Goal: Task Accomplishment & Management: Complete application form

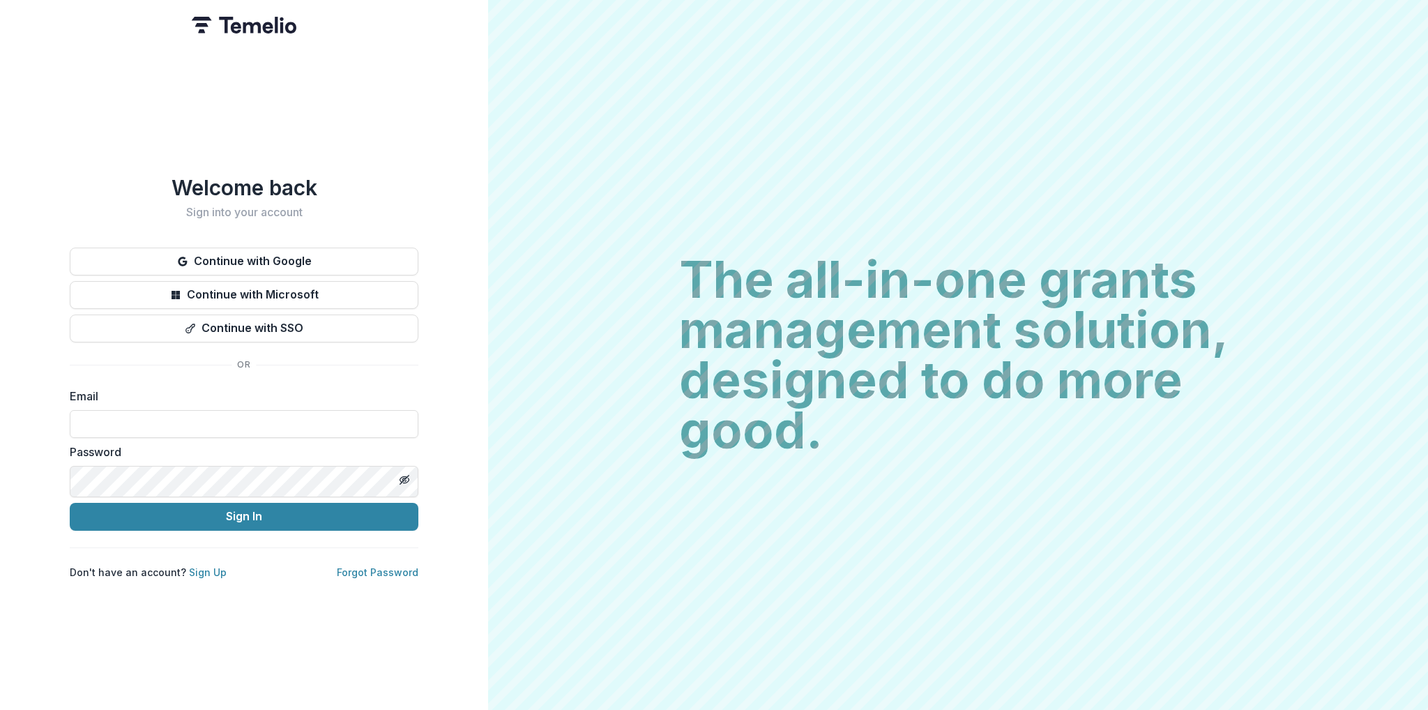
type input "**********"
click at [244, 525] on button "Sign In" at bounding box center [244, 517] width 349 height 28
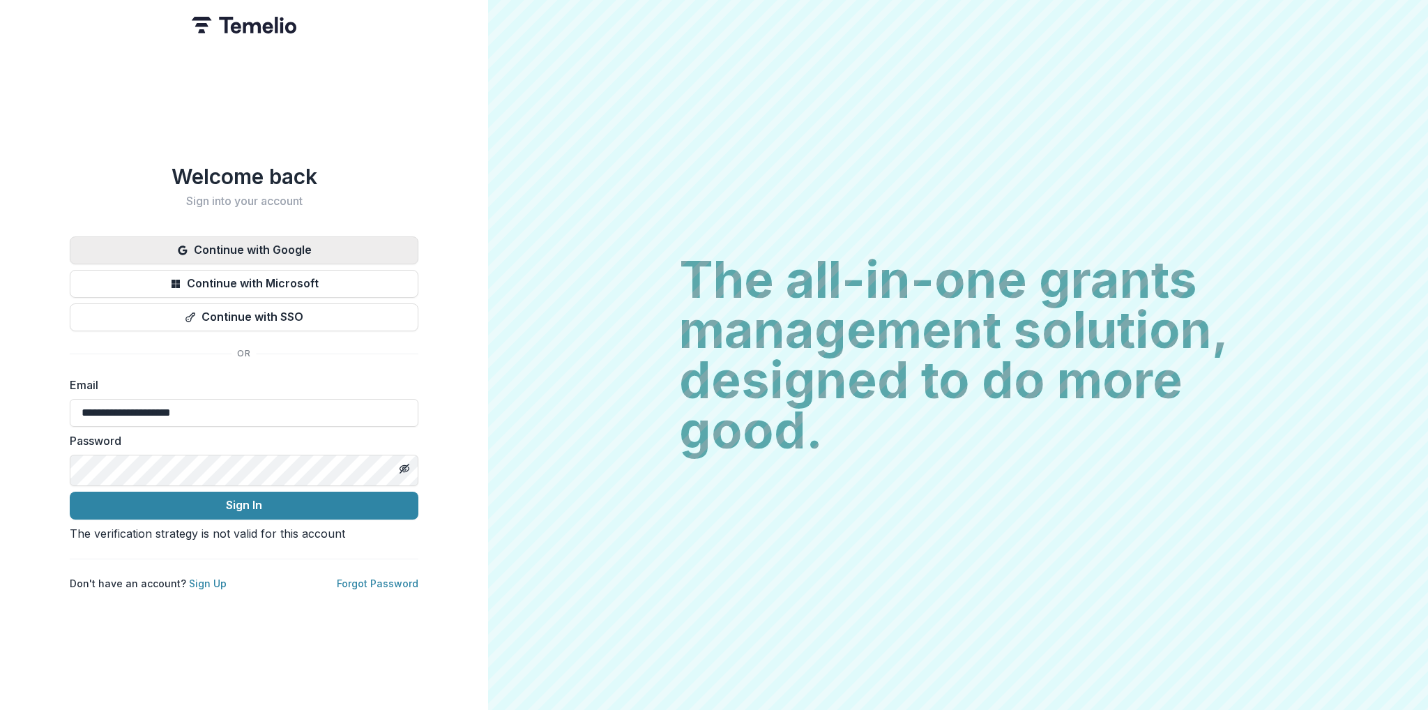
click at [293, 236] on button "Continue with Google" at bounding box center [244, 250] width 349 height 28
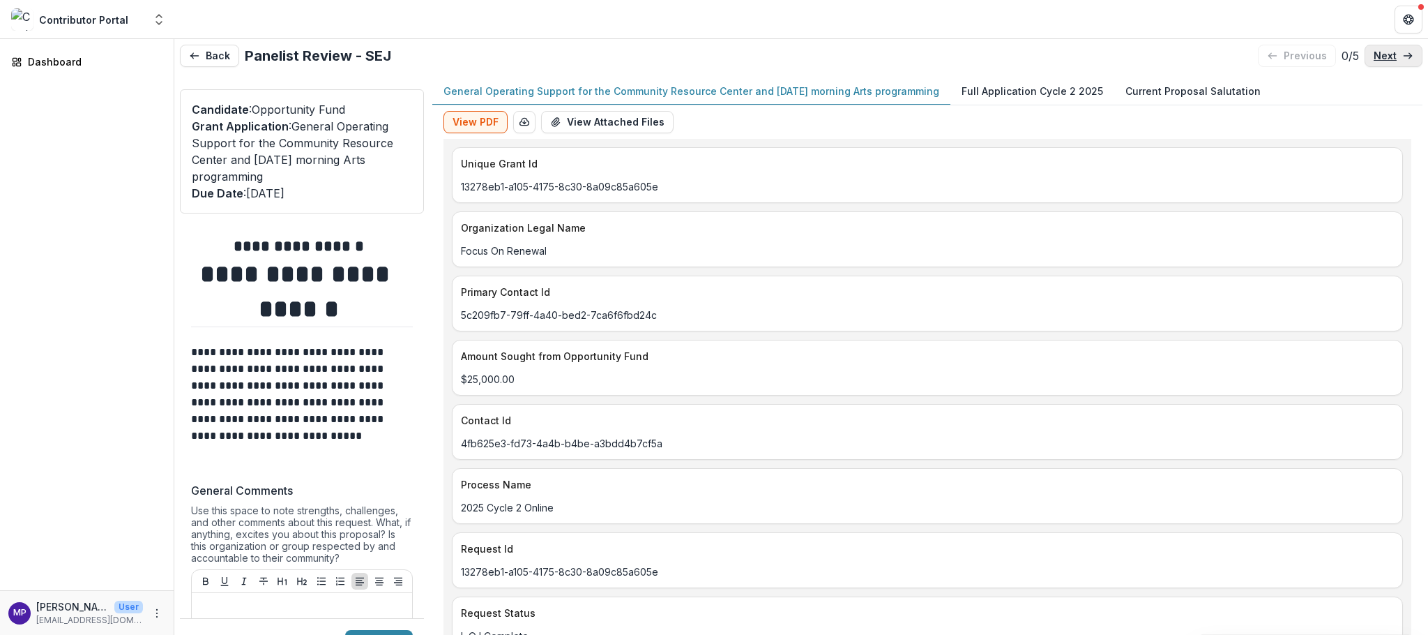
click at [1404, 56] on line at bounding box center [1408, 56] width 8 height 0
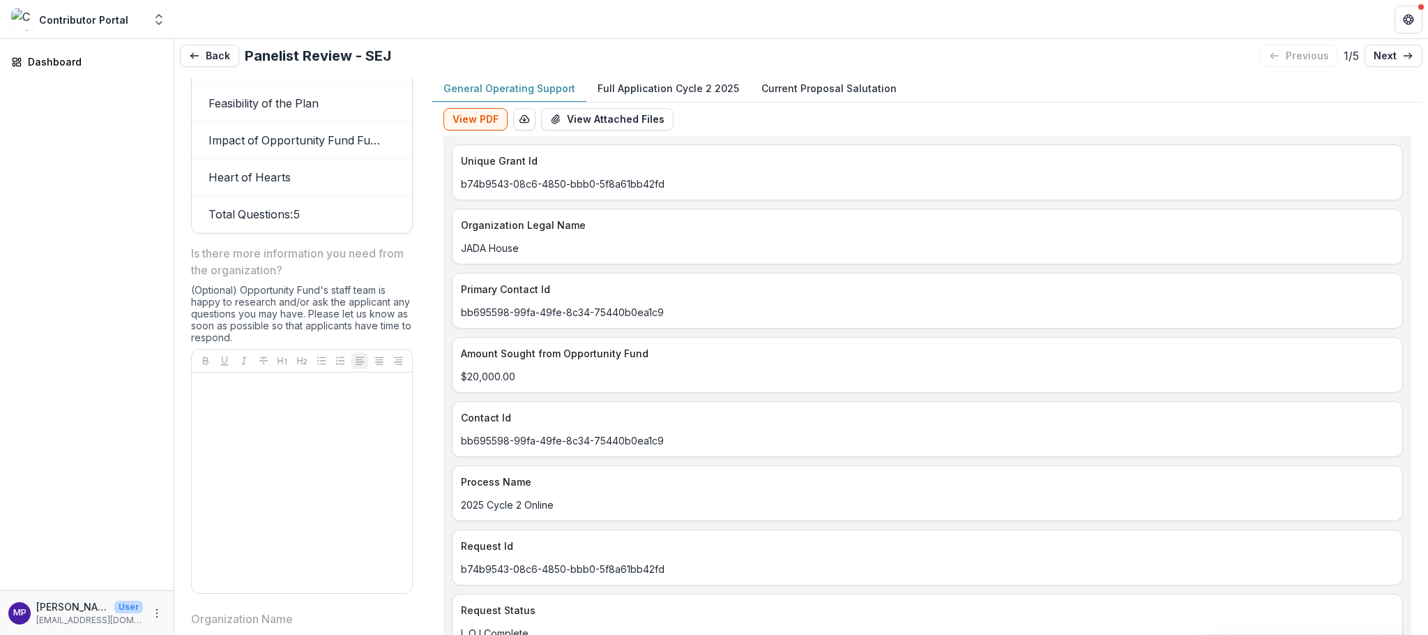
scroll to position [1755, 0]
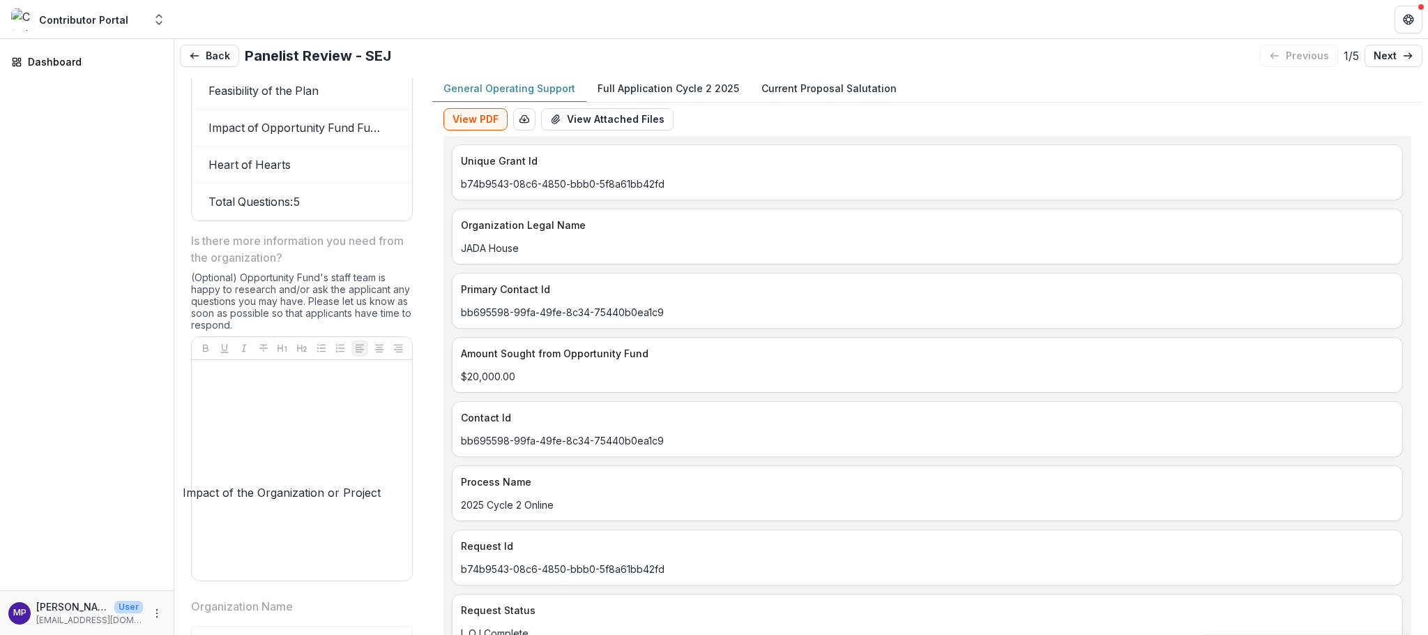
drag, startPoint x: 389, startPoint y: 453, endPoint x: 377, endPoint y: 460, distance: 14.4
click at [372, 36] on td "Impact of the Organization or Project" at bounding box center [296, 17] width 209 height 37
click at [441, 458] on div "View PDF Word Download Word Download (with field descriptions) Zip Download Pre…" at bounding box center [927, 382] width 990 height 558
drag, startPoint x: 424, startPoint y: 458, endPoint x: 403, endPoint y: 469, distance: 23.7
click at [403, 469] on div "**********" at bounding box center [302, 370] width 244 height 585
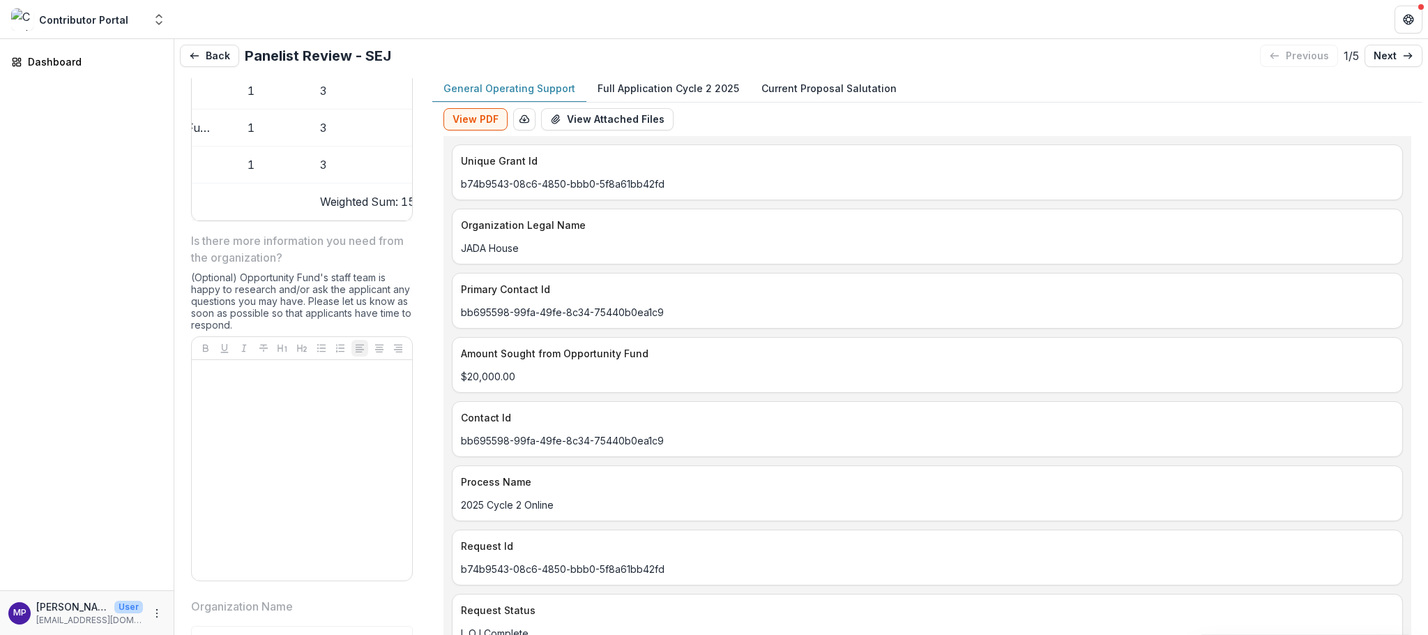
scroll to position [0, 181]
click at [1392, 60] on link "next" at bounding box center [1394, 56] width 58 height 22
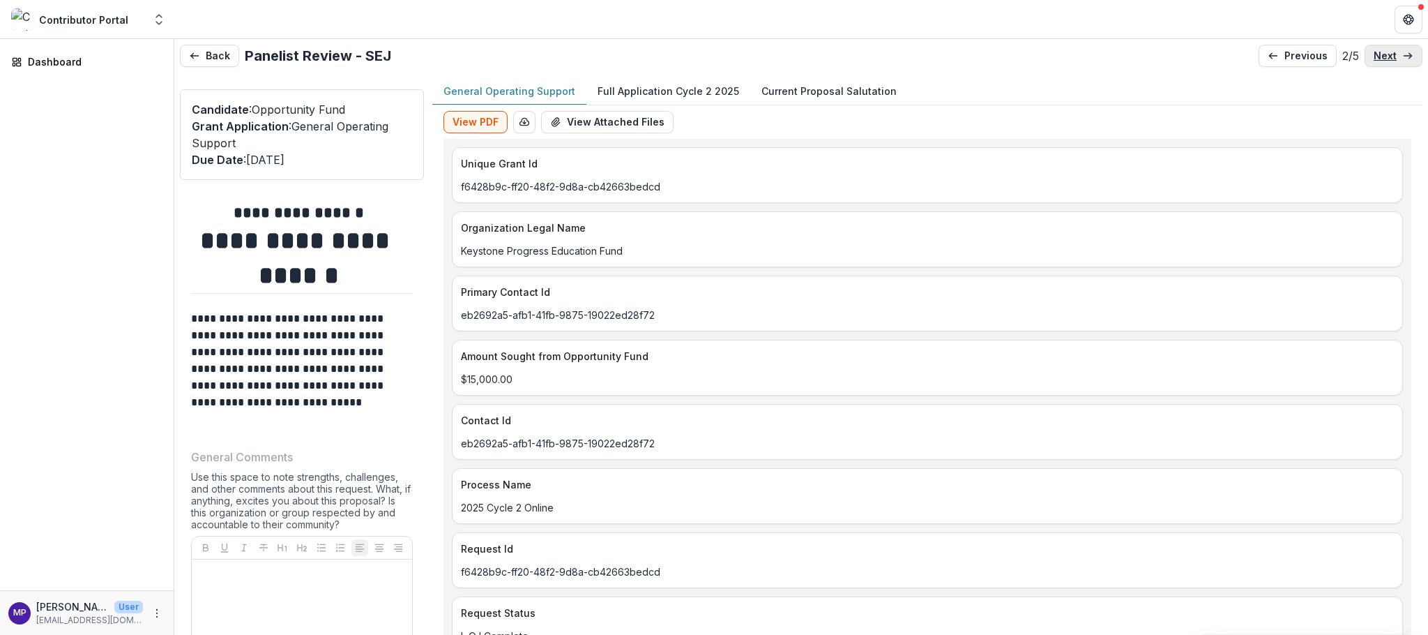
click at [1385, 59] on p "next" at bounding box center [1385, 56] width 23 height 12
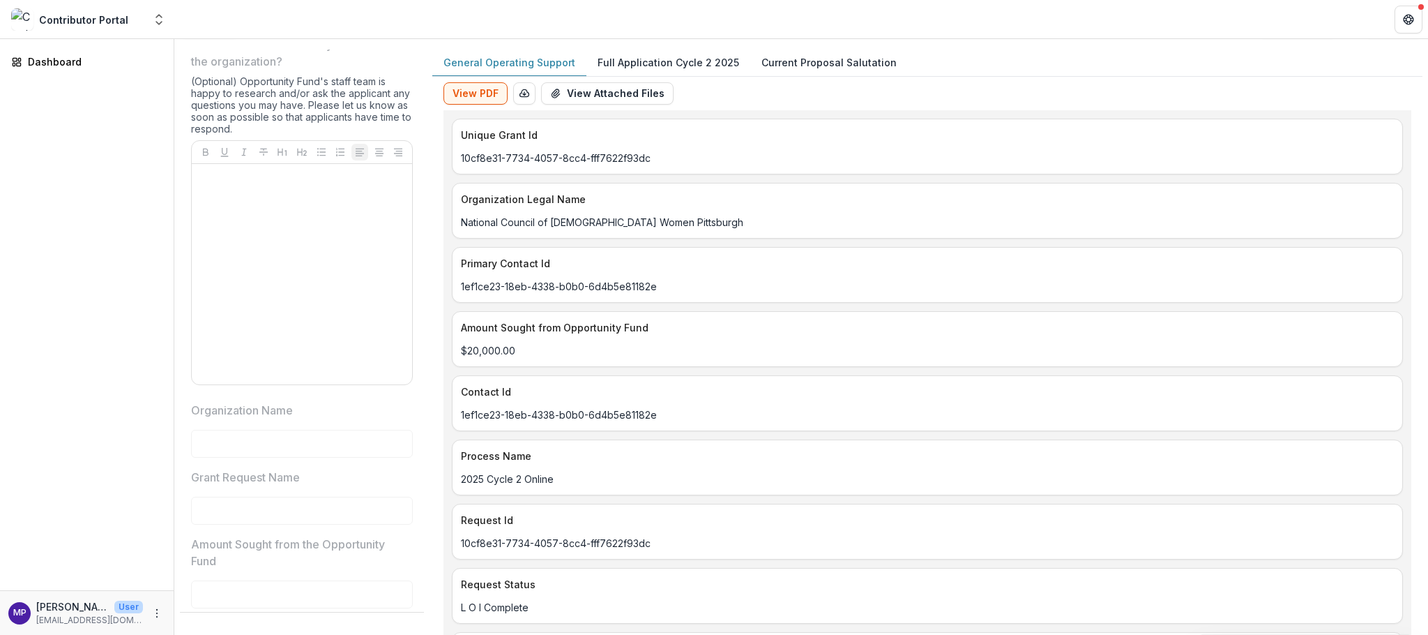
scroll to position [1924, 0]
drag, startPoint x: 402, startPoint y: 335, endPoint x: 421, endPoint y: 339, distance: 20.0
click at [421, 339] on div "**********" at bounding box center [302, 342] width 244 height 585
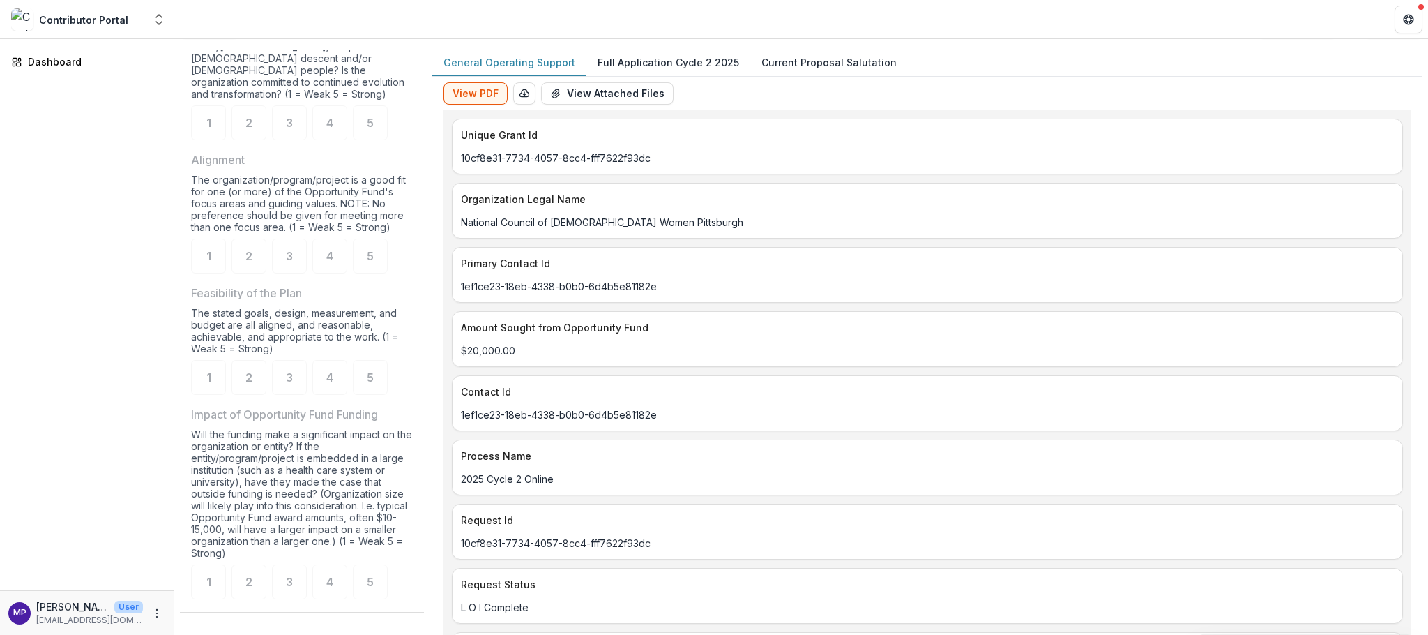
scroll to position [930, 0]
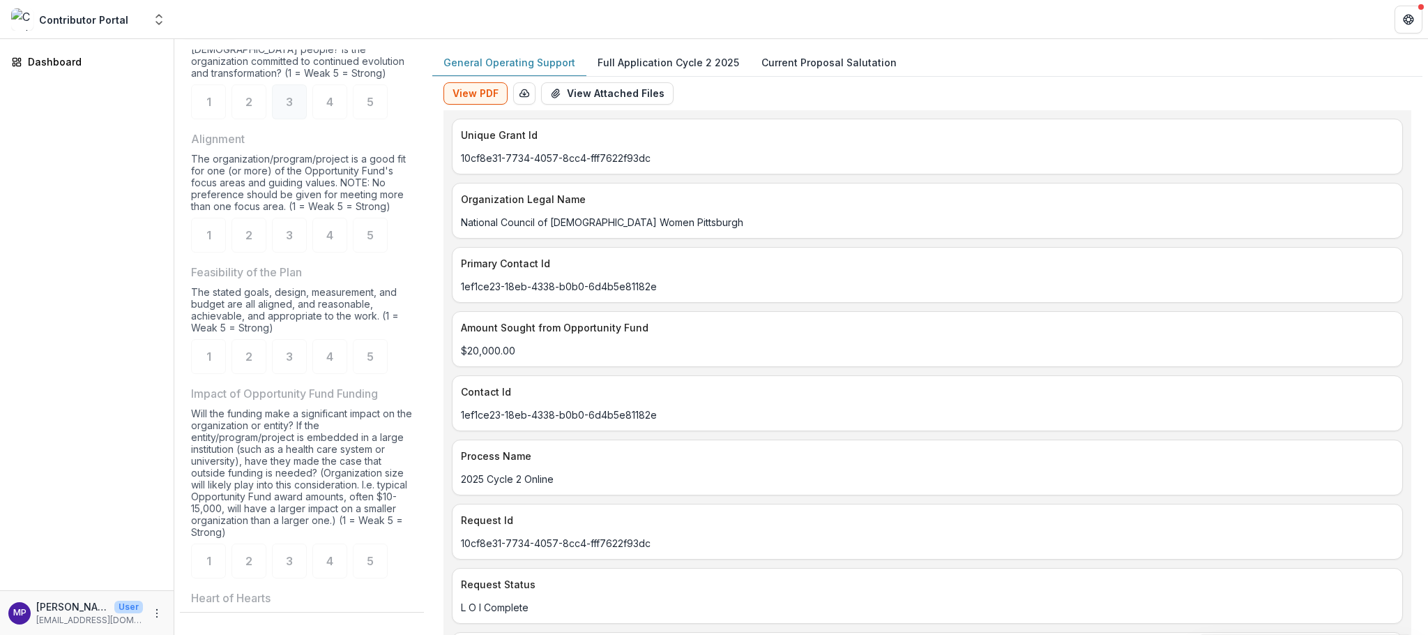
click at [293, 107] on span "3" at bounding box center [289, 101] width 7 height 11
click at [294, 252] on div "3" at bounding box center [289, 235] width 35 height 35
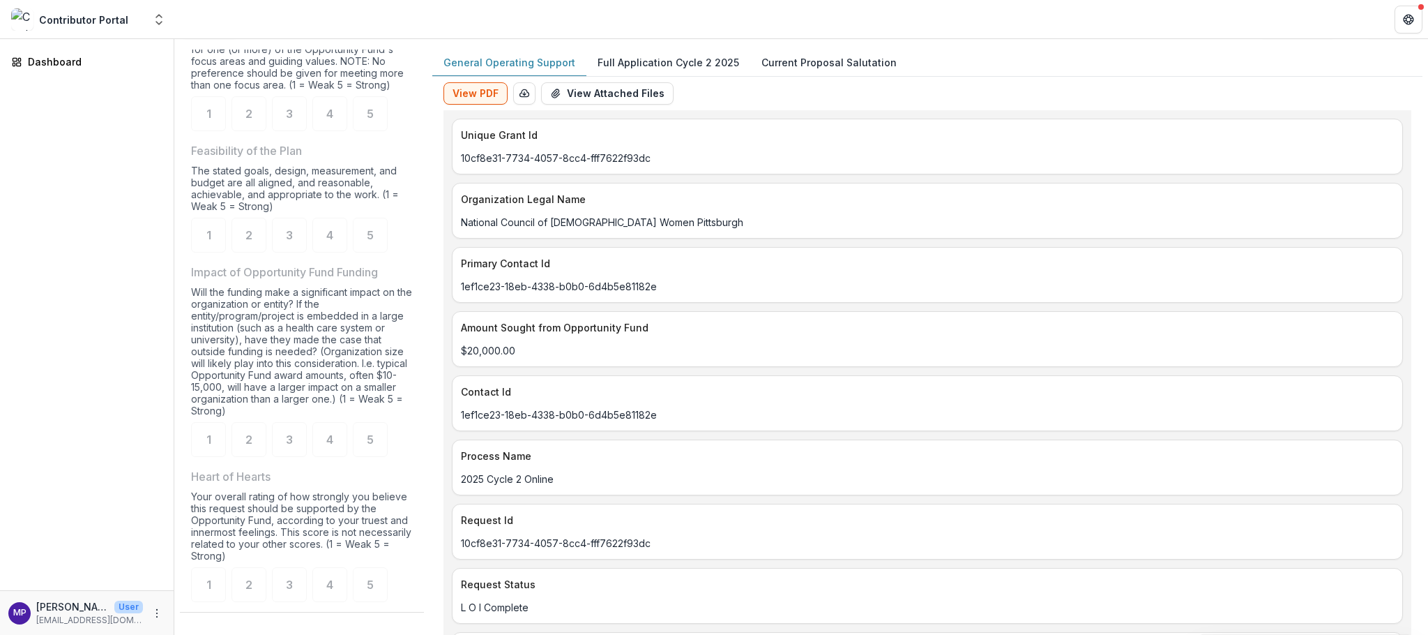
scroll to position [1053, 0]
click at [333, 239] on span "4" at bounding box center [329, 233] width 7 height 11
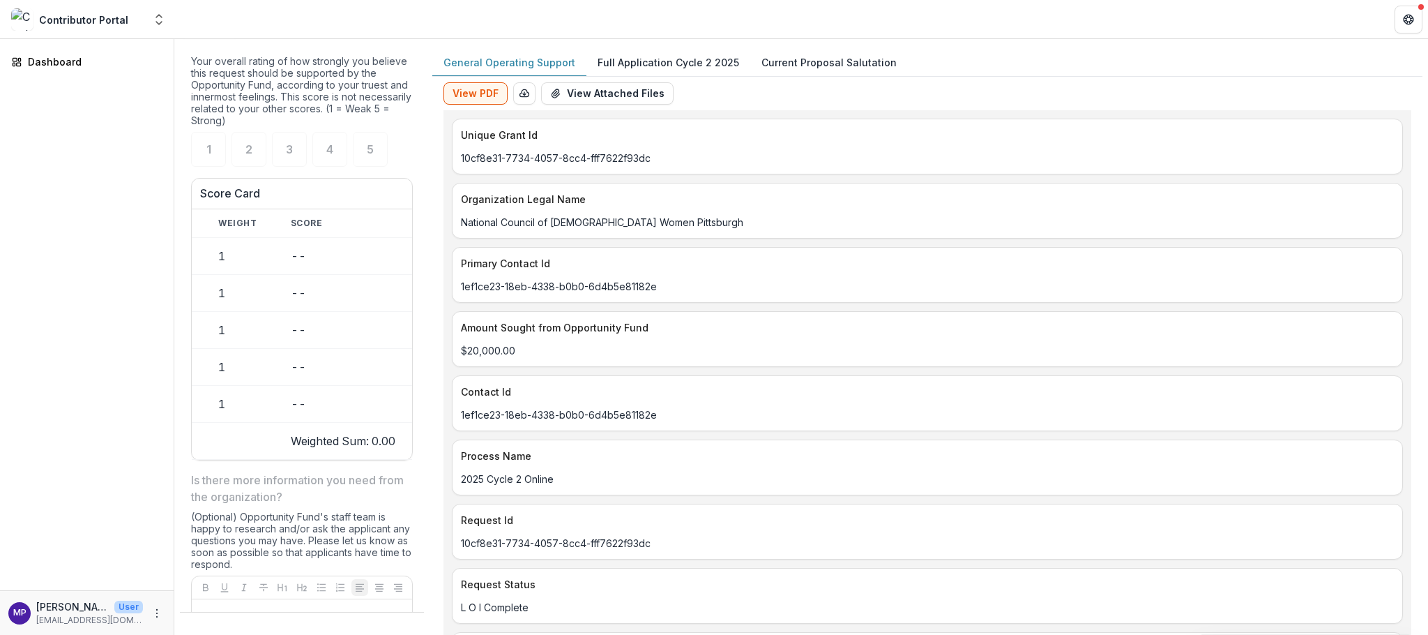
scroll to position [1477, 0]
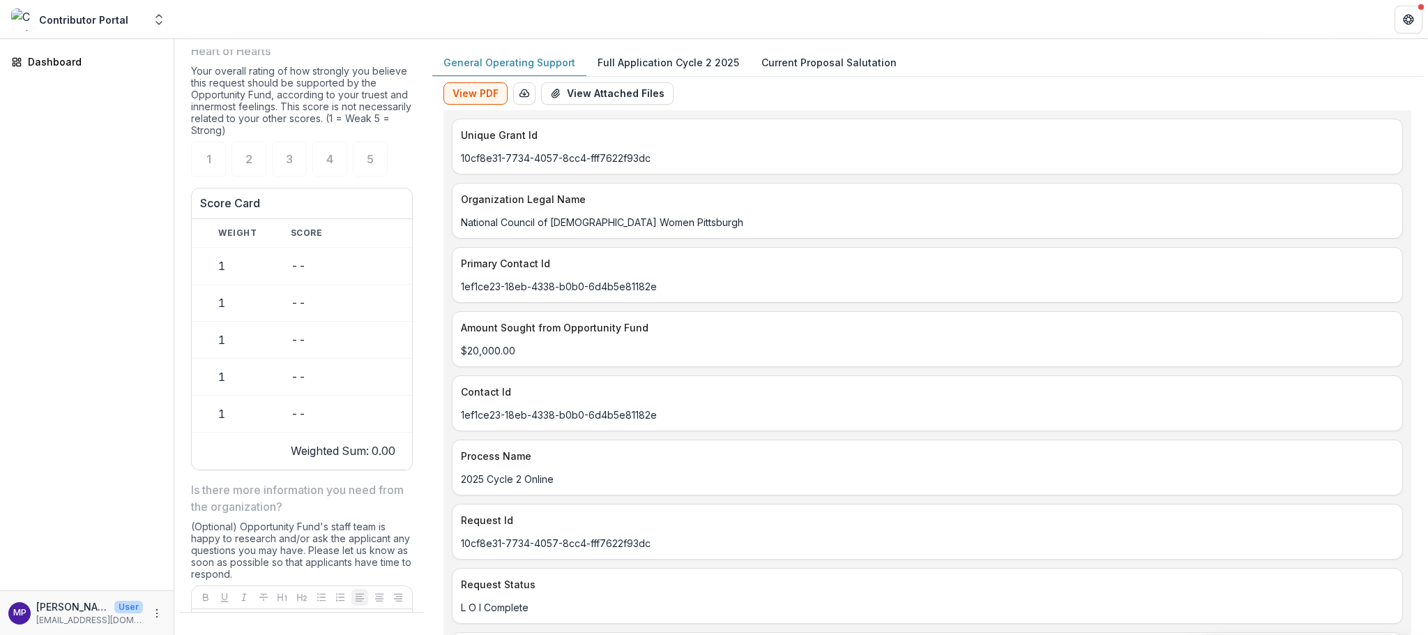
click at [293, 20] on span "3" at bounding box center [289, 13] width 7 height 11
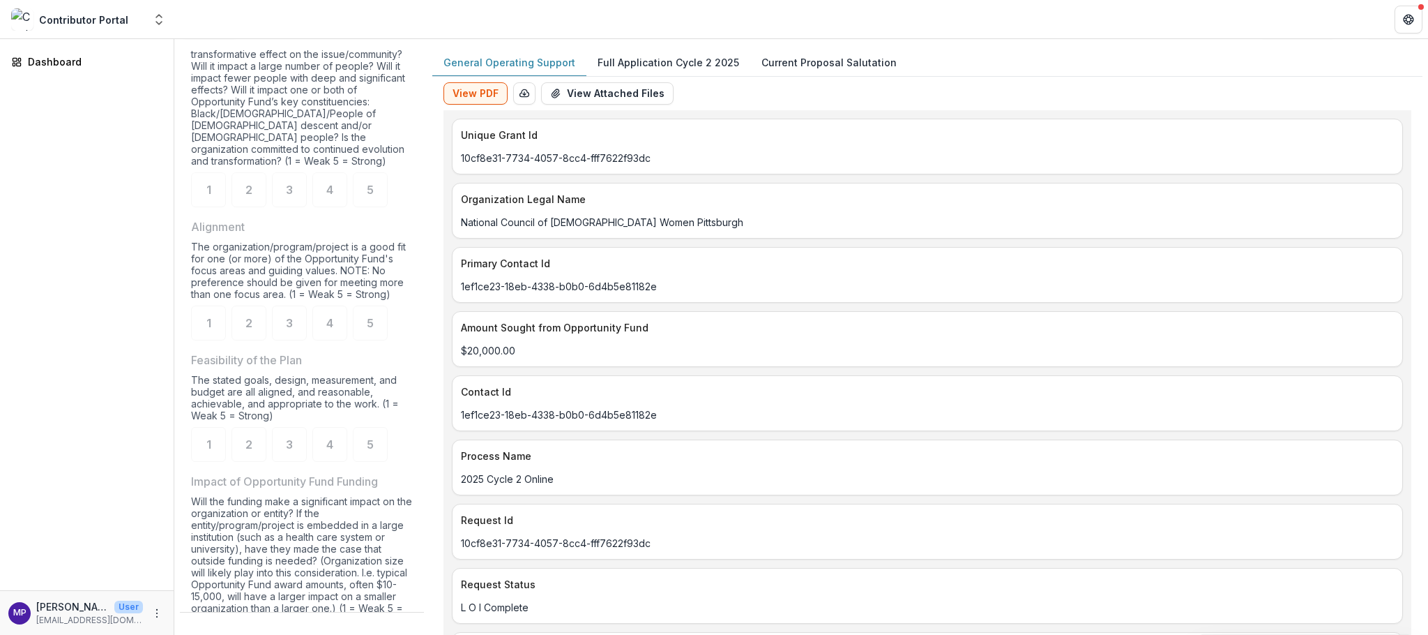
scroll to position [859, 0]
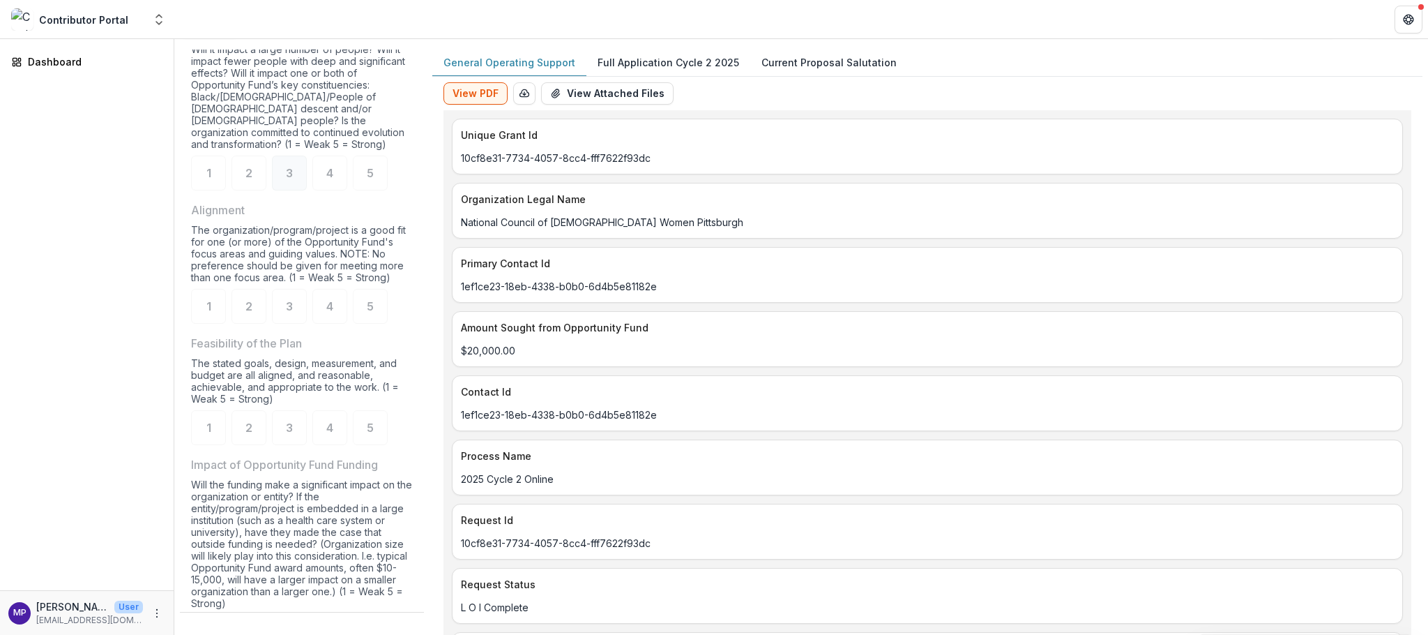
click at [293, 179] on span "3" at bounding box center [289, 172] width 7 height 11
click at [292, 312] on span "3" at bounding box center [289, 306] width 7 height 11
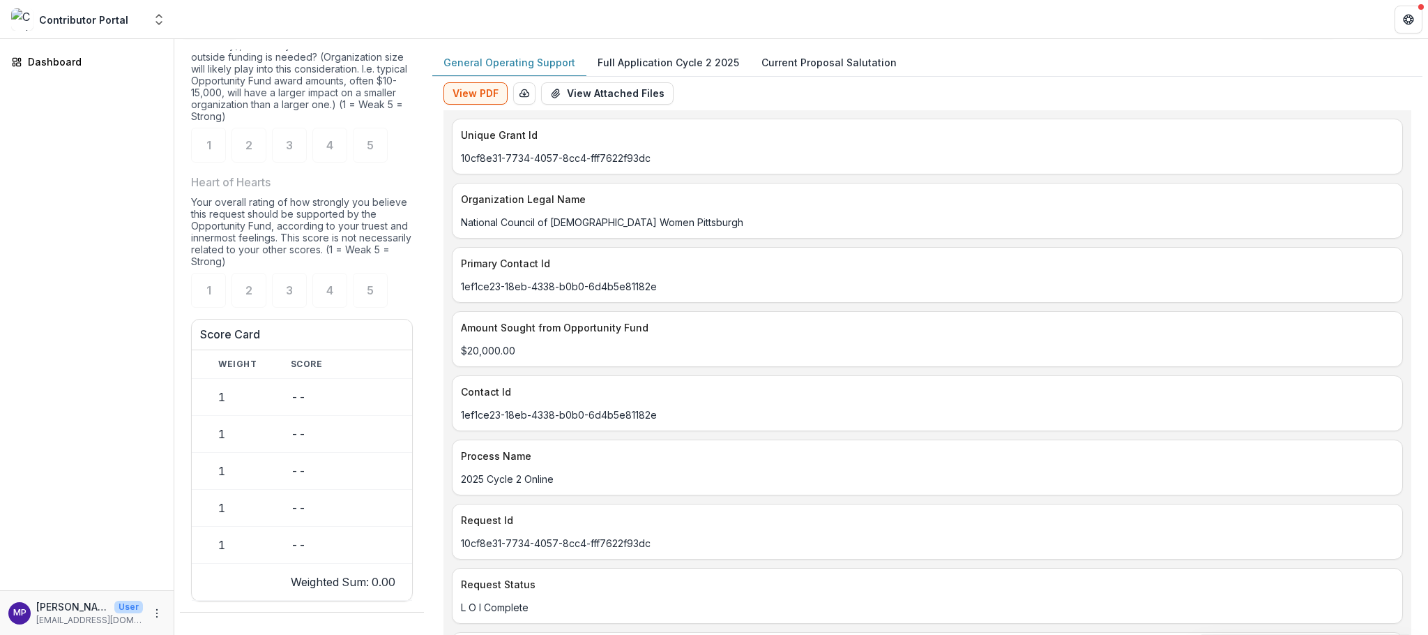
scroll to position [1357, 0]
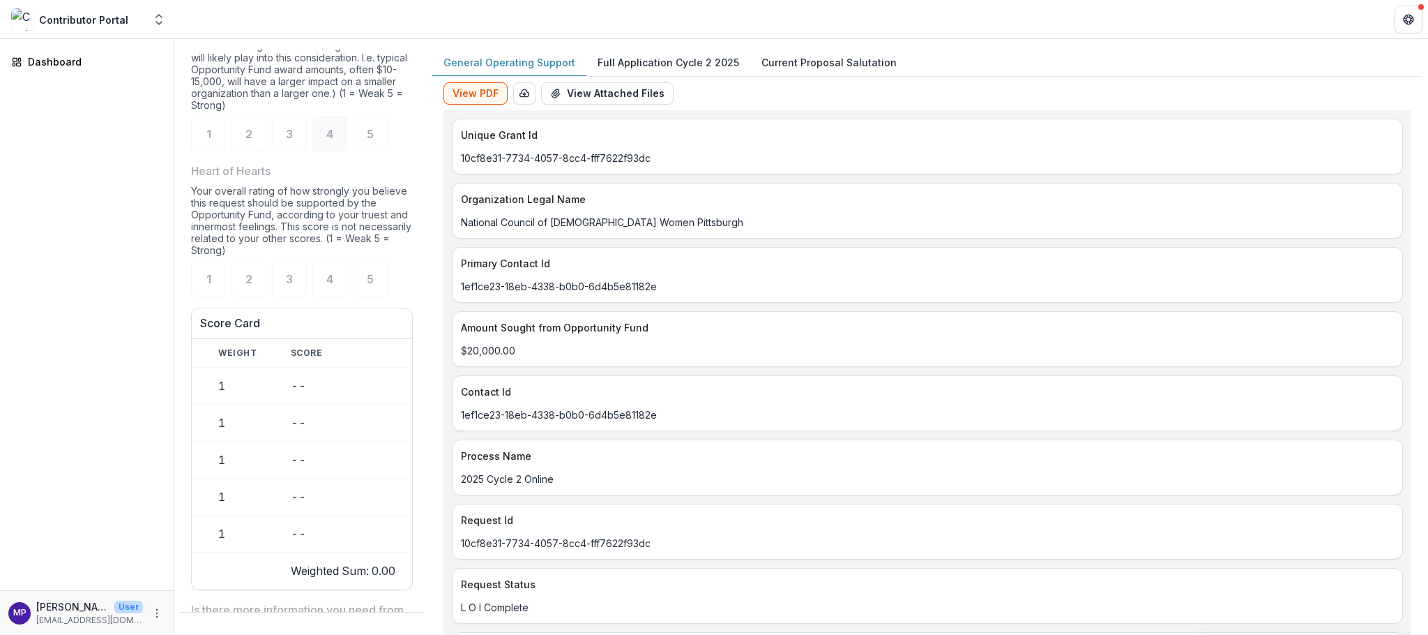
click at [333, 140] on span "4" at bounding box center [329, 133] width 7 height 11
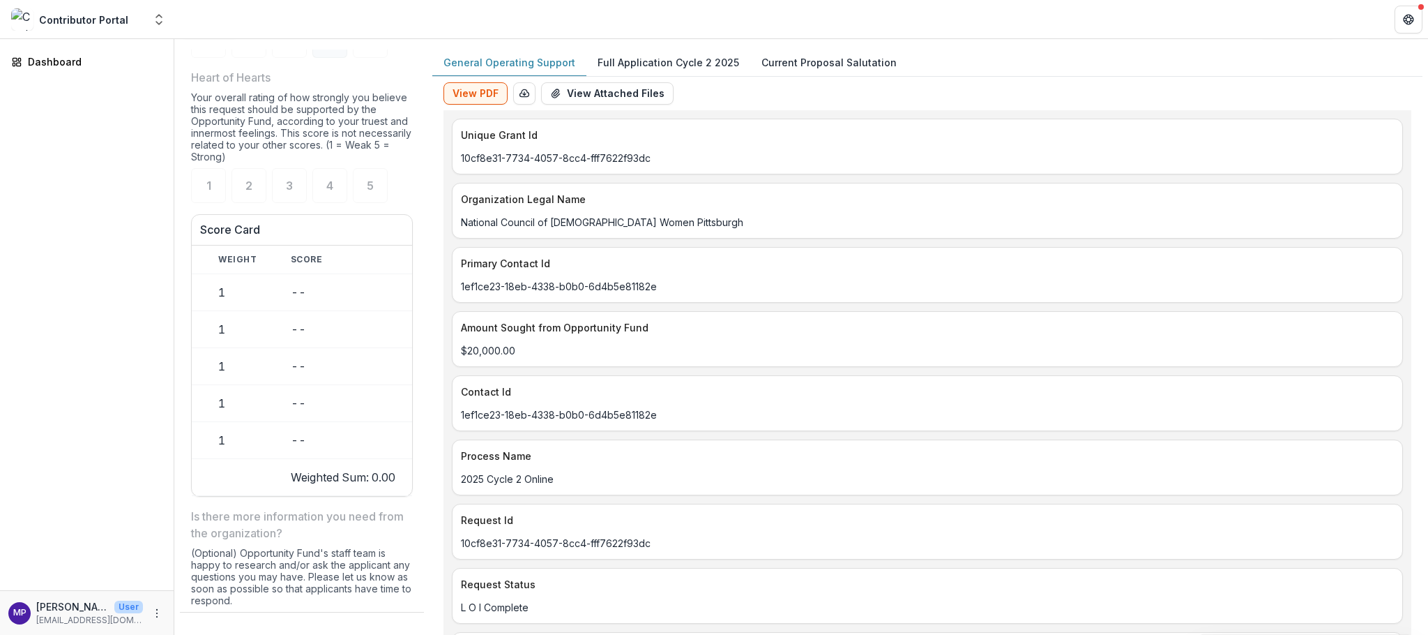
scroll to position [1456, 0]
click at [339, 197] on div "4" at bounding box center [329, 180] width 35 height 35
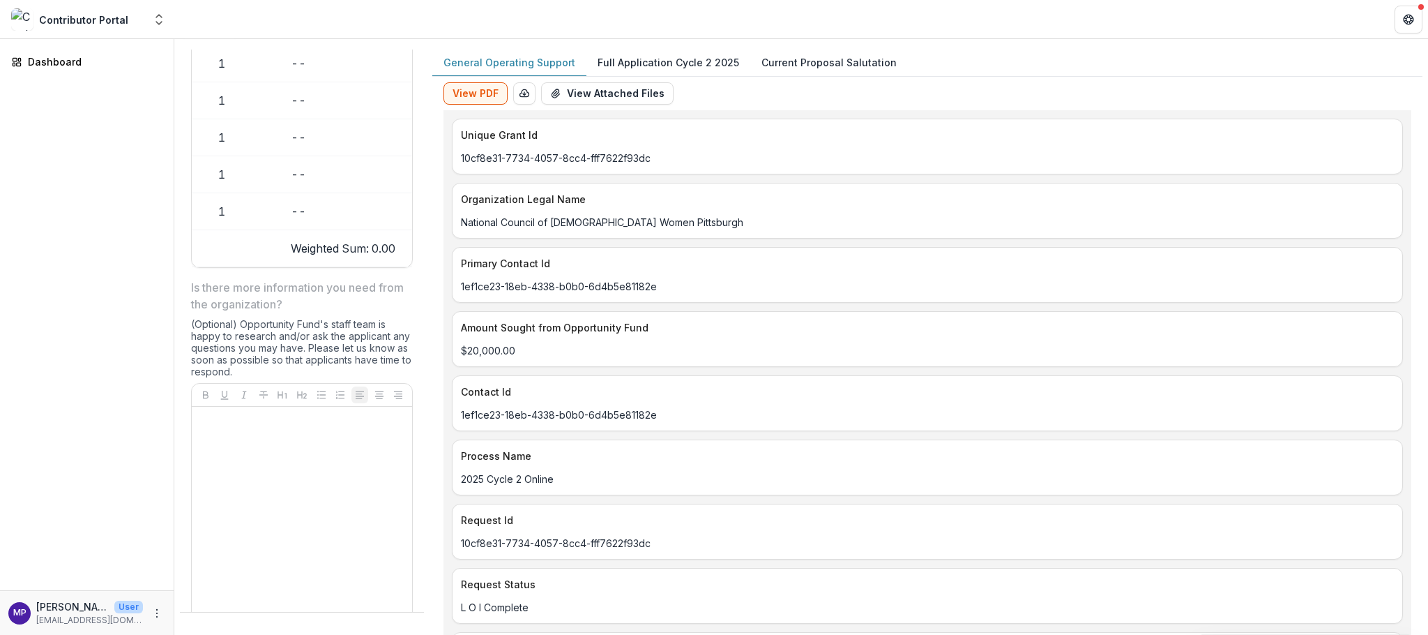
scroll to position [1691, 0]
drag, startPoint x: 382, startPoint y: 505, endPoint x: 315, endPoint y: 516, distance: 67.9
click at [315, 219] on tbody "Impact of the Organization or Project 1 -- Alignment 1 -- Feasibility of the Pl…" at bounding box center [202, 126] width 420 height 185
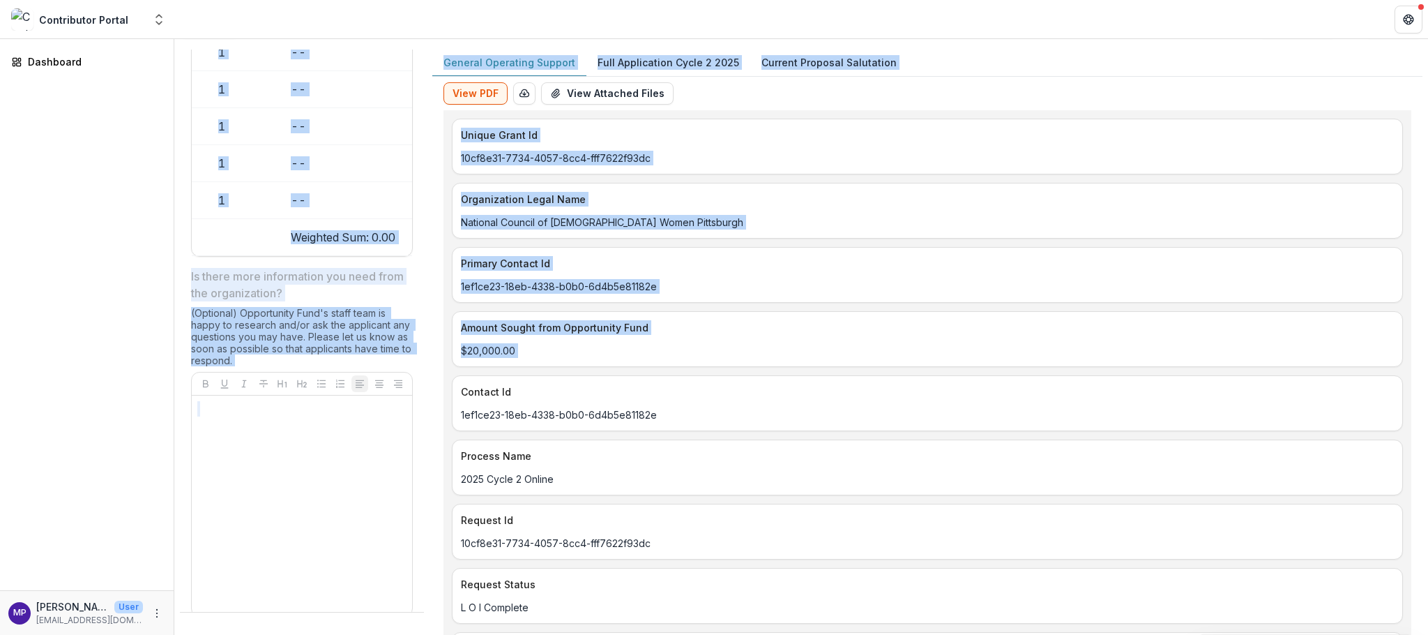
drag, startPoint x: 407, startPoint y: 495, endPoint x: 434, endPoint y: 449, distance: 53.1
click at [434, 449] on div "**********" at bounding box center [801, 342] width 1243 height 585
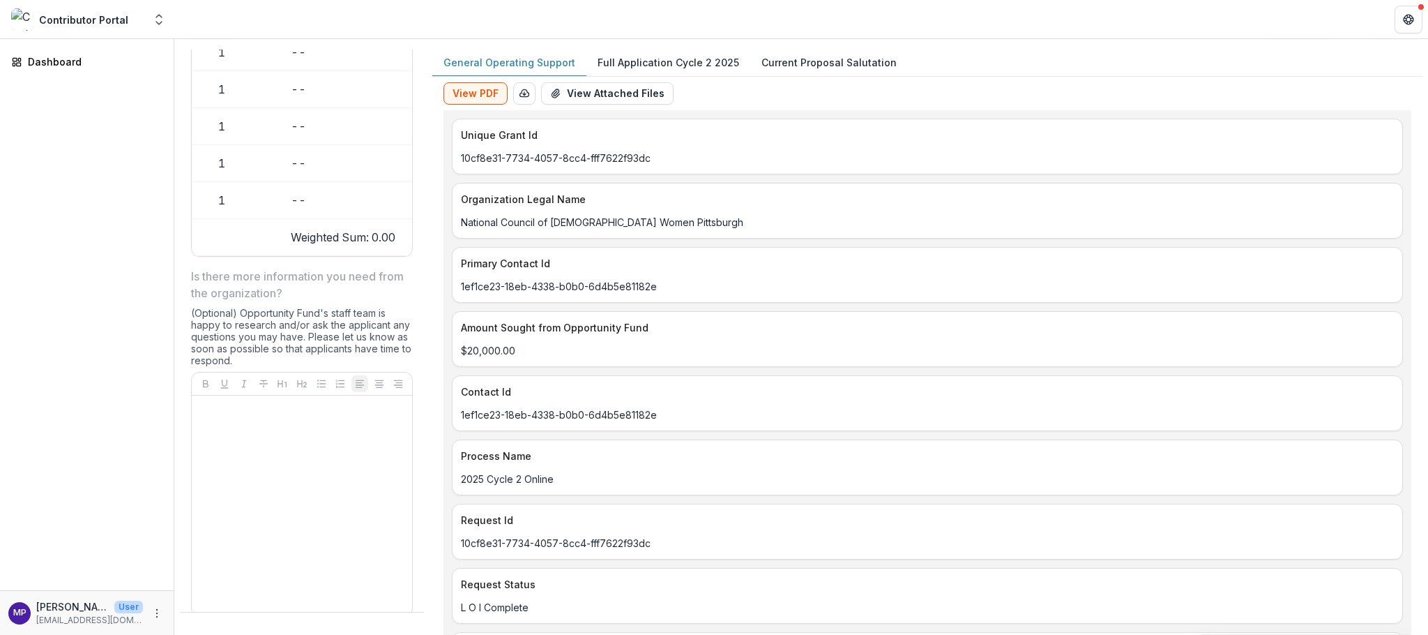
drag, startPoint x: 419, startPoint y: 434, endPoint x: 419, endPoint y: 490, distance: 55.8
drag, startPoint x: 360, startPoint y: 494, endPoint x: 402, endPoint y: 494, distance: 41.9
click at [402, 71] on td "--" at bounding box center [343, 52] width 138 height 37
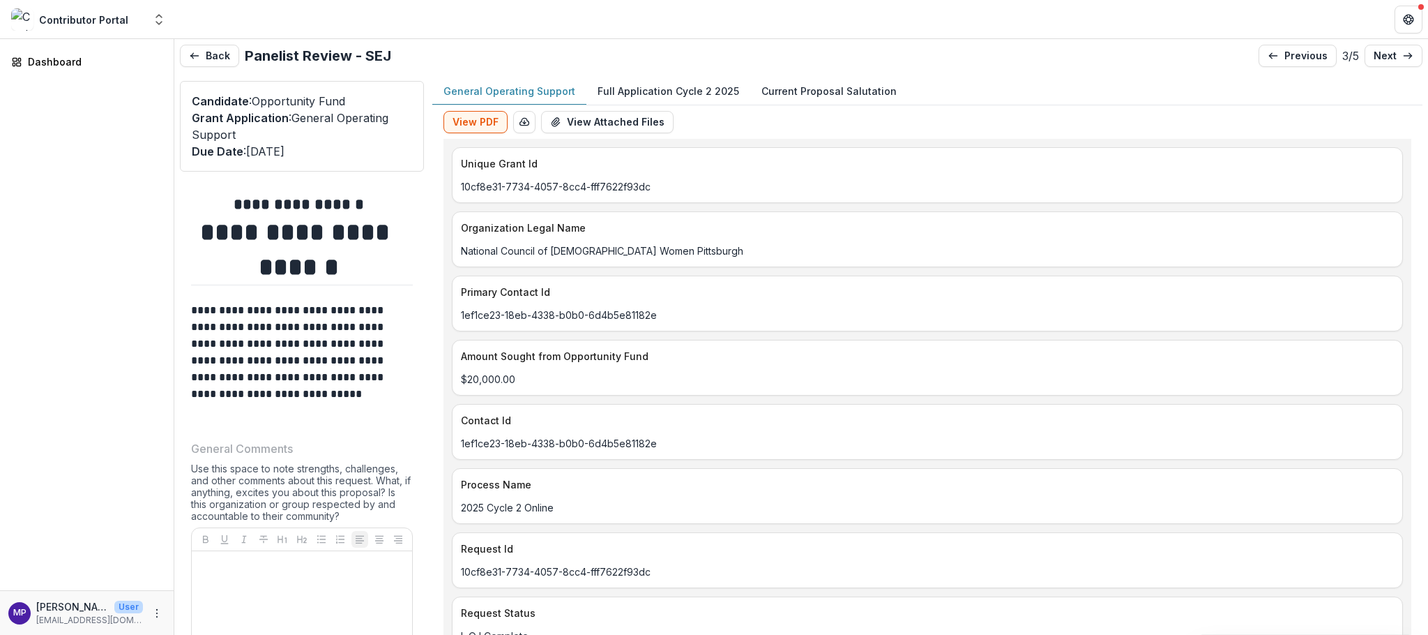
scroll to position [33, 0]
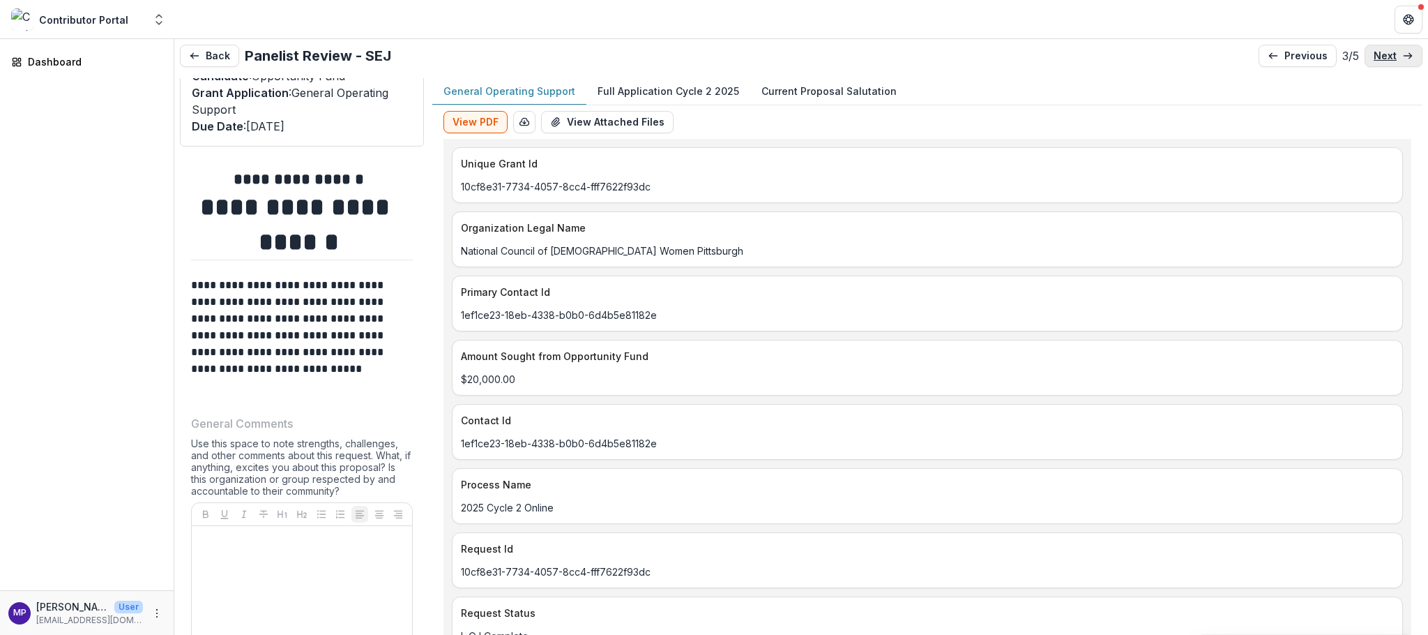
click at [1374, 60] on p "next" at bounding box center [1385, 56] width 23 height 12
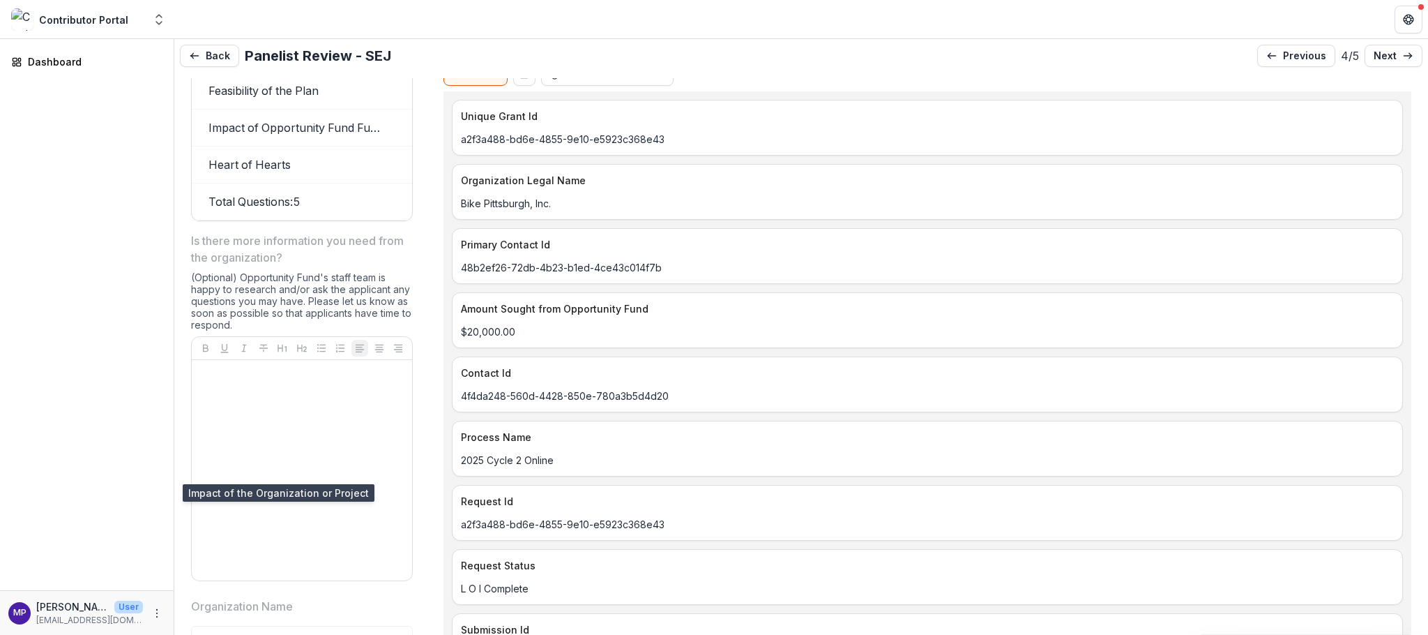
scroll to position [1756, 0]
drag, startPoint x: 399, startPoint y: 512, endPoint x: 416, endPoint y: 513, distance: 16.8
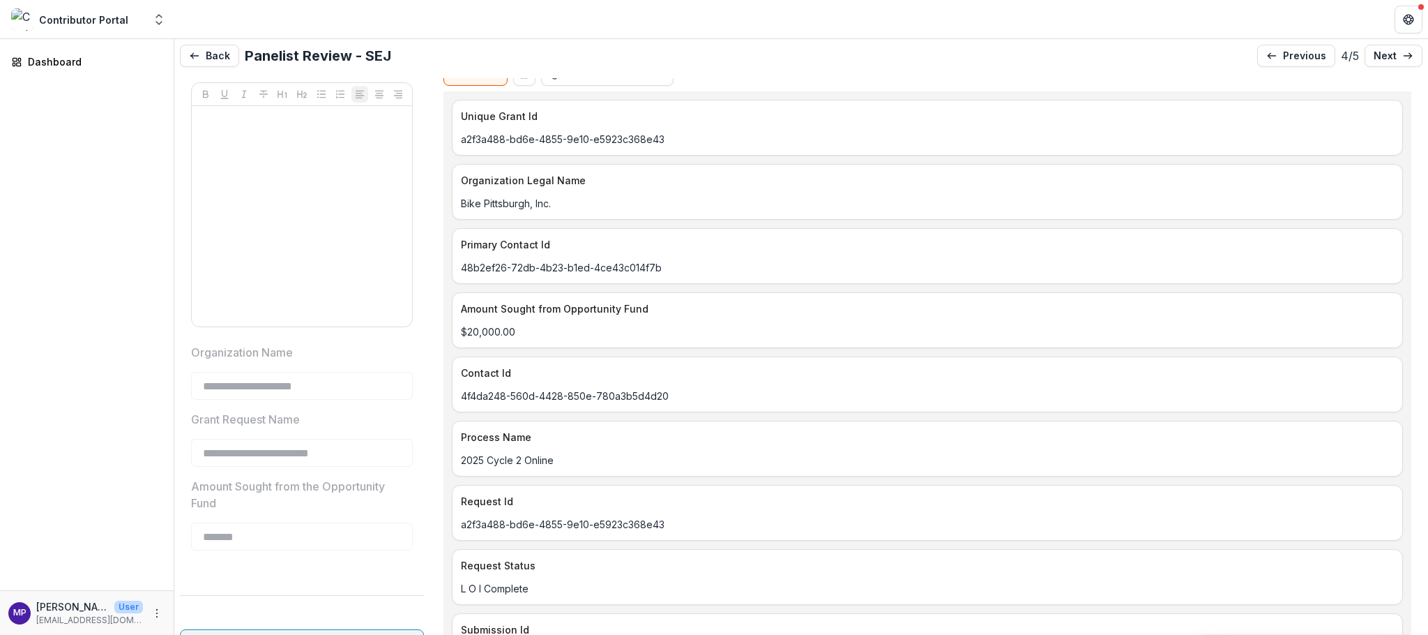
scroll to position [2000, 0]
drag, startPoint x: 402, startPoint y: 432, endPoint x: 407, endPoint y: 393, distance: 39.5
drag, startPoint x: 386, startPoint y: 345, endPoint x: 399, endPoint y: 345, distance: 12.6
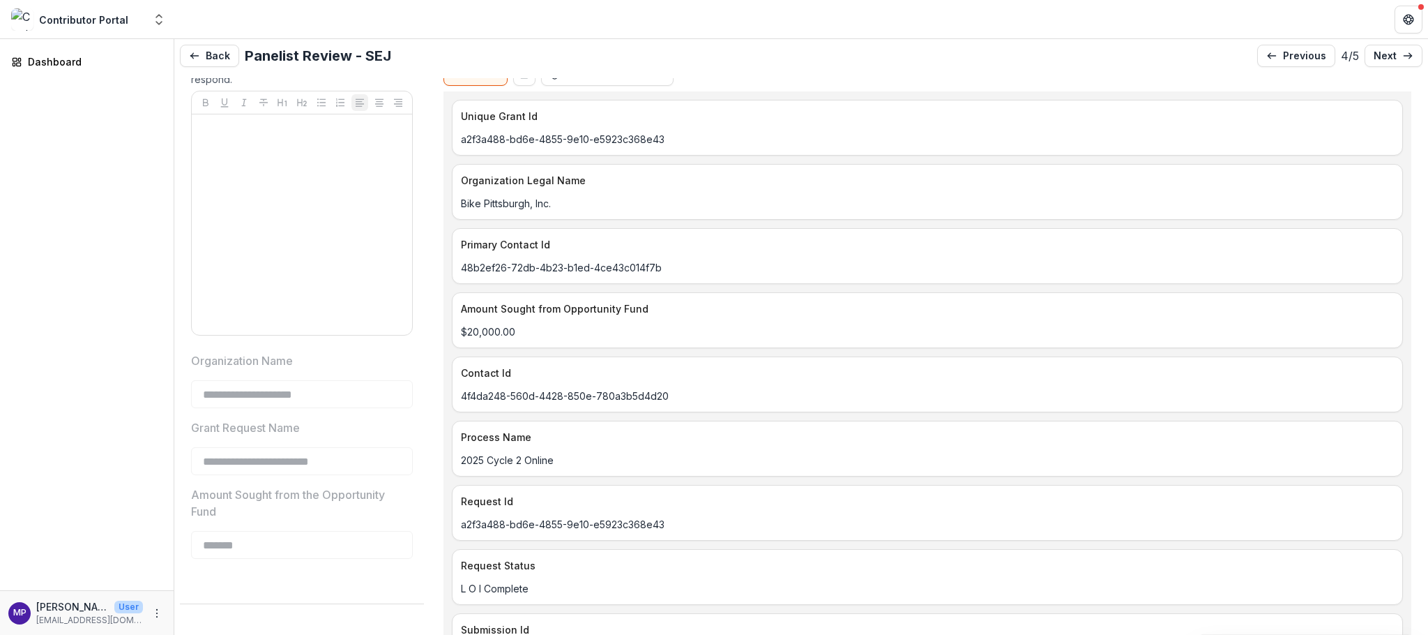
drag, startPoint x: 400, startPoint y: 343, endPoint x: 425, endPoint y: 338, distance: 25.7
click at [425, 338] on div "**********" at bounding box center [801, 370] width 1243 height 585
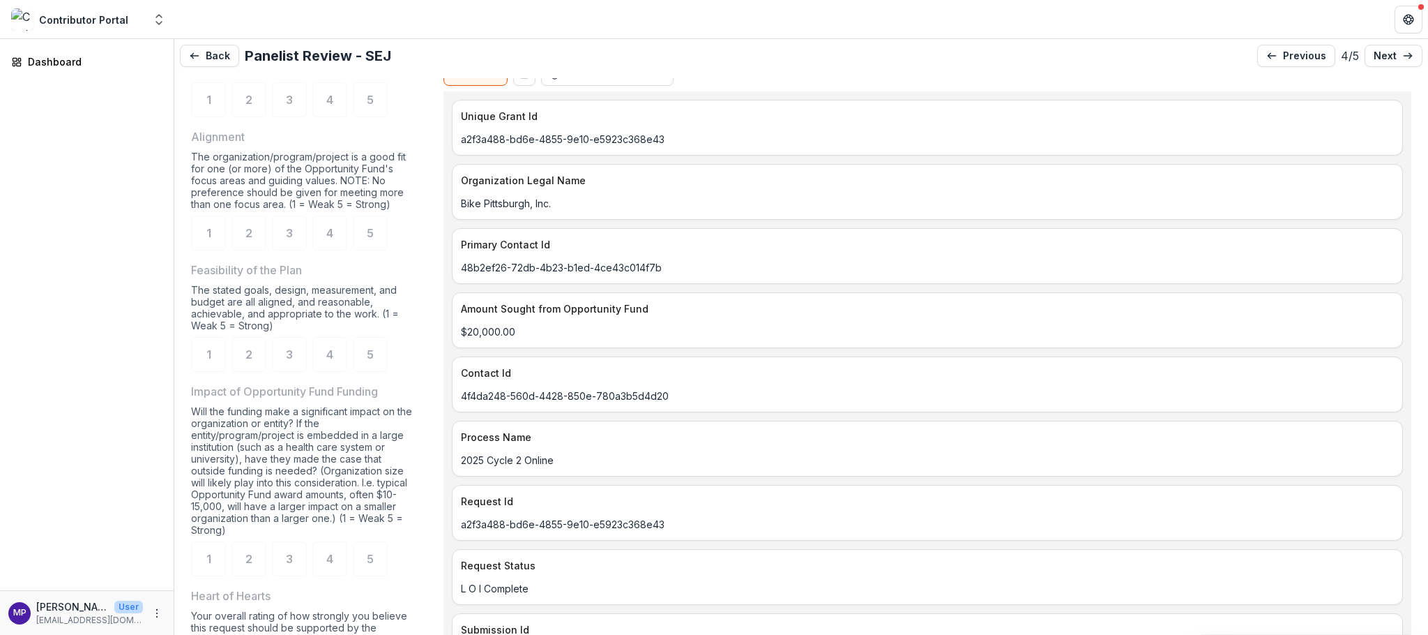
scroll to position [972, 0]
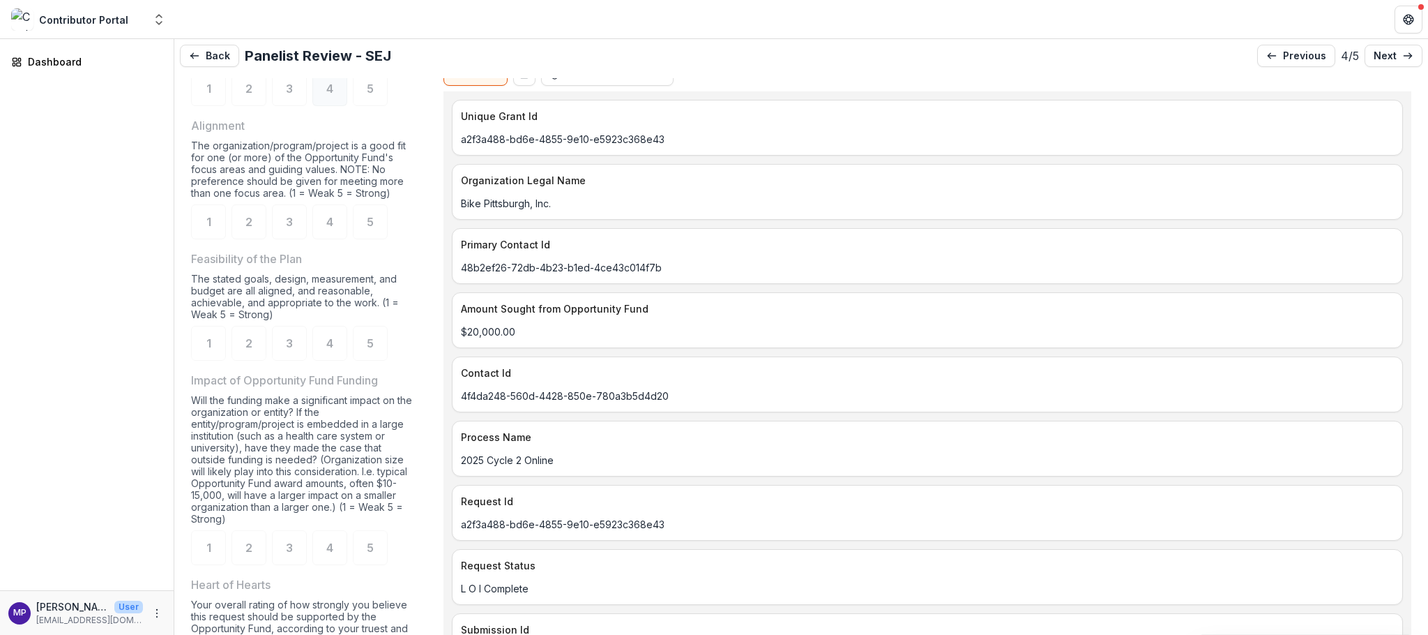
click at [333, 94] on span "4" at bounding box center [329, 88] width 7 height 11
click at [332, 94] on span "4" at bounding box center [329, 88] width 7 height 11
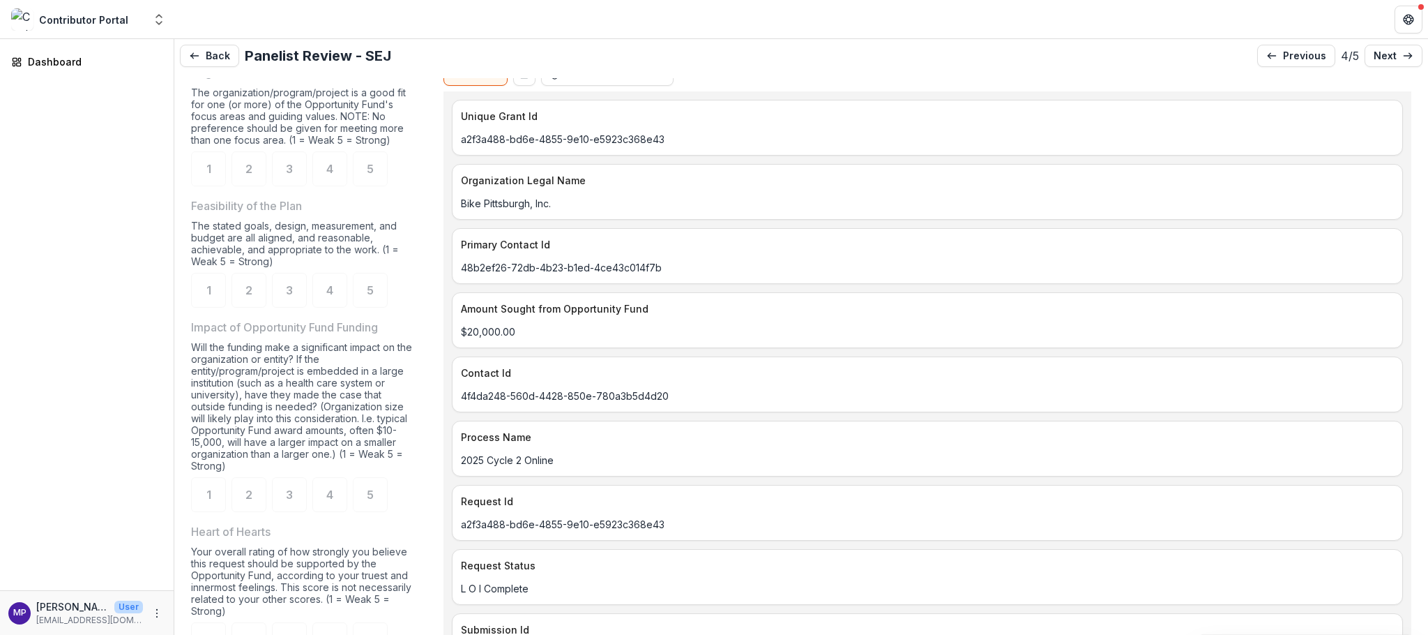
scroll to position [1032, 0]
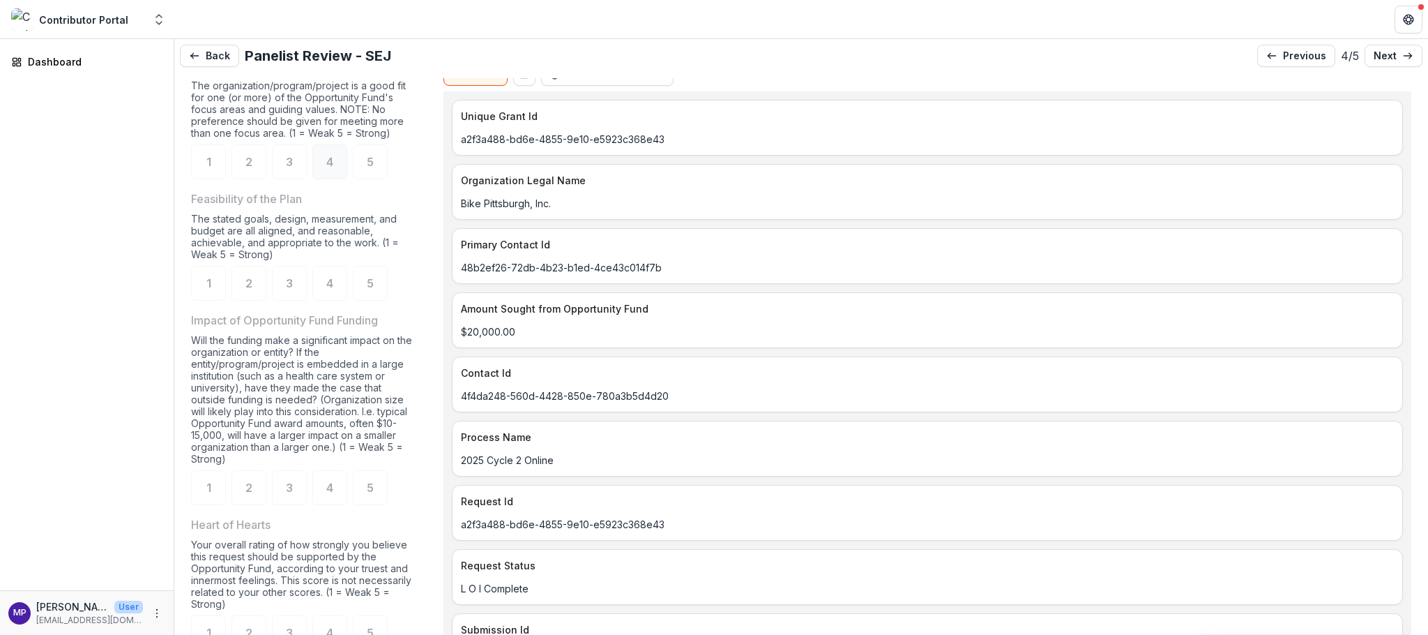
click at [333, 167] on span "4" at bounding box center [329, 161] width 7 height 11
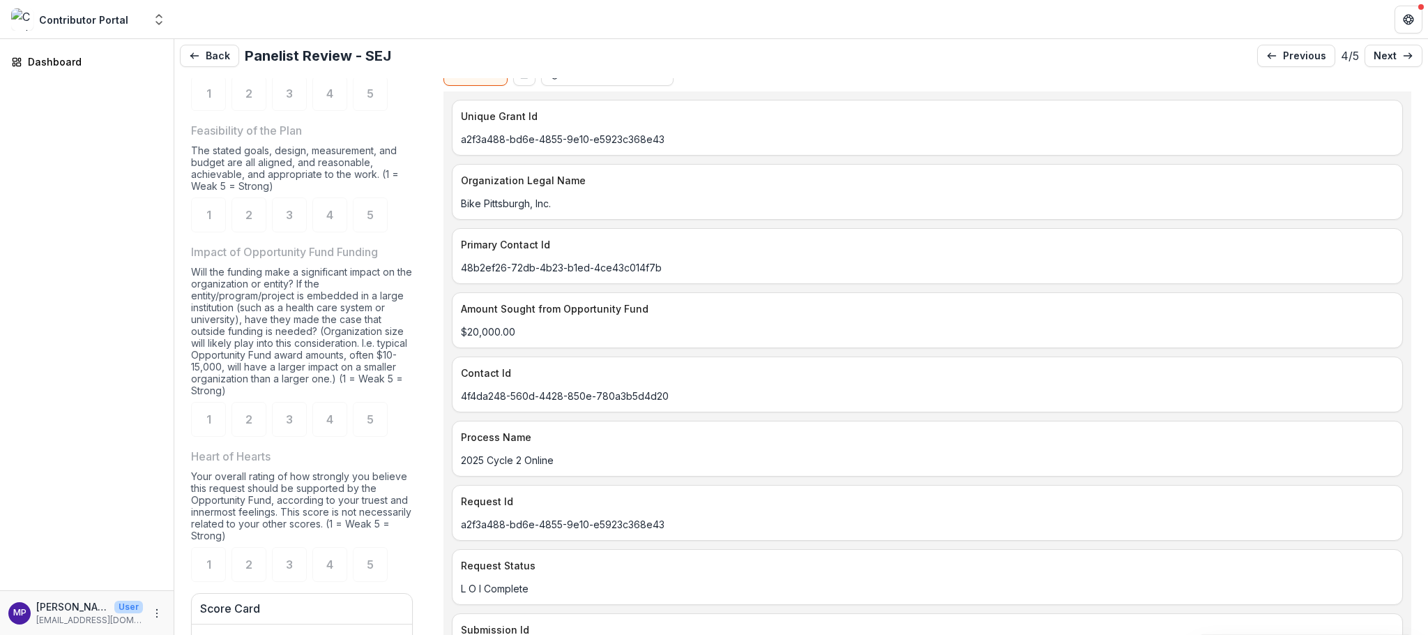
scroll to position [1098, 0]
click at [371, 223] on span "5" at bounding box center [370, 217] width 7 height 11
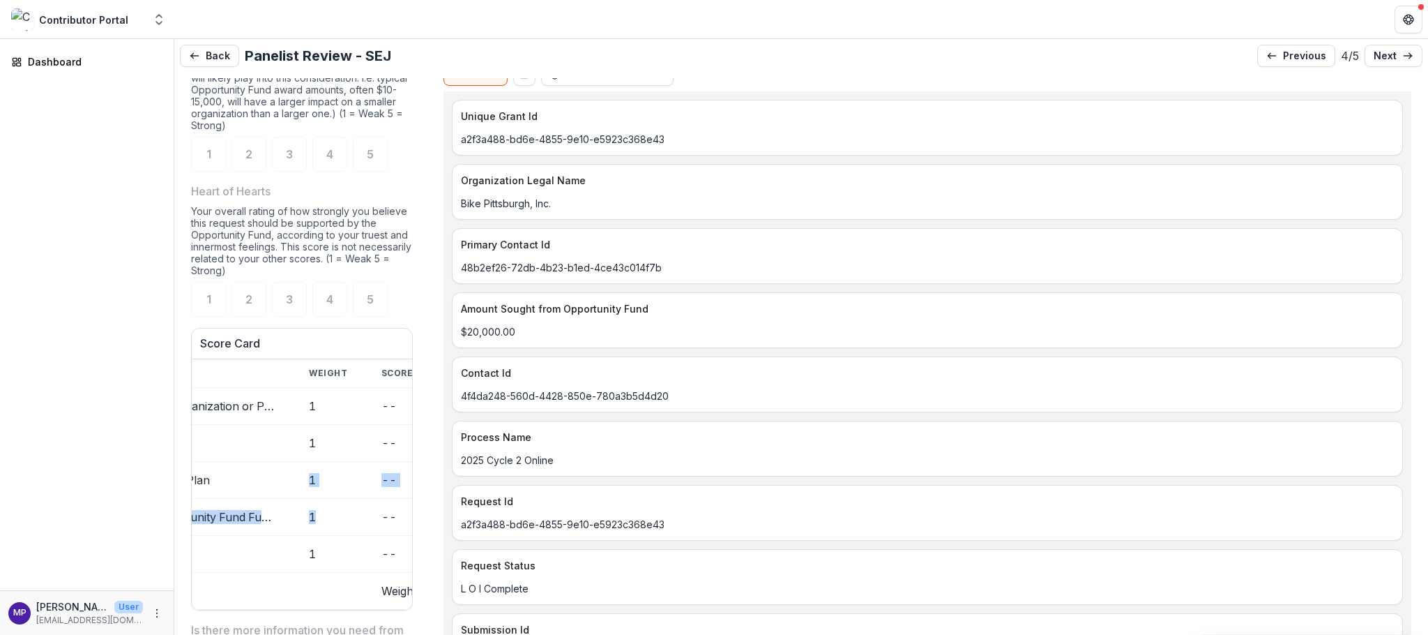
scroll to position [1362, 0]
click at [379, 176] on div "5" at bounding box center [370, 158] width 35 height 35
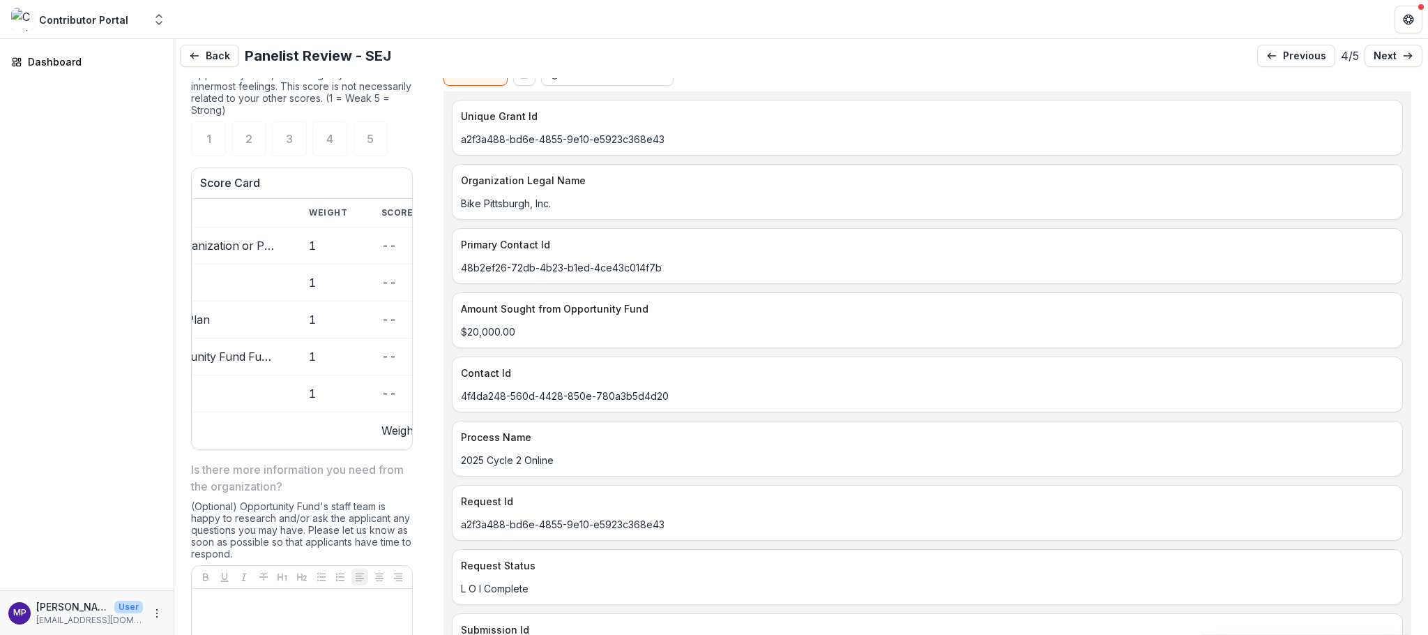
scroll to position [1539, 0]
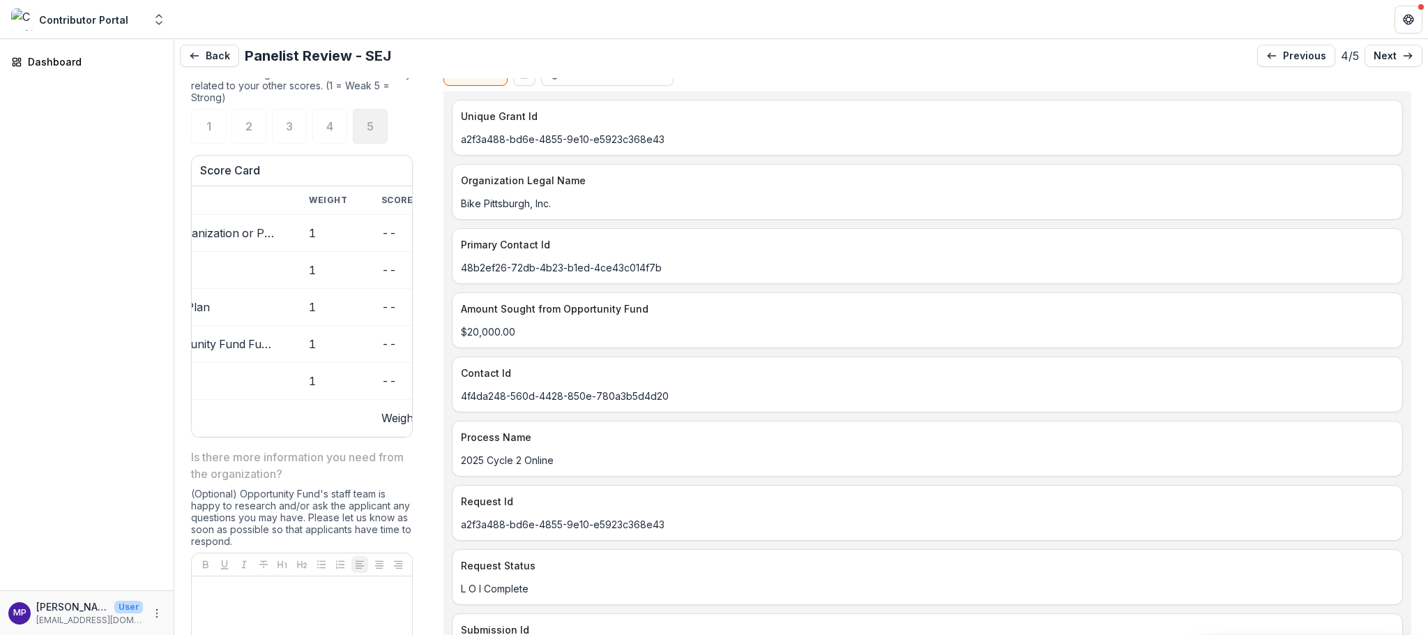
click at [379, 144] on div "5" at bounding box center [370, 126] width 35 height 35
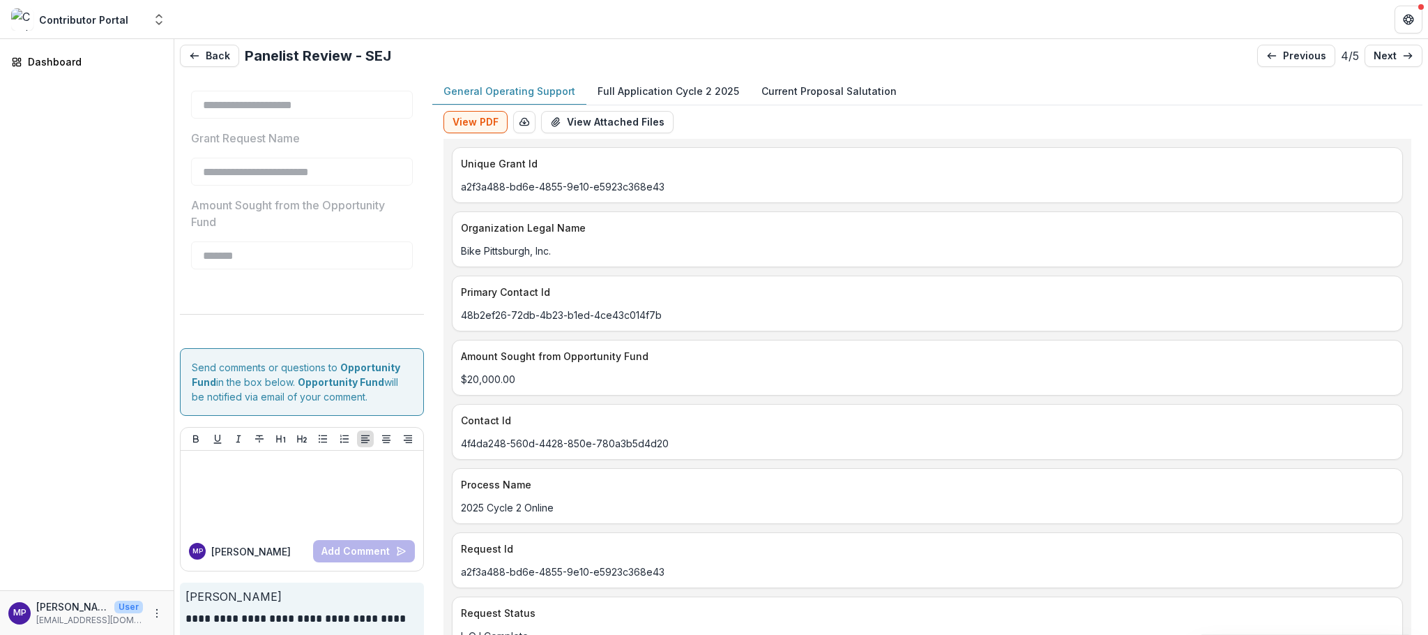
scroll to position [0, 0]
click at [1403, 59] on icon at bounding box center [1408, 55] width 11 height 11
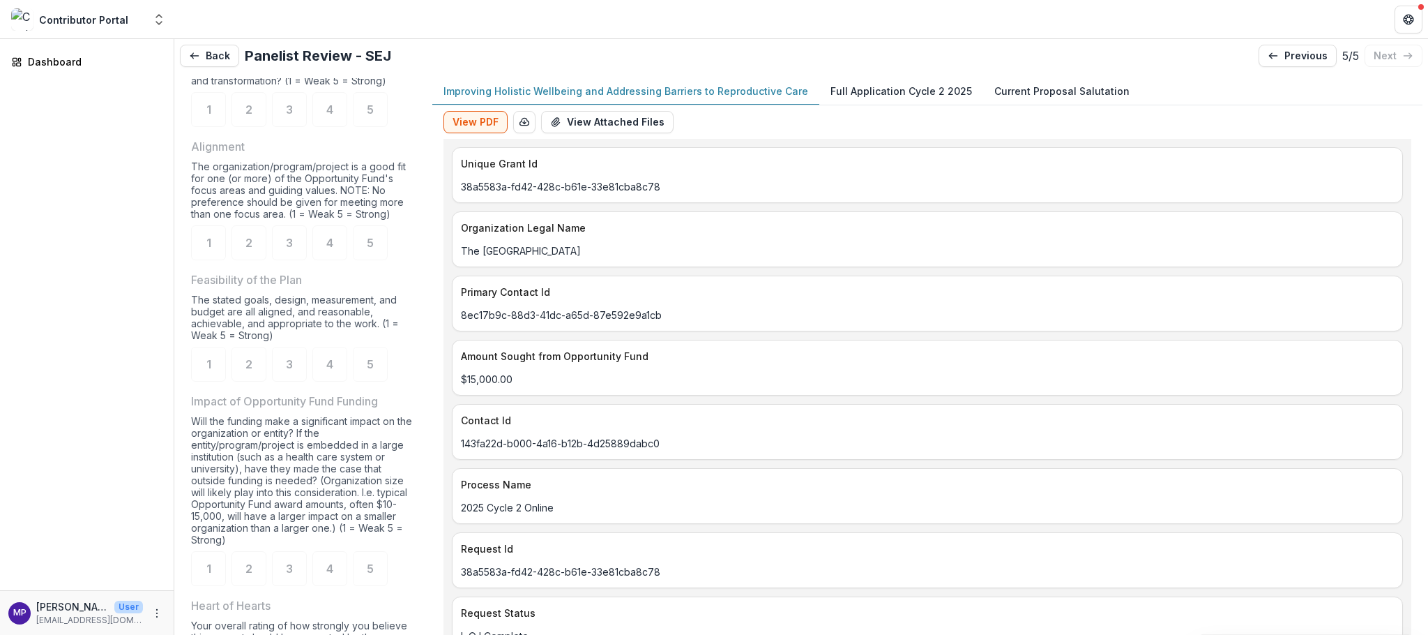
scroll to position [965, 0]
click at [338, 130] on div "4" at bounding box center [329, 112] width 35 height 35
click at [342, 263] on div "4" at bounding box center [329, 245] width 35 height 35
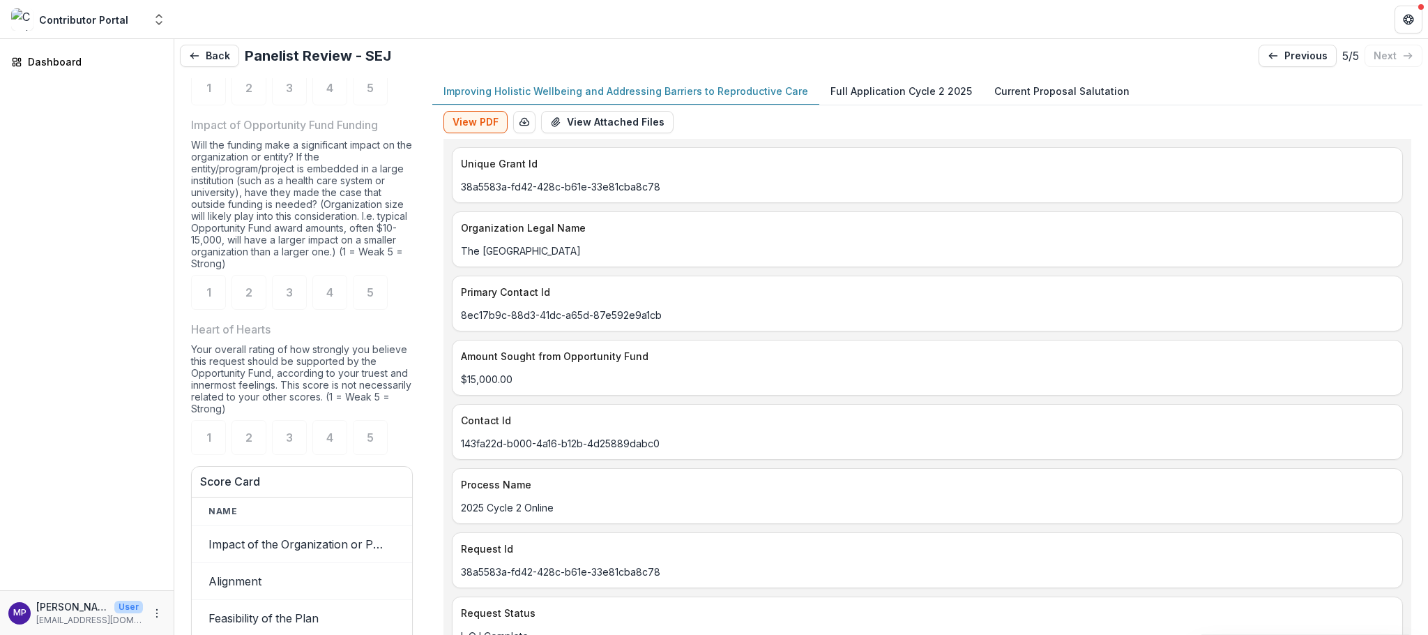
scroll to position [1261, 0]
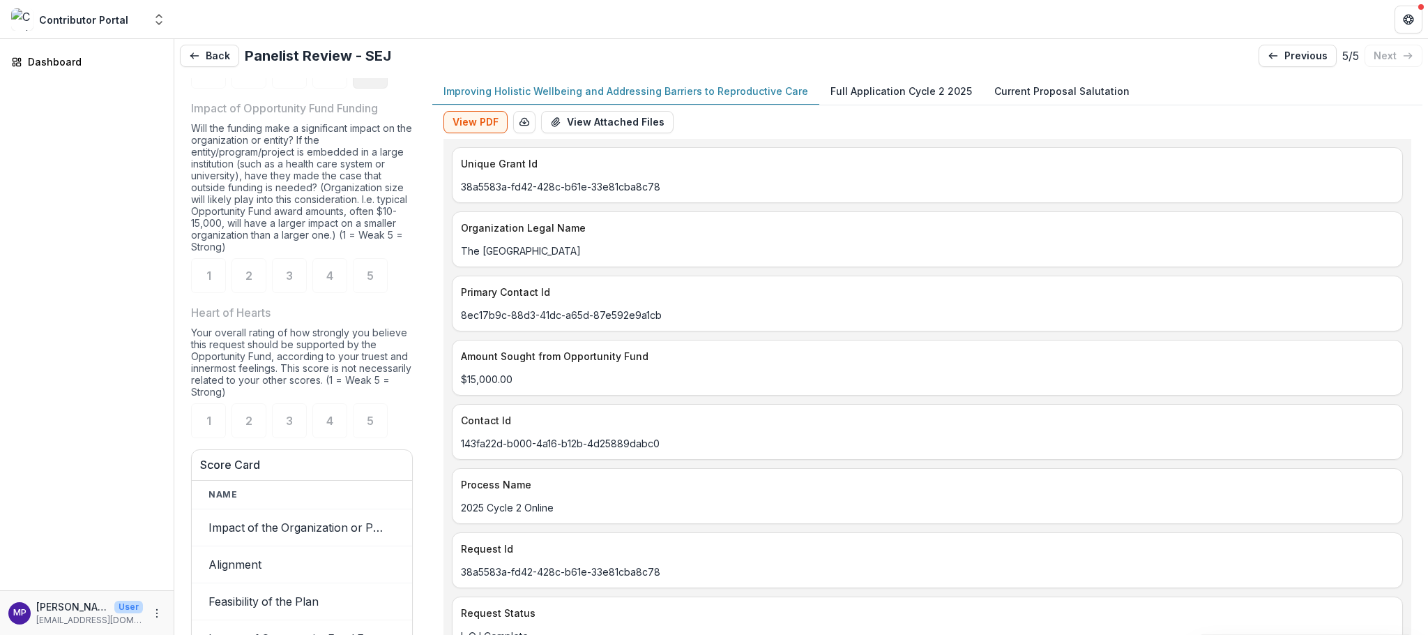
click at [367, 89] on div "5" at bounding box center [370, 71] width 35 height 35
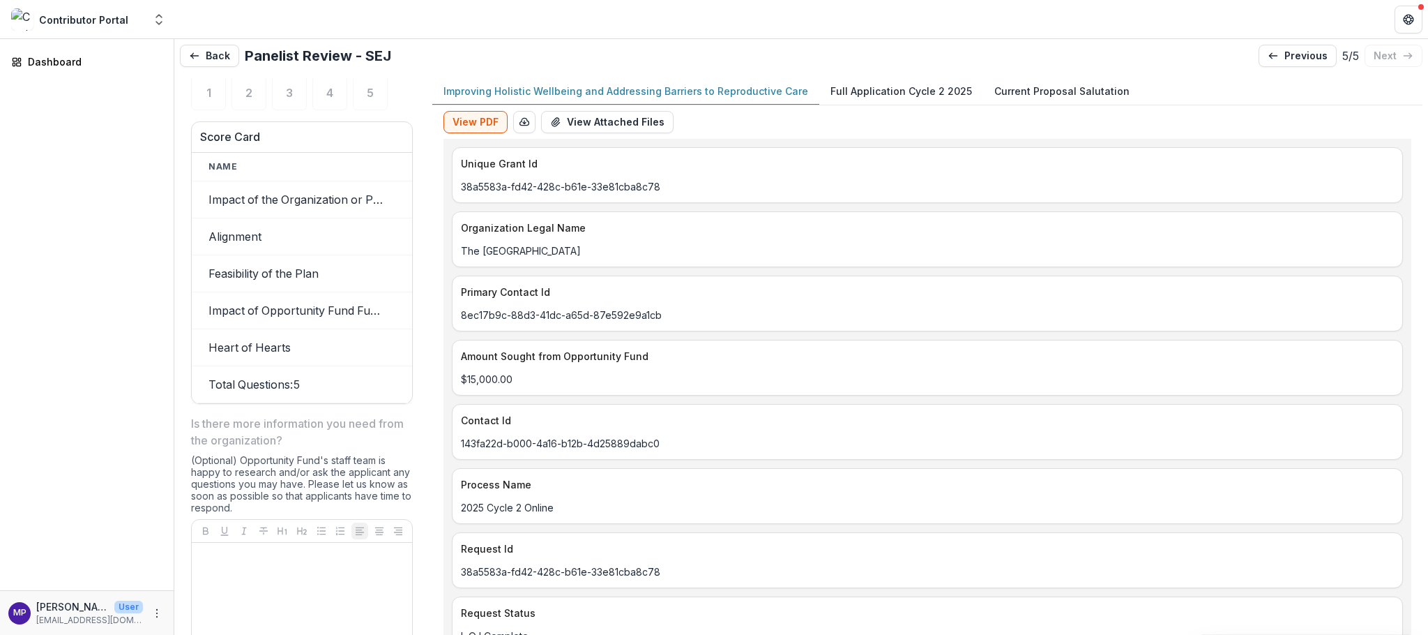
scroll to position [1585, 0]
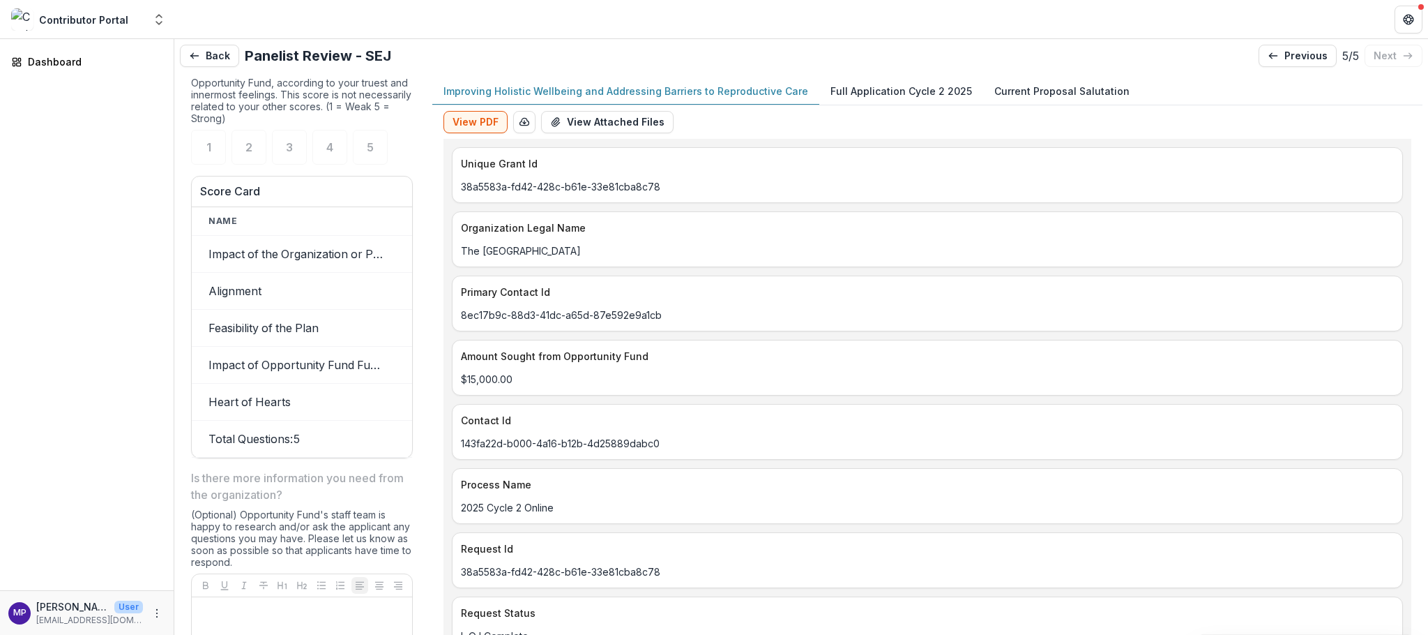
scroll to position [1546, 0]
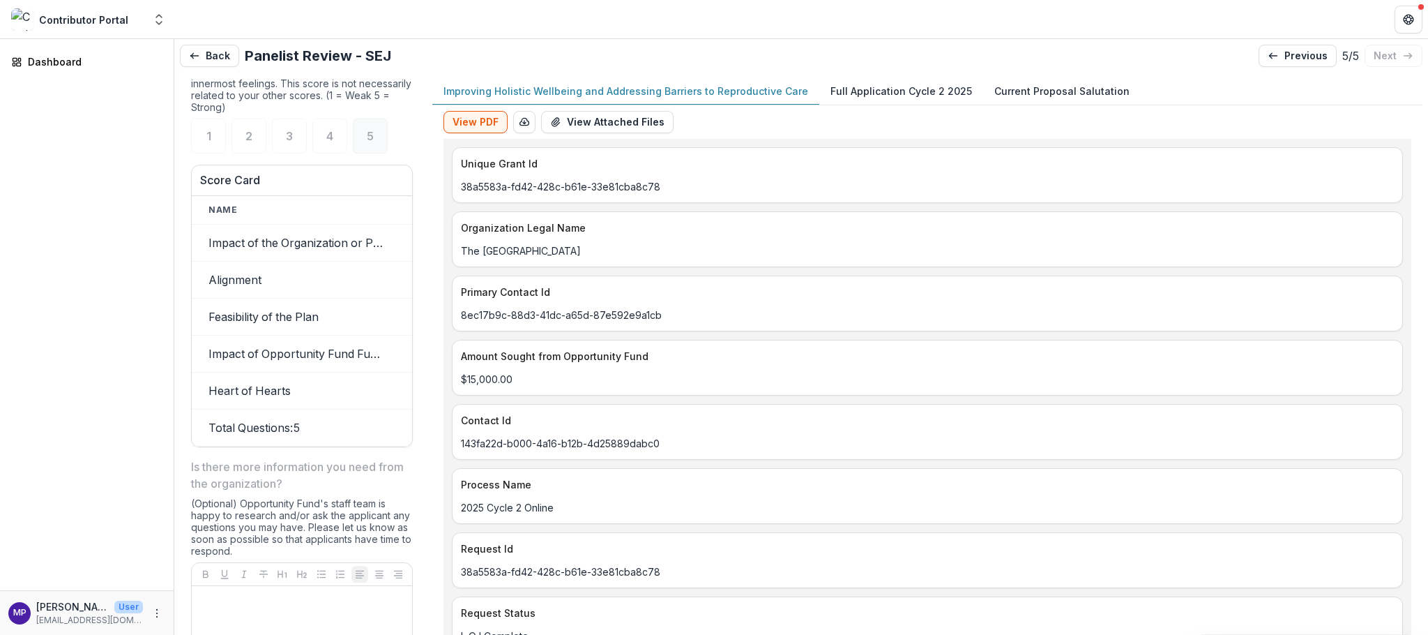
click at [374, 142] on span "5" at bounding box center [370, 135] width 7 height 11
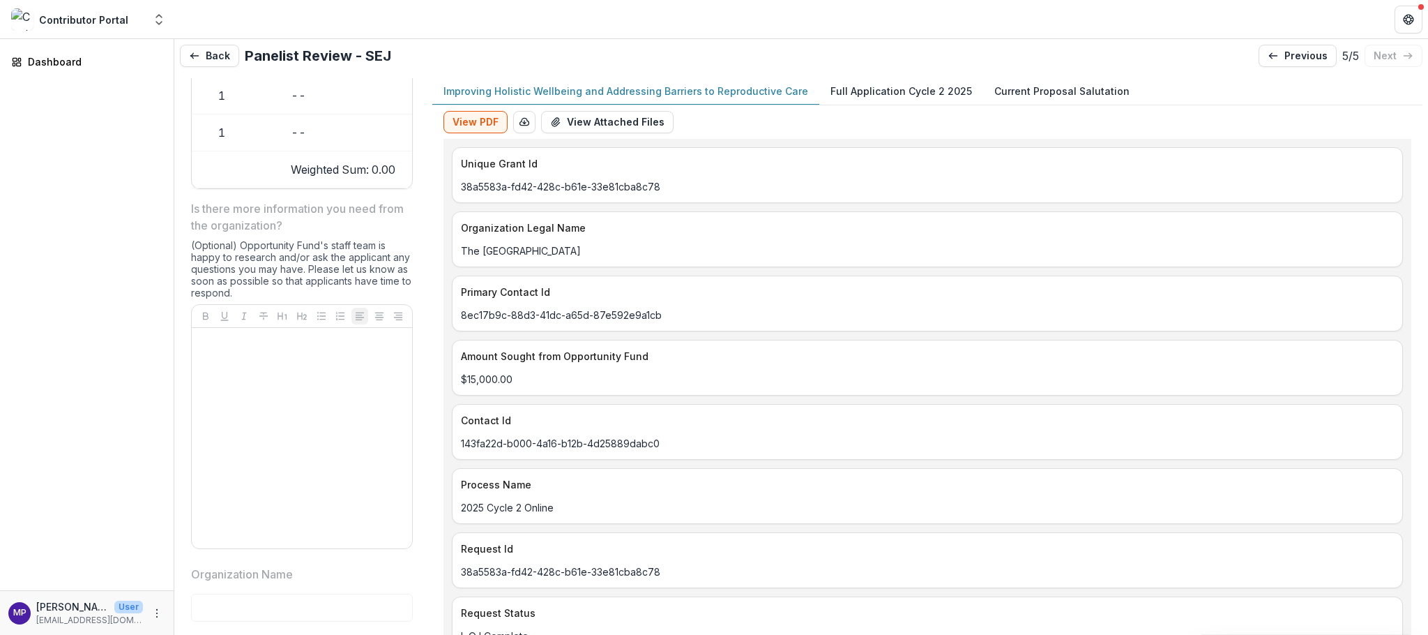
scroll to position [0, 248]
drag, startPoint x: 400, startPoint y: 481, endPoint x: 421, endPoint y: 481, distance: 20.9
click at [421, 481] on div "**********" at bounding box center [302, 370] width 244 height 585
click at [1285, 60] on p "previous" at bounding box center [1306, 56] width 43 height 12
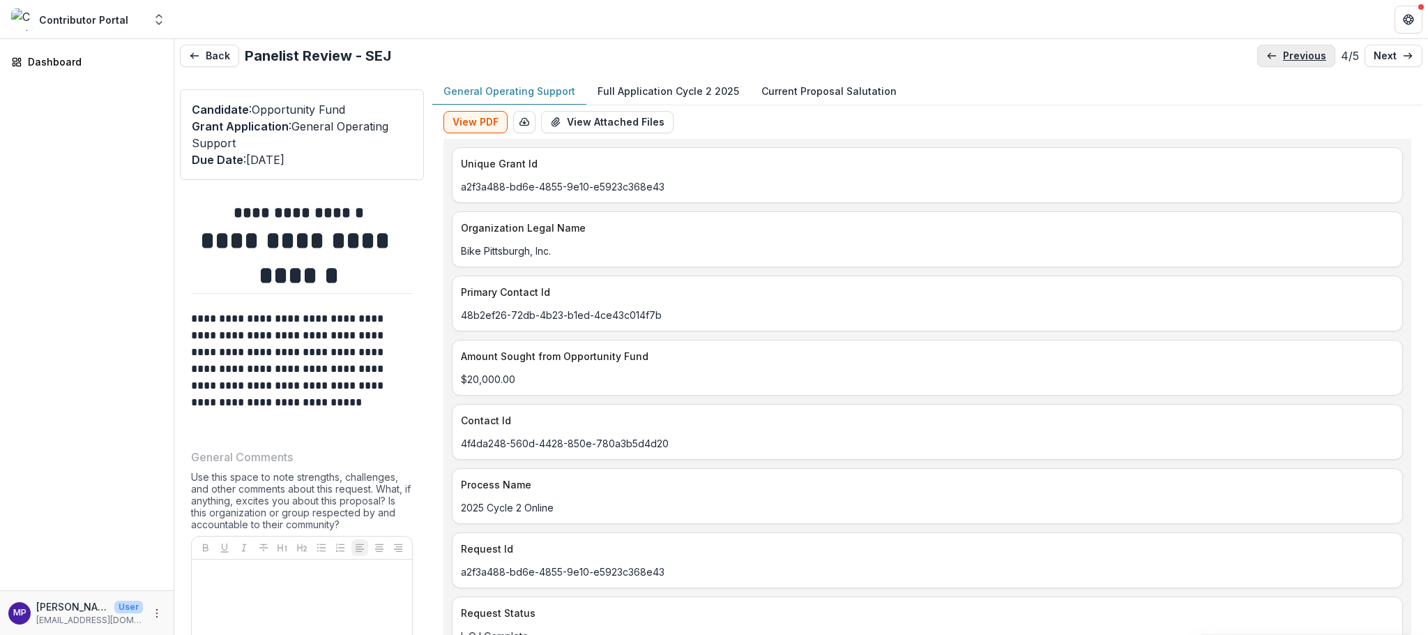
click at [1283, 61] on p "previous" at bounding box center [1304, 56] width 43 height 12
click at [1285, 61] on p "previous" at bounding box center [1306, 56] width 43 height 12
click at [47, 67] on div "Dashboard" at bounding box center [92, 61] width 129 height 15
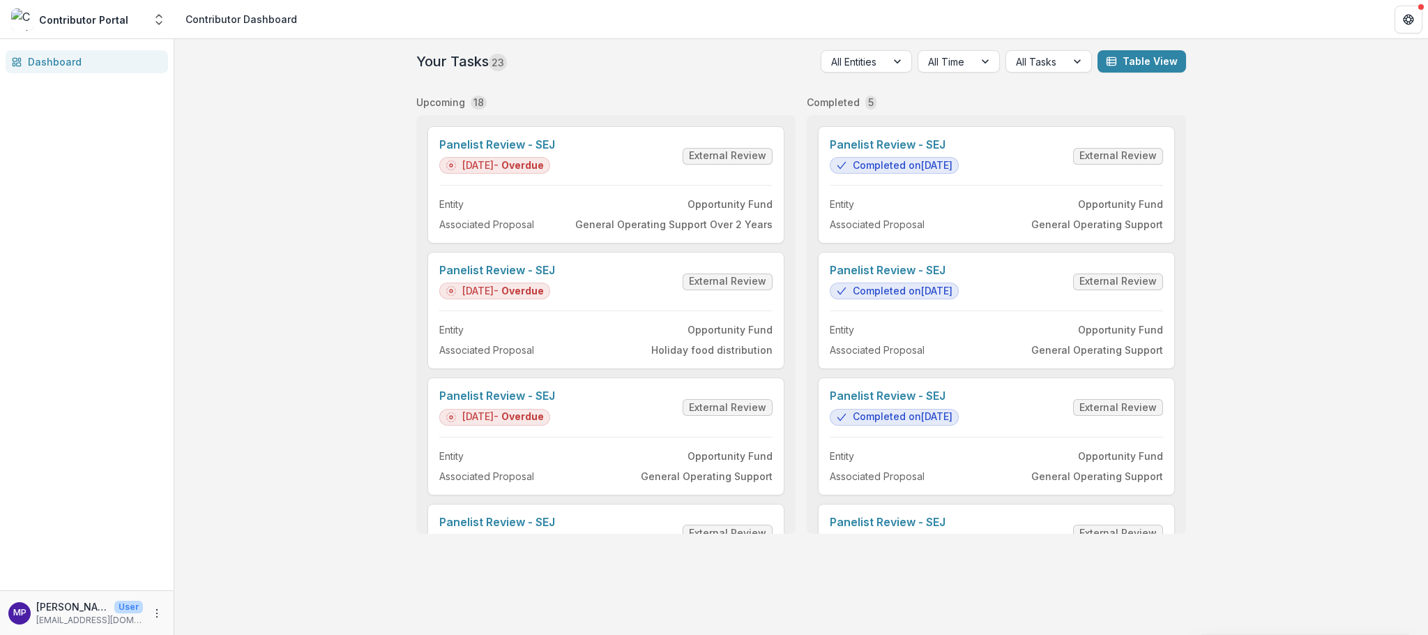
click at [68, 68] on div "Dashboard" at bounding box center [92, 61] width 129 height 15
click at [160, 22] on icon "Open entity switcher" at bounding box center [159, 20] width 14 height 14
click at [134, 125] on link "Contributor Portal" at bounding box center [86, 112] width 167 height 25
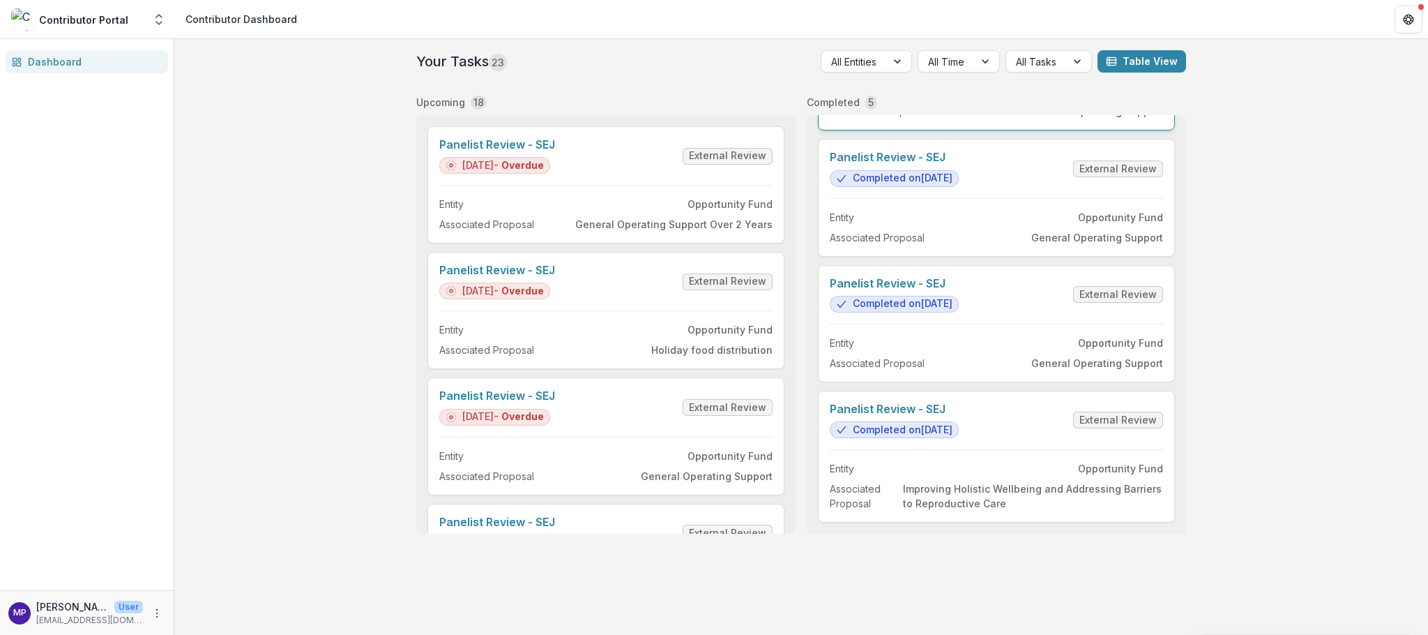
scroll to position [365, 0]
click at [511, 151] on link "Panelist Review - SEJ" at bounding box center [497, 144] width 116 height 13
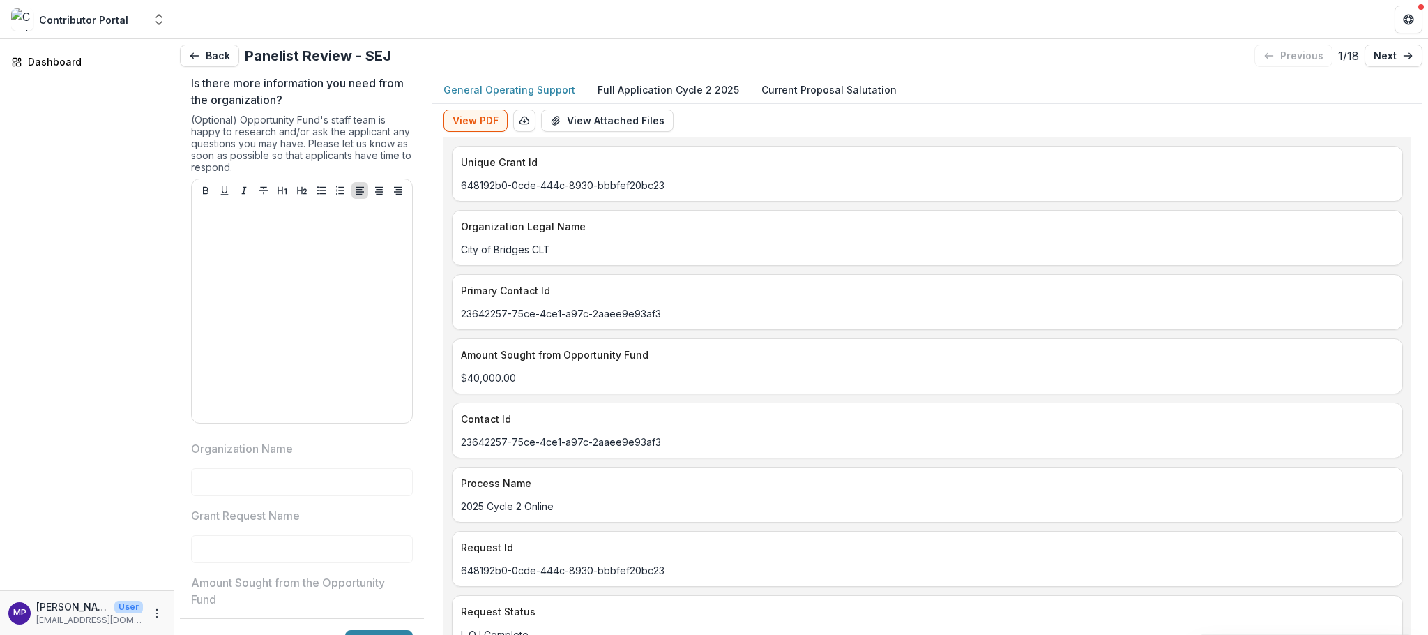
scroll to position [1915, 0]
drag, startPoint x: 407, startPoint y: 328, endPoint x: 395, endPoint y: 322, distance: 13.7
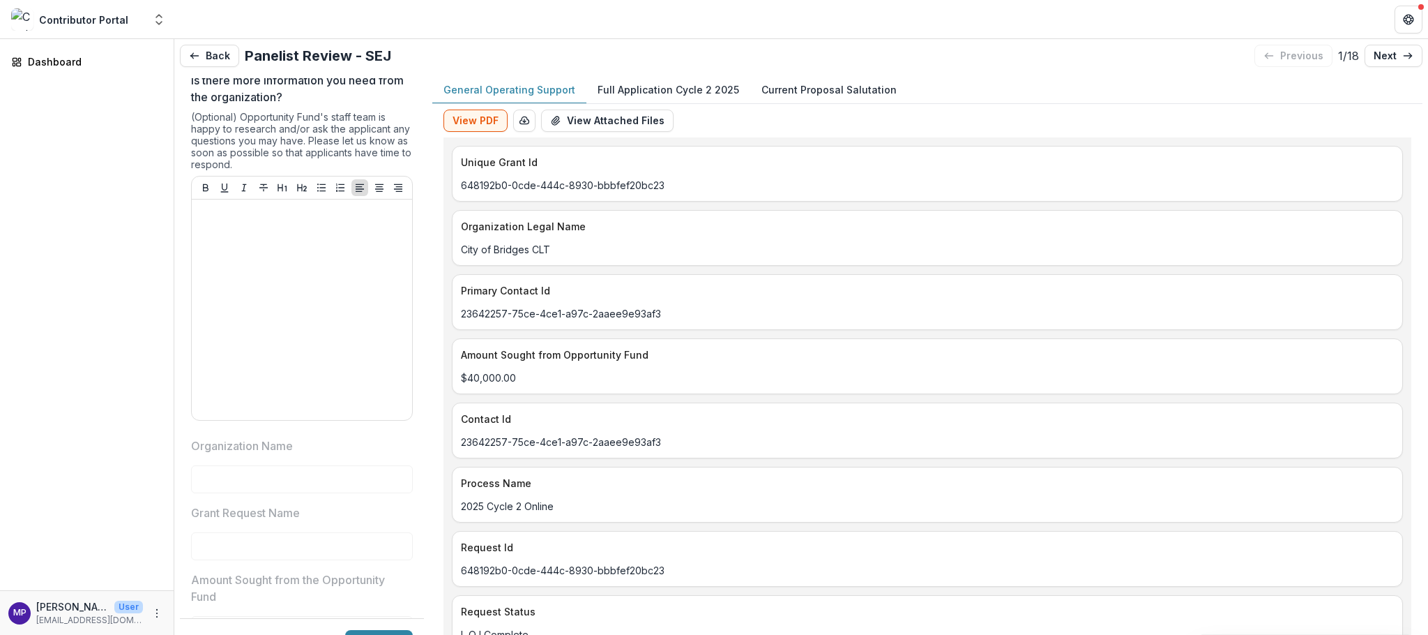
drag, startPoint x: 400, startPoint y: 329, endPoint x: 308, endPoint y: 335, distance: 92.2
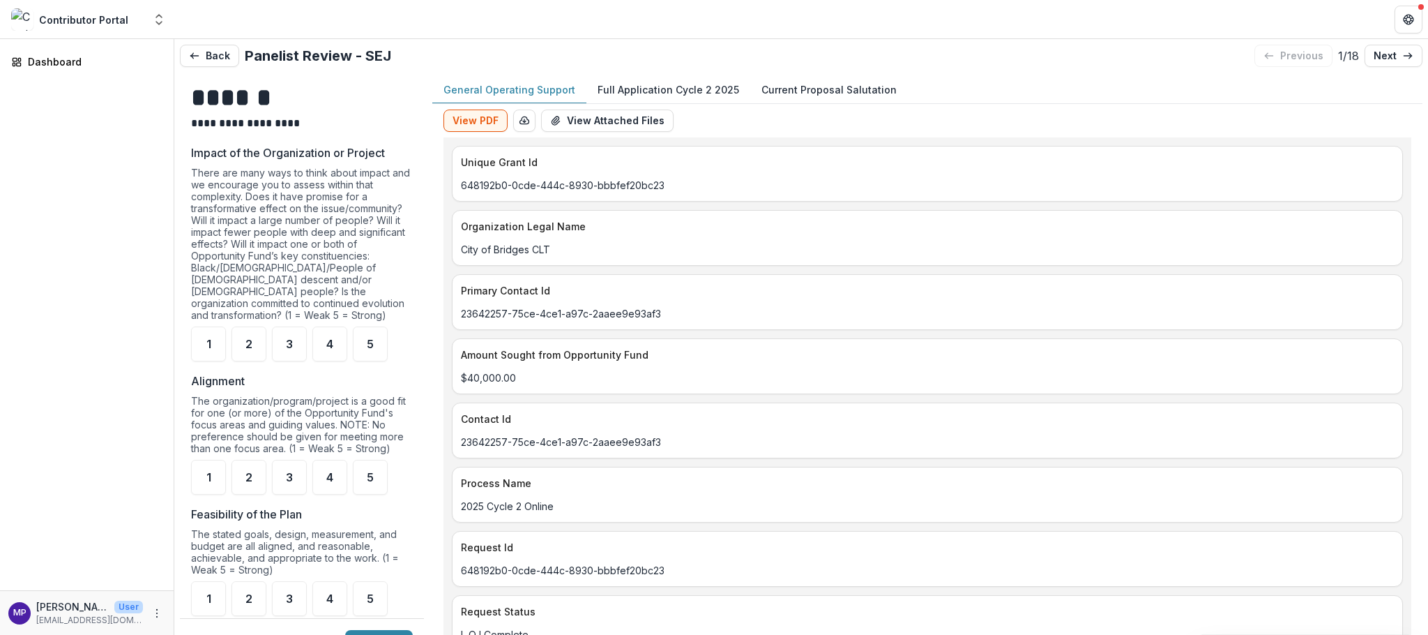
scroll to position [848, 0]
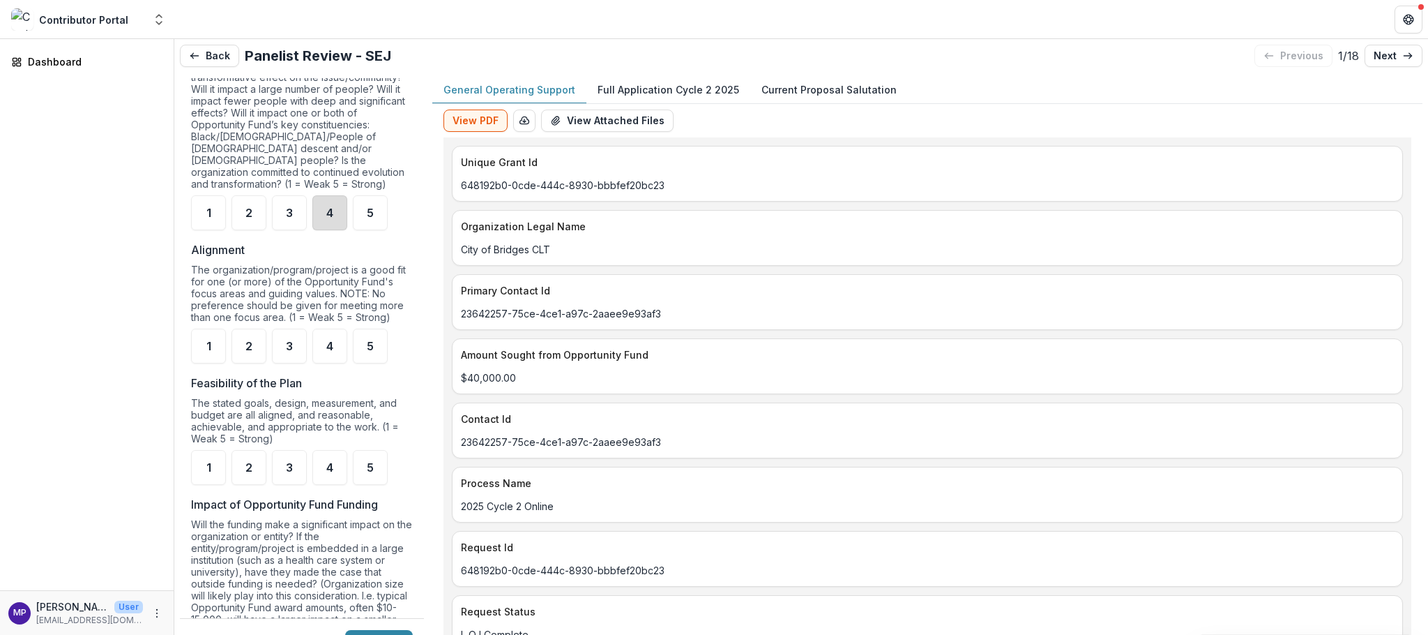
click at [338, 230] on div "4" at bounding box center [329, 212] width 35 height 35
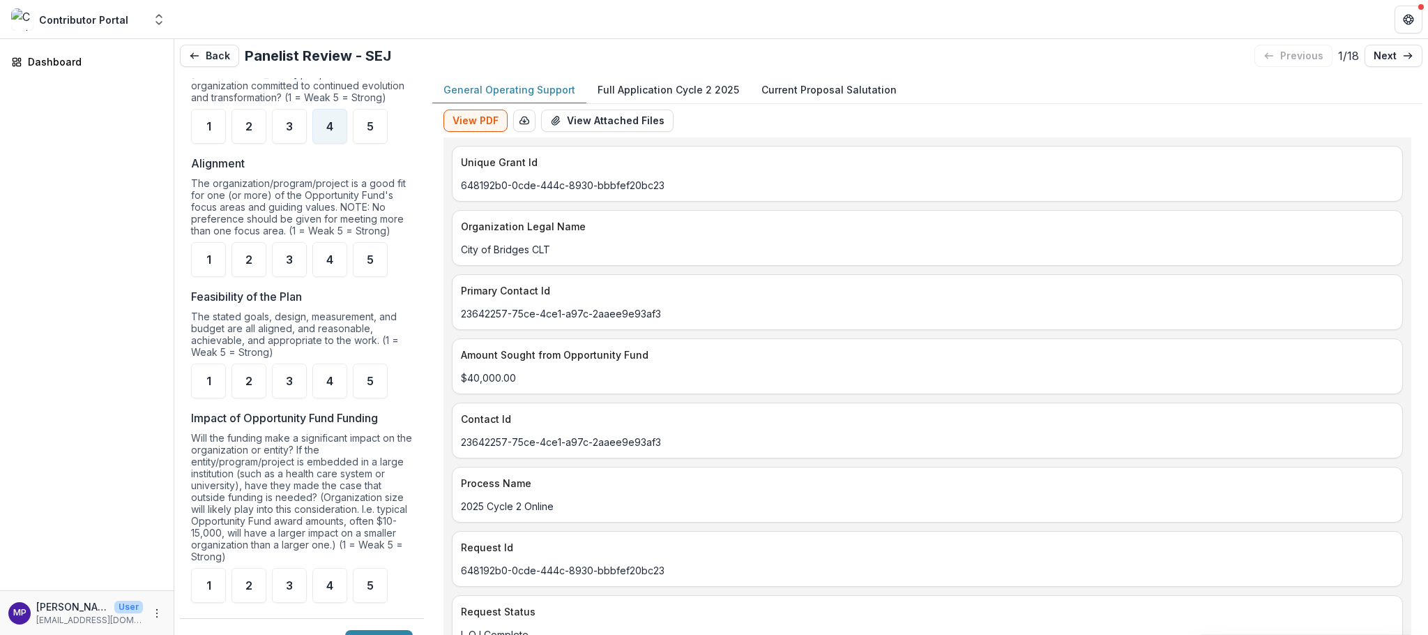
scroll to position [947, 0]
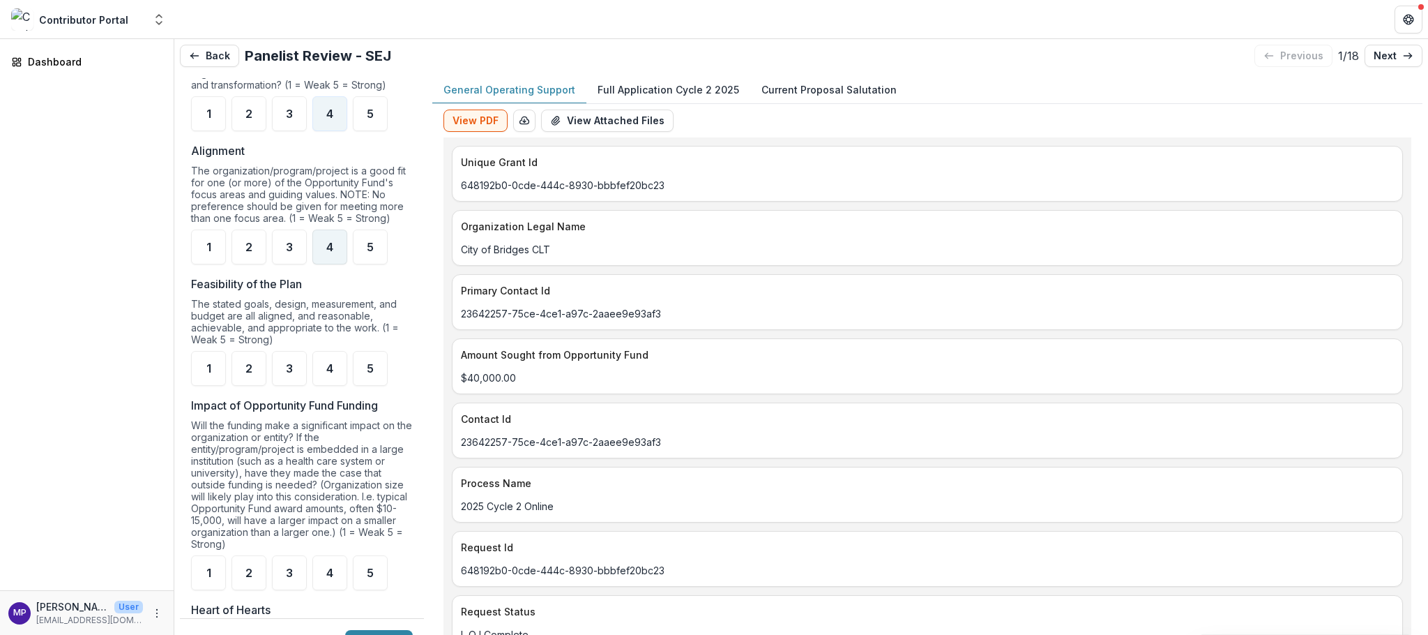
click at [333, 252] on span "4" at bounding box center [329, 246] width 7 height 11
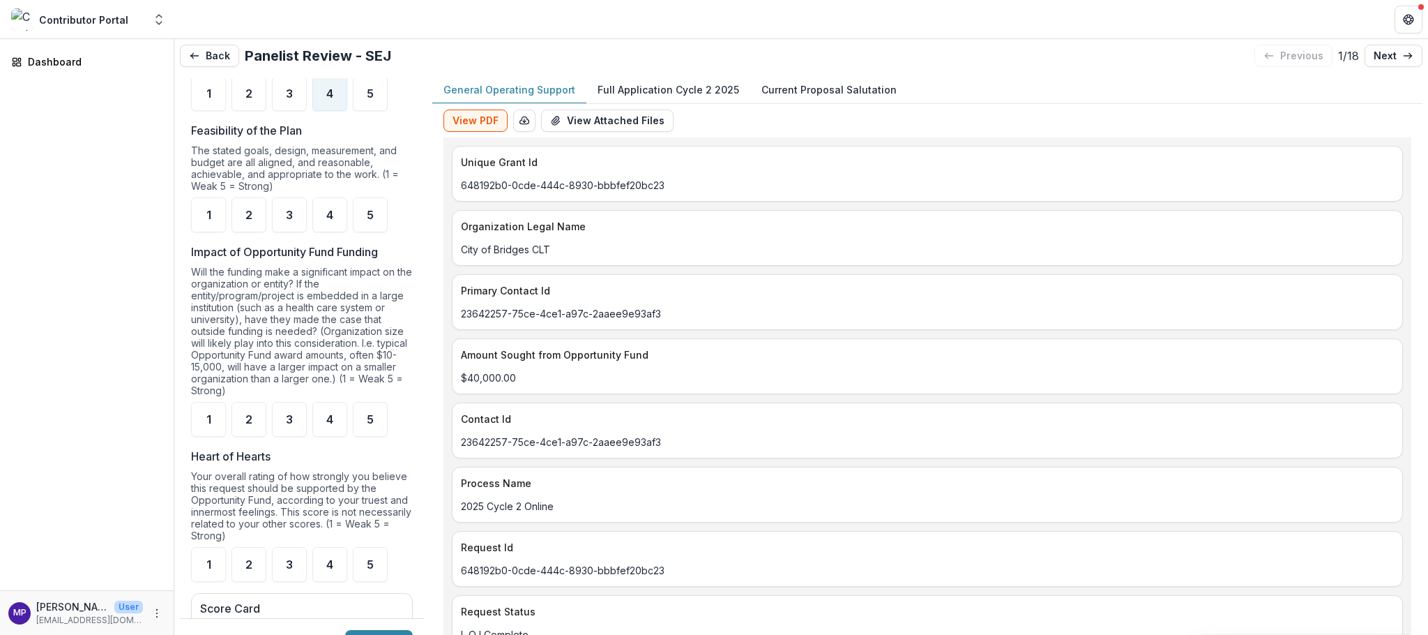
scroll to position [1112, 0]
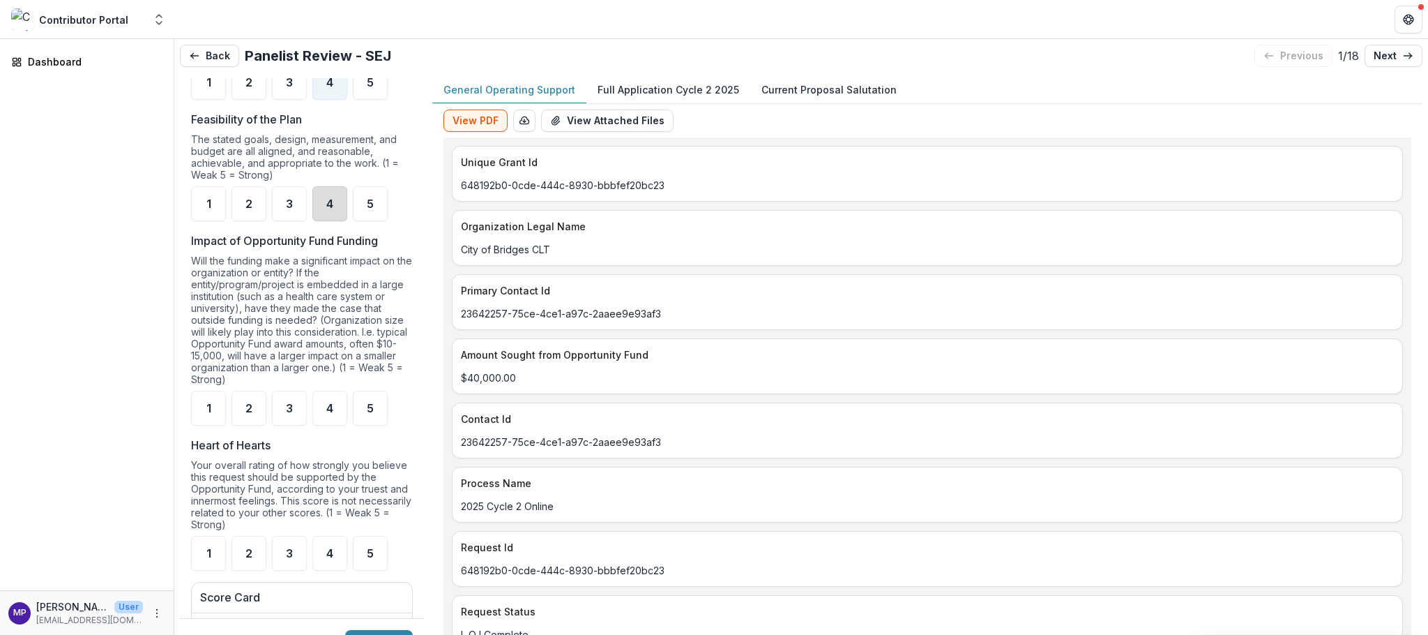
click at [338, 221] on div "4" at bounding box center [329, 203] width 35 height 35
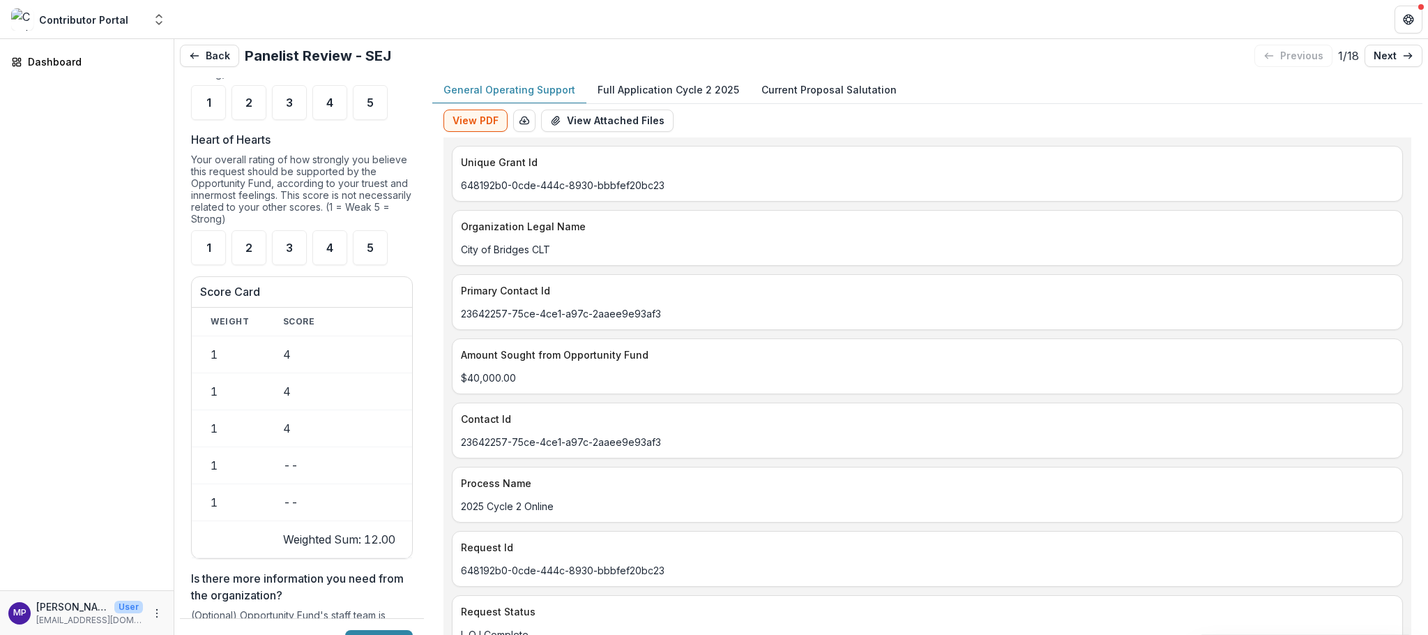
scroll to position [1419, 0]
click at [333, 107] on span "4" at bounding box center [329, 101] width 7 height 11
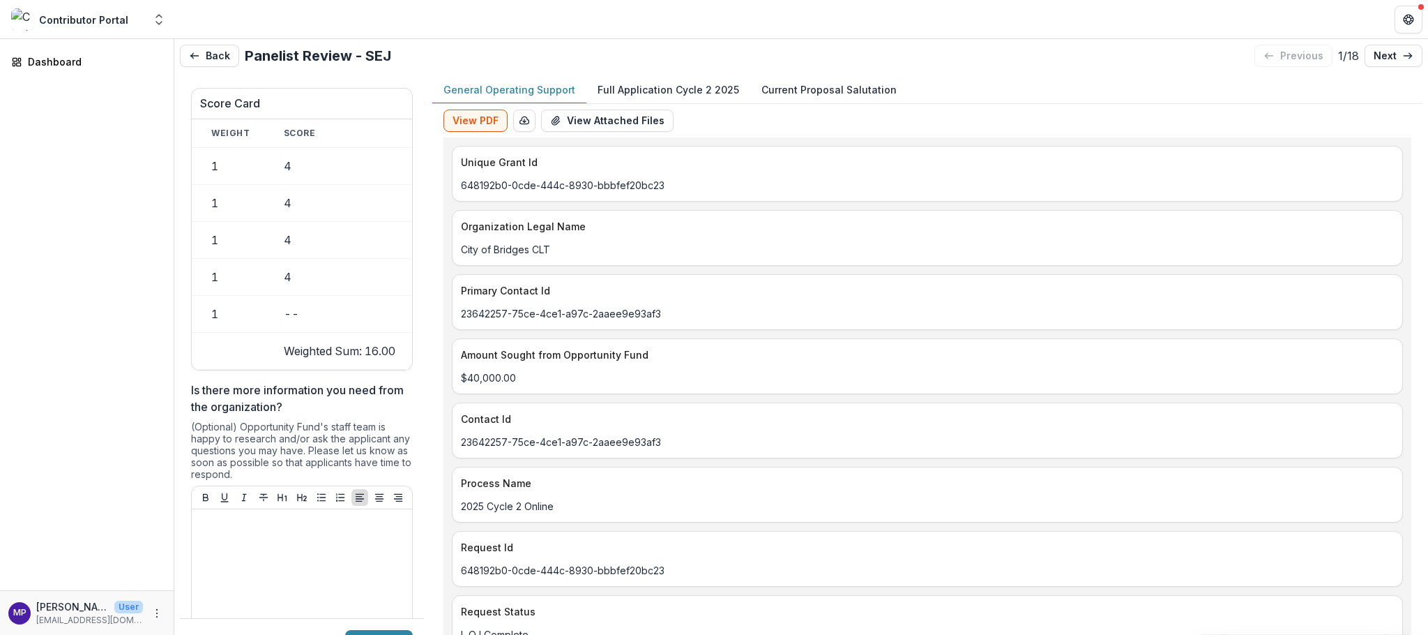
scroll to position [1618, 0]
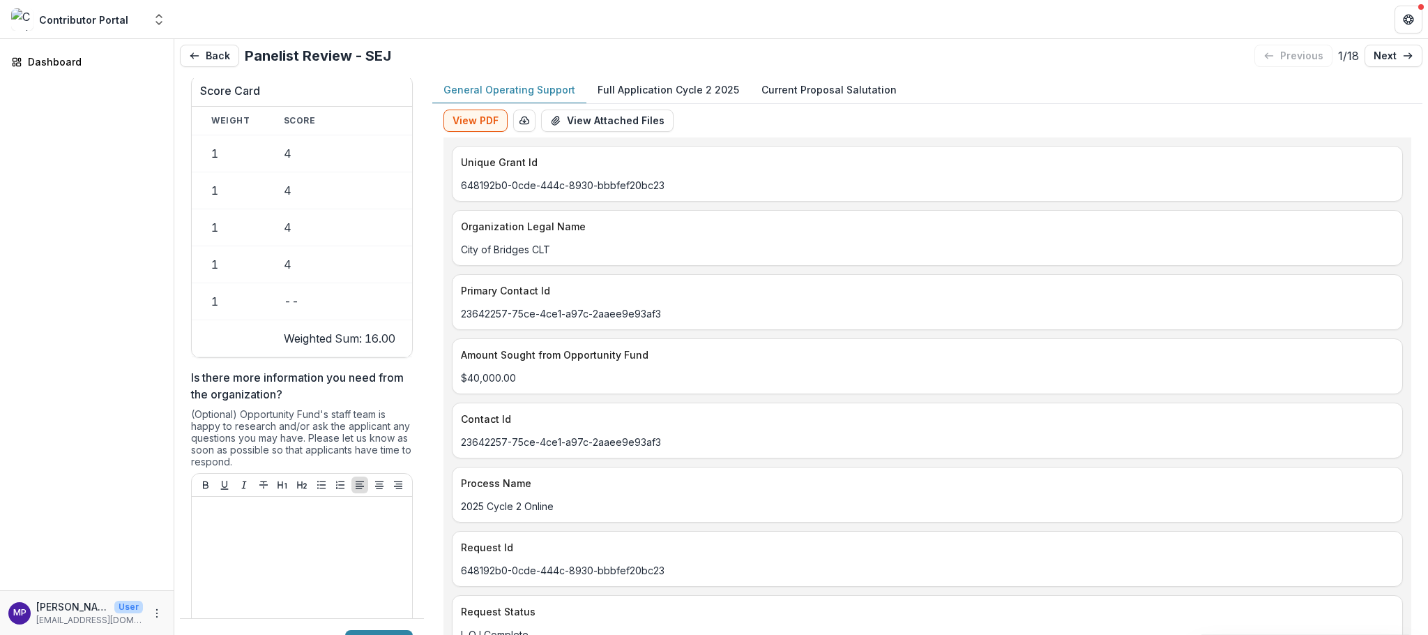
click at [333, 52] on span "4" at bounding box center [329, 46] width 7 height 11
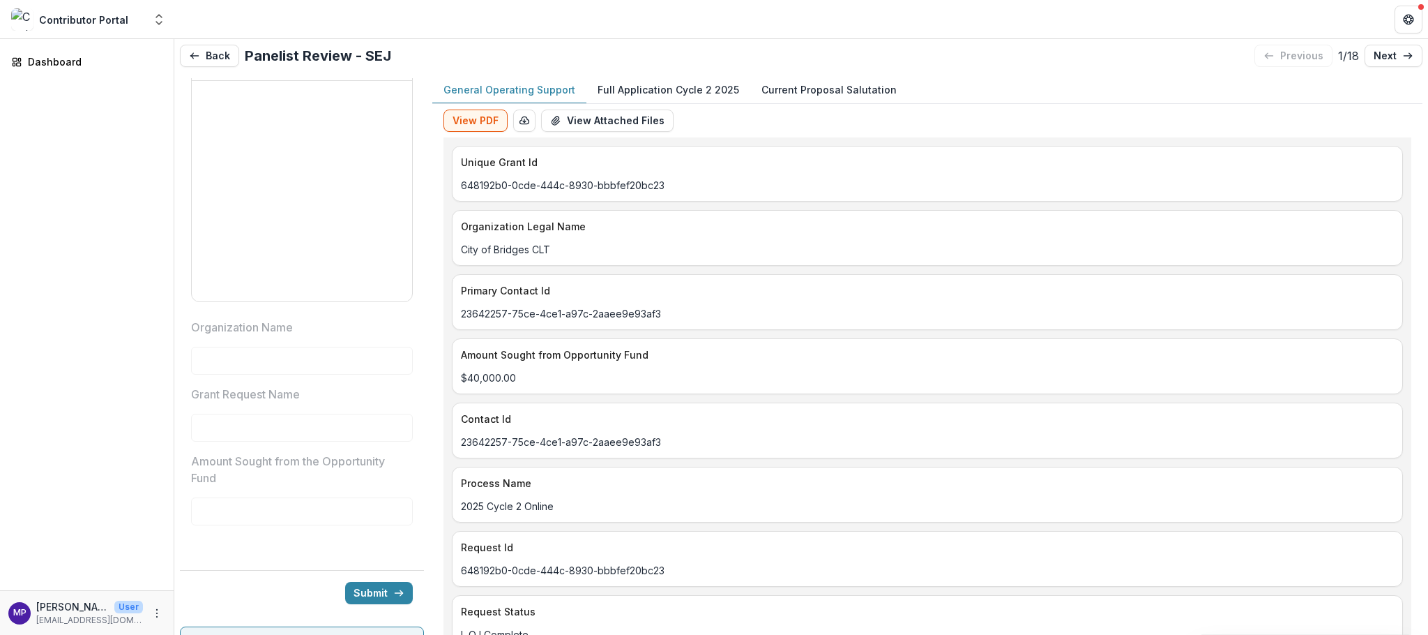
scroll to position [2042, 0]
click at [1403, 54] on icon at bounding box center [1408, 55] width 11 height 11
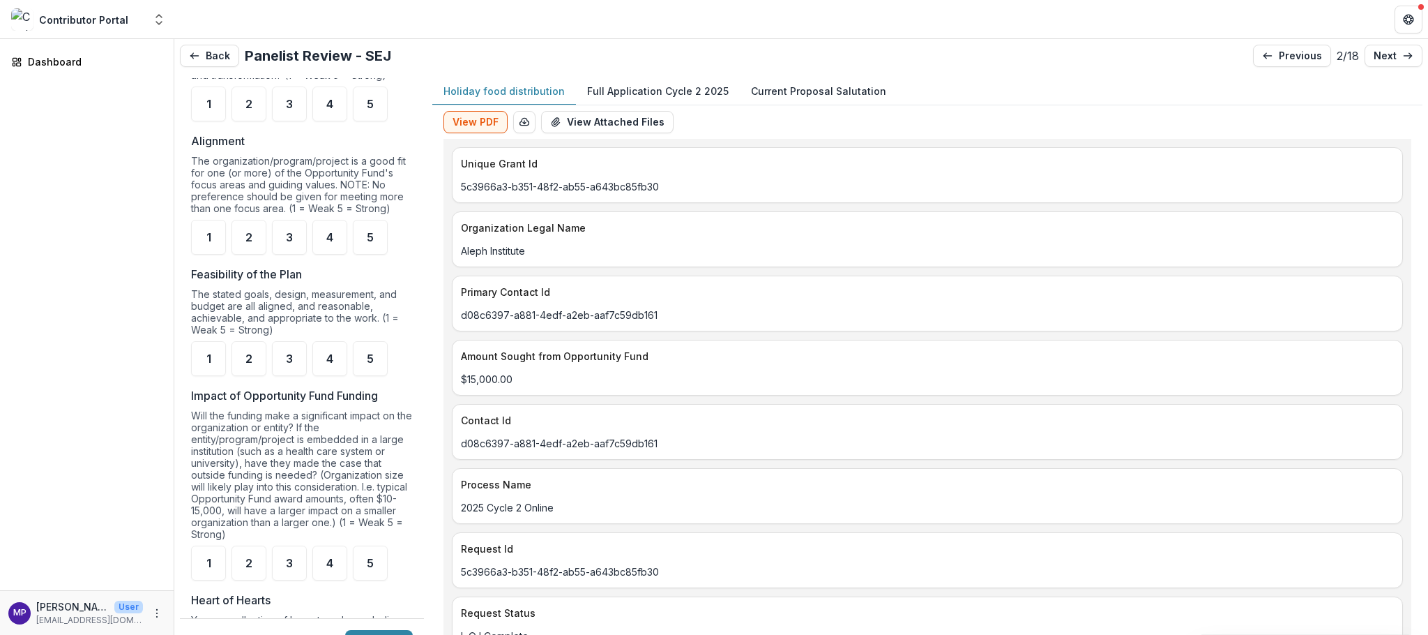
scroll to position [954, 0]
click at [293, 112] on span "3" at bounding box center [289, 106] width 7 height 11
click at [306, 257] on div "3" at bounding box center [289, 240] width 35 height 35
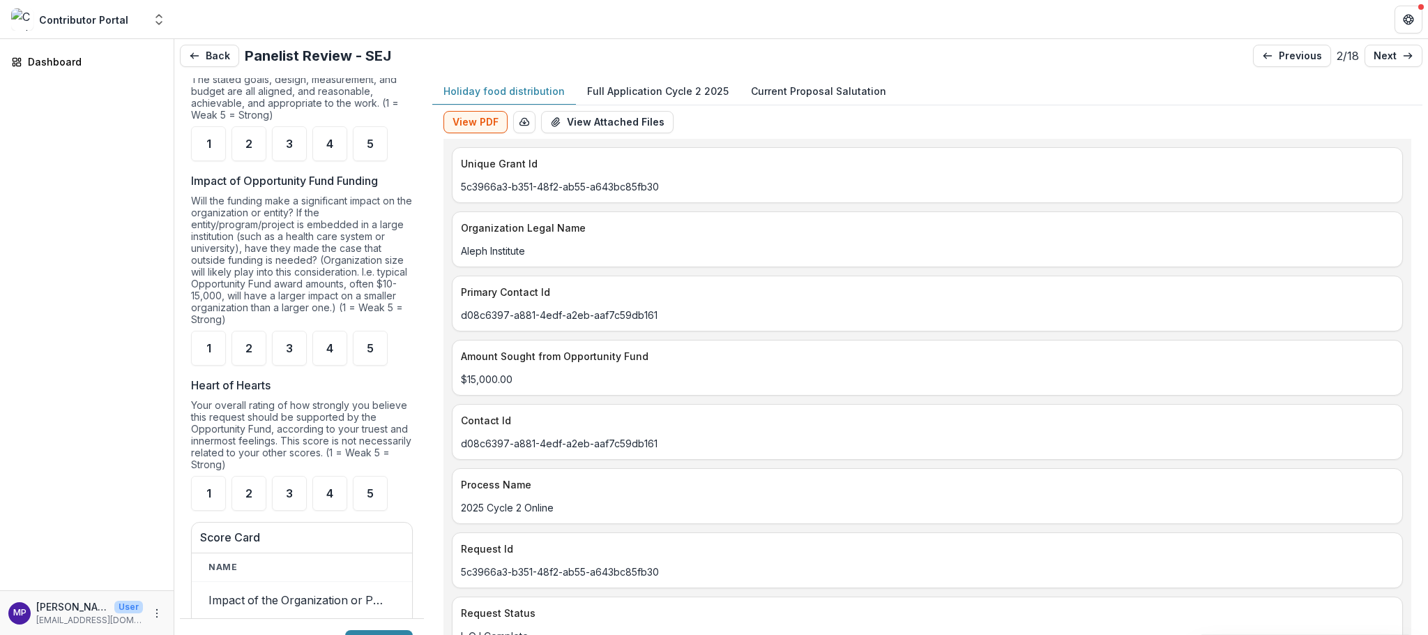
scroll to position [1184, 0]
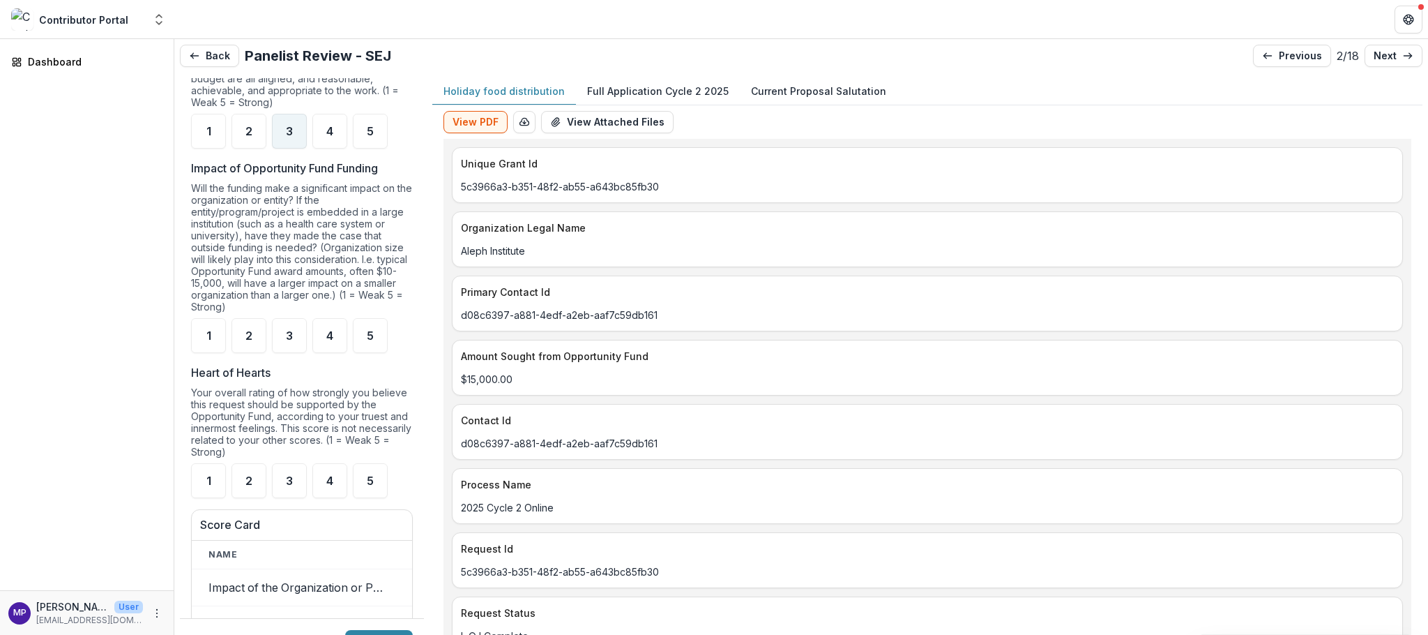
click at [293, 137] on span "3" at bounding box center [289, 131] width 7 height 11
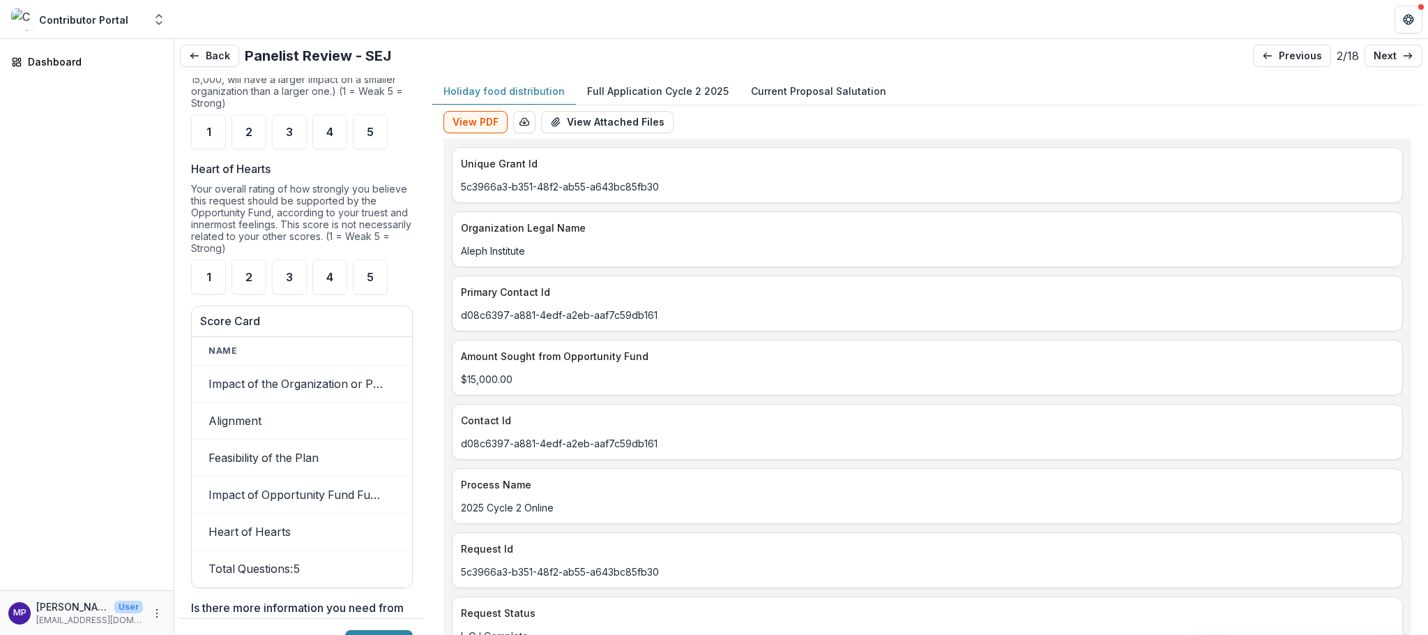
scroll to position [1395, 0]
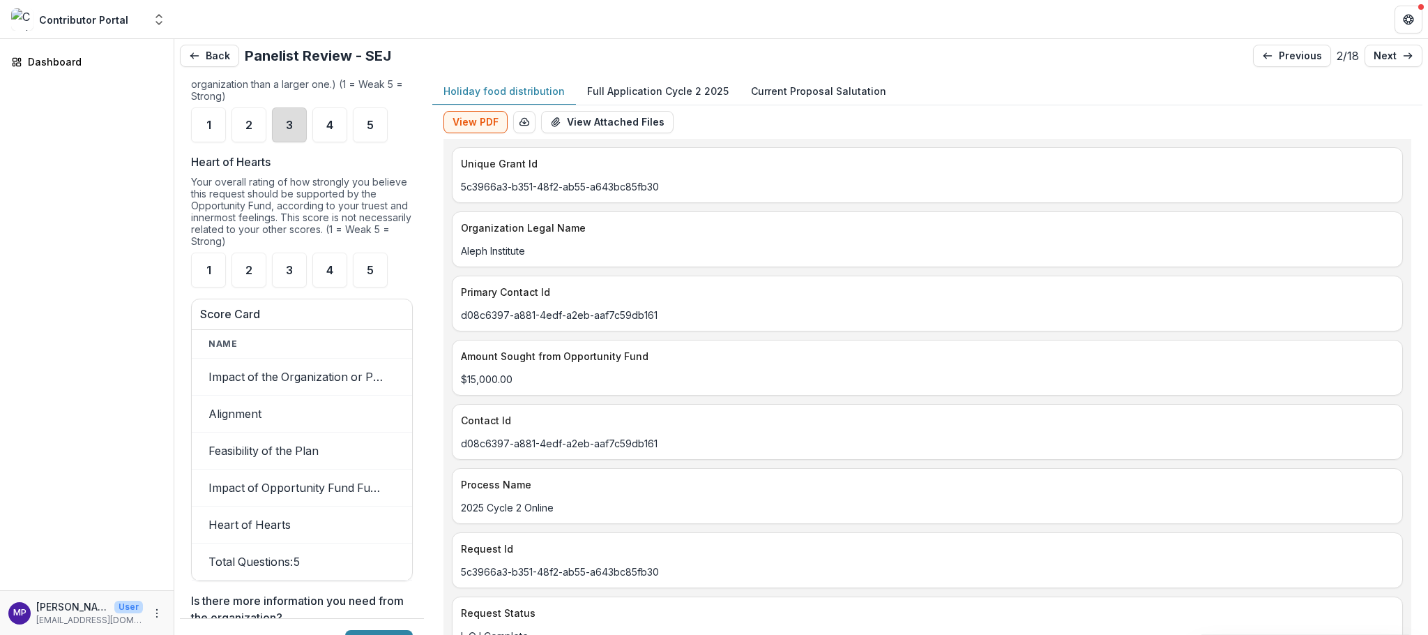
click at [297, 142] on div "3" at bounding box center [289, 124] width 35 height 35
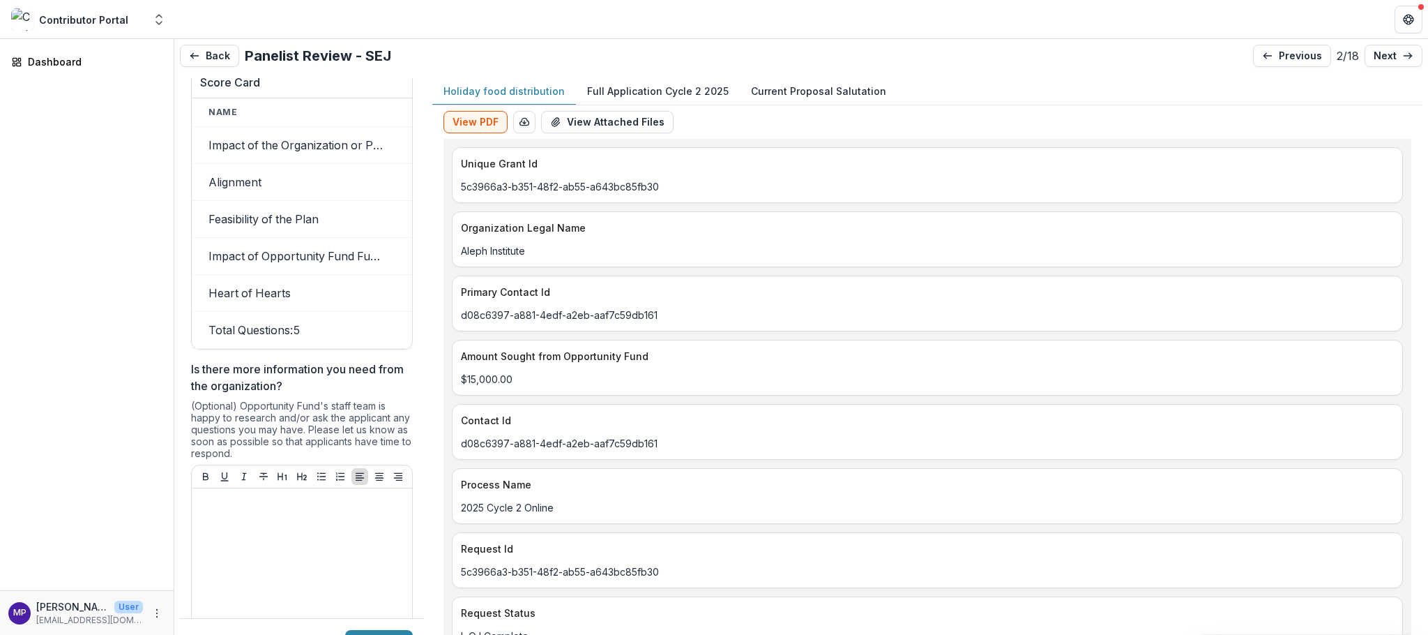
scroll to position [1632, 0]
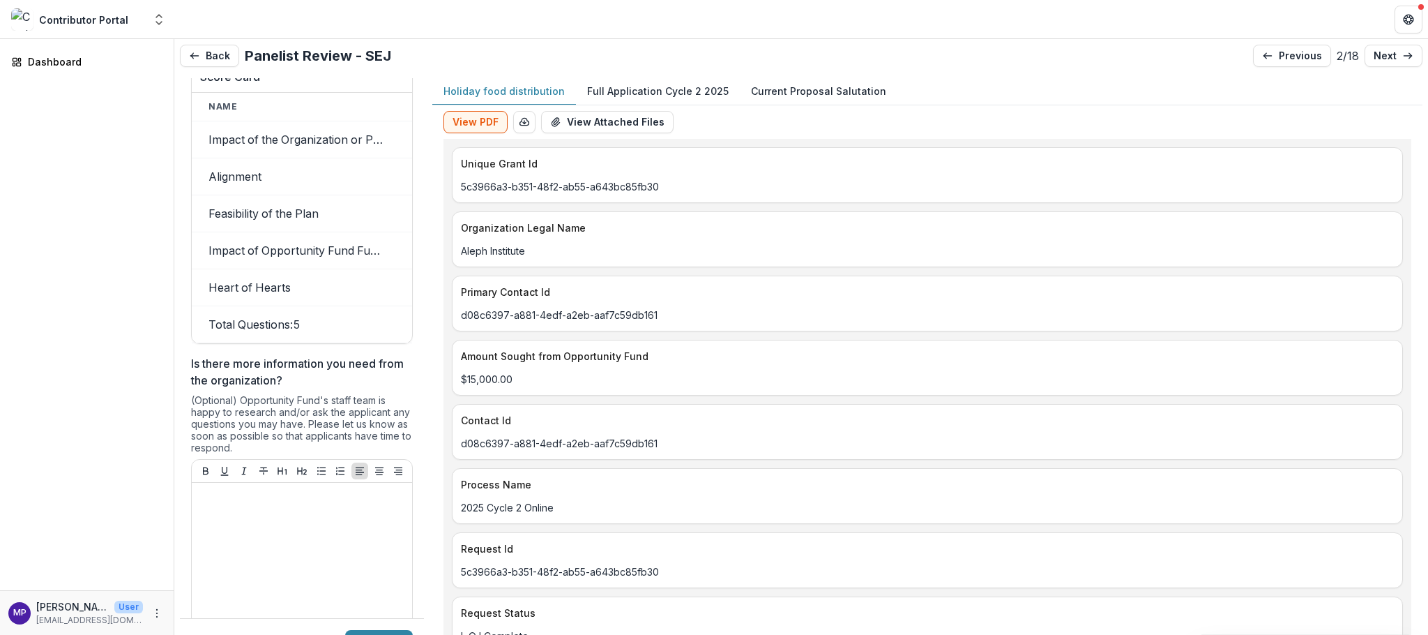
click at [300, 50] on div "3" at bounding box center [289, 32] width 35 height 35
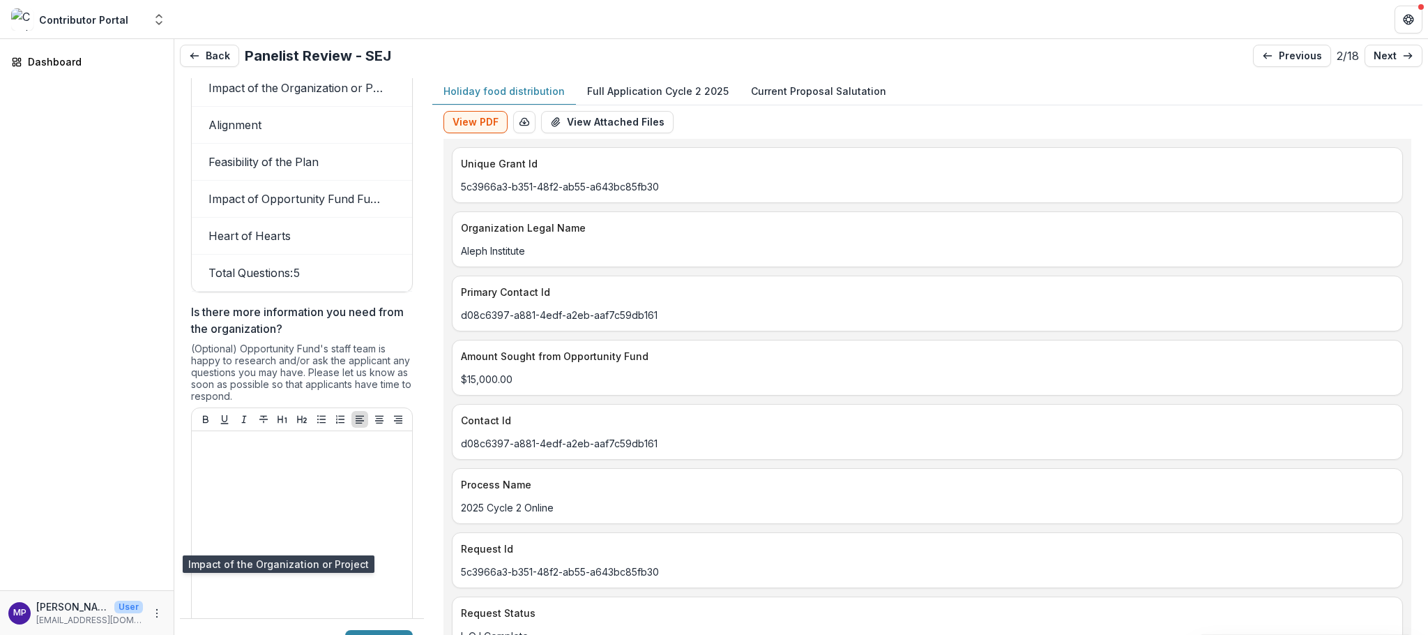
scroll to position [1682, 0]
click at [406, 108] on td "1" at bounding box center [437, 89] width 73 height 37
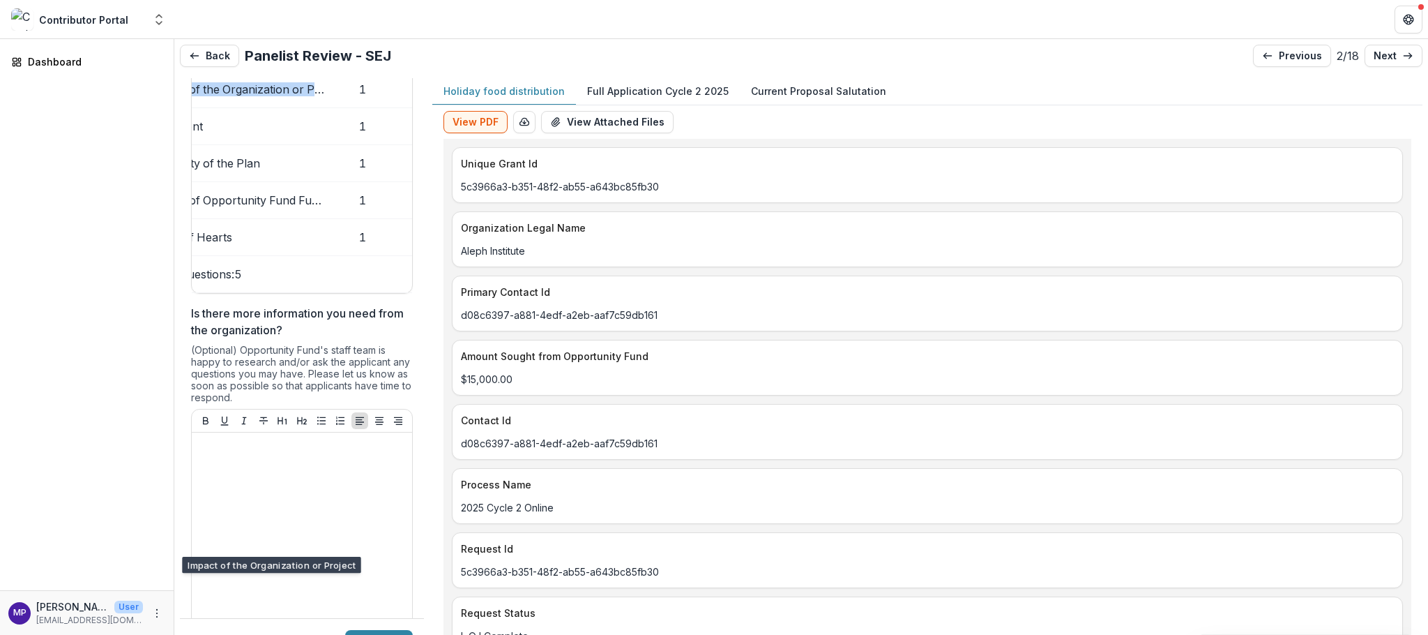
drag, startPoint x: 399, startPoint y: 536, endPoint x: 424, endPoint y: 532, distance: 25.5
click at [424, 532] on div "**********" at bounding box center [302, 370] width 244 height 585
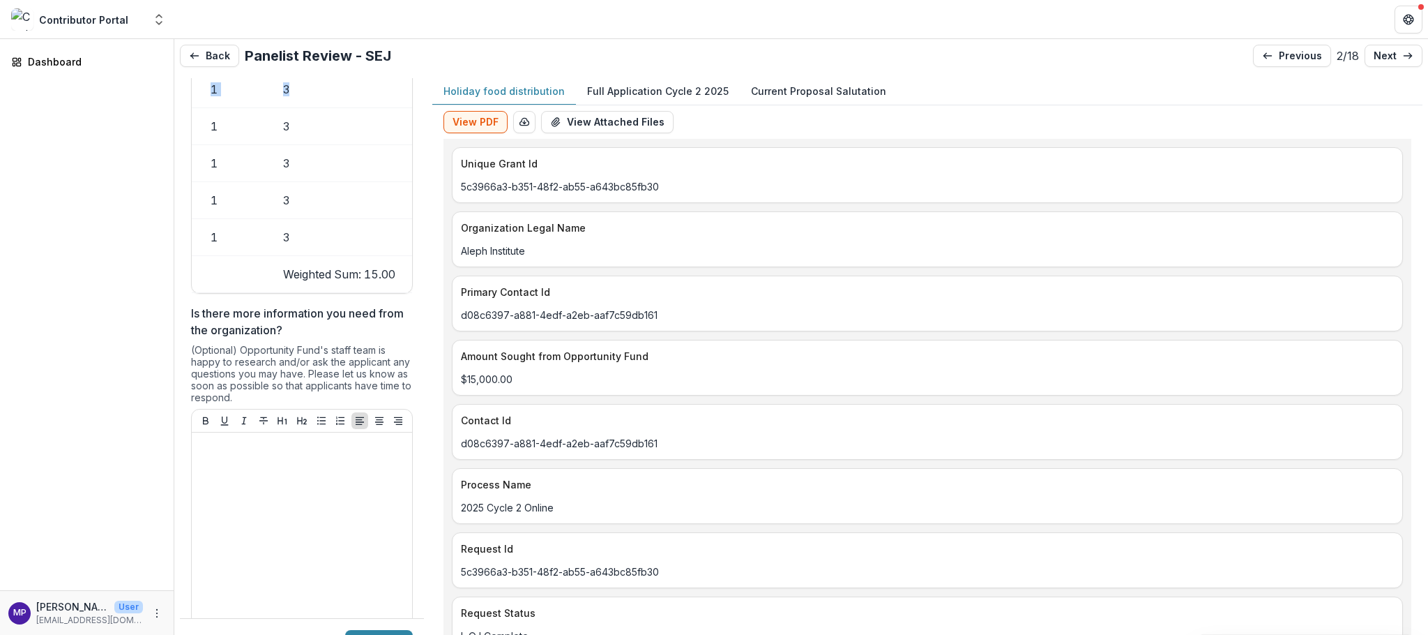
scroll to position [0, 257]
drag, startPoint x: 405, startPoint y: 543, endPoint x: 416, endPoint y: 543, distance: 11.2
click at [1403, 56] on icon at bounding box center [1408, 55] width 11 height 11
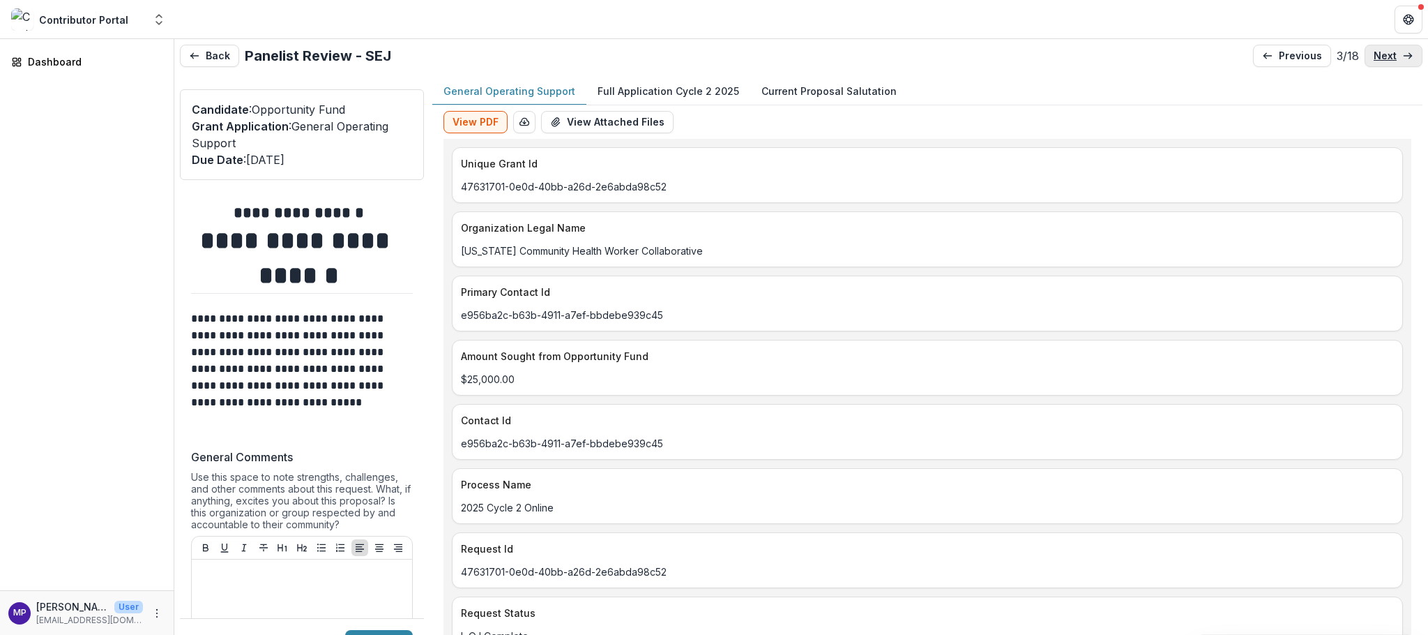
click at [1375, 60] on p "next" at bounding box center [1385, 56] width 23 height 12
click at [1374, 60] on p "next" at bounding box center [1385, 56] width 23 height 12
click at [1279, 60] on p "previous" at bounding box center [1300, 56] width 43 height 12
click at [545, 105] on button "General Operating Support" at bounding box center [509, 91] width 154 height 27
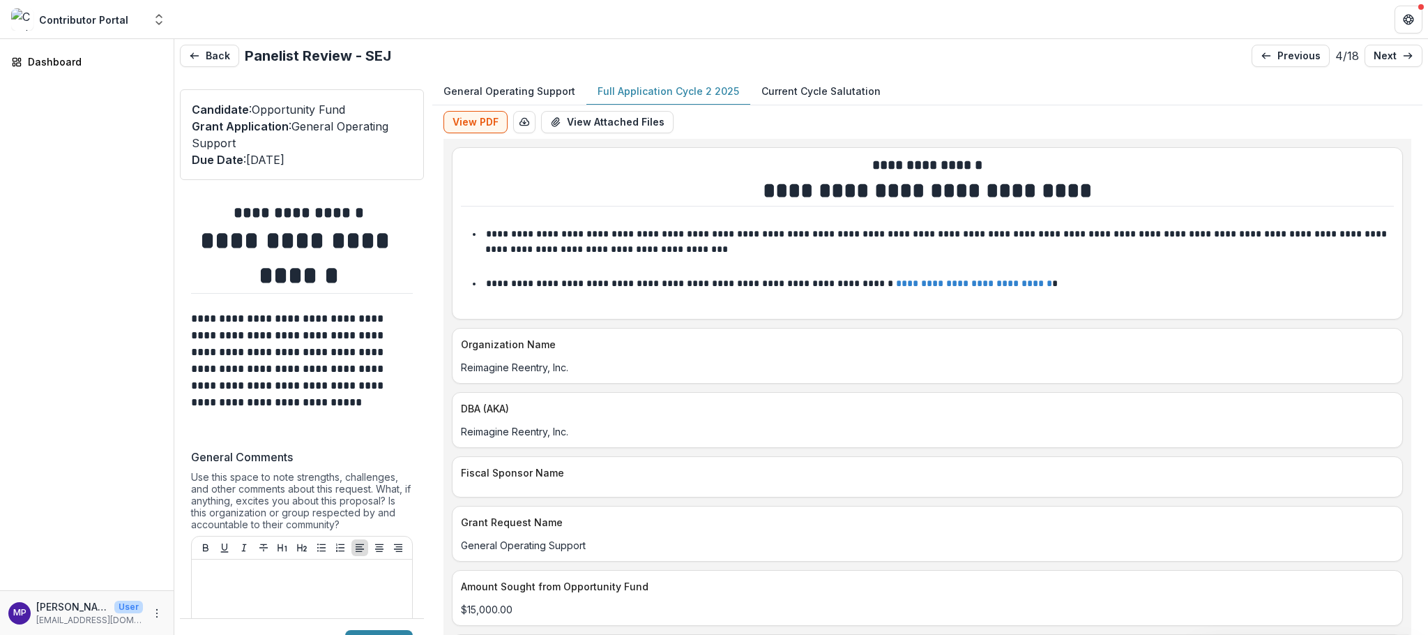
click at [718, 98] on p "Full Application Cycle 2 2025" at bounding box center [669, 91] width 142 height 15
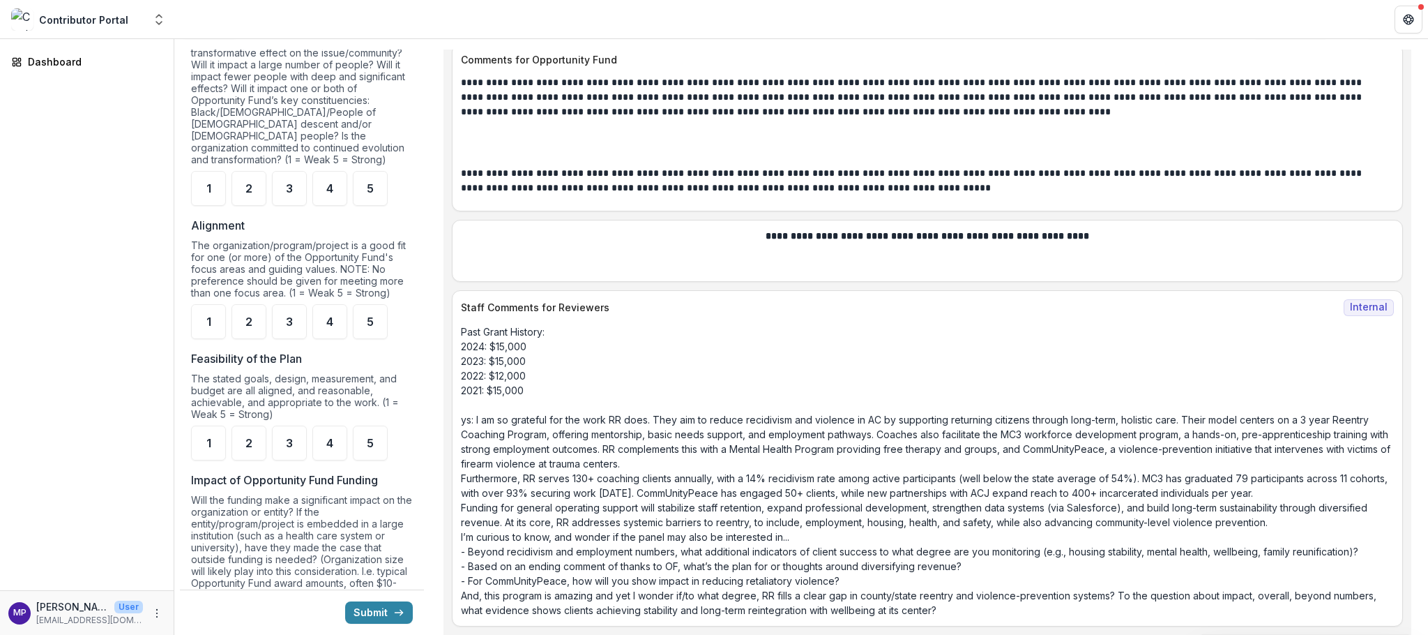
scroll to position [848, 0]
click at [374, 190] on span "5" at bounding box center [370, 184] width 7 height 11
click at [374, 323] on span "5" at bounding box center [370, 317] width 7 height 11
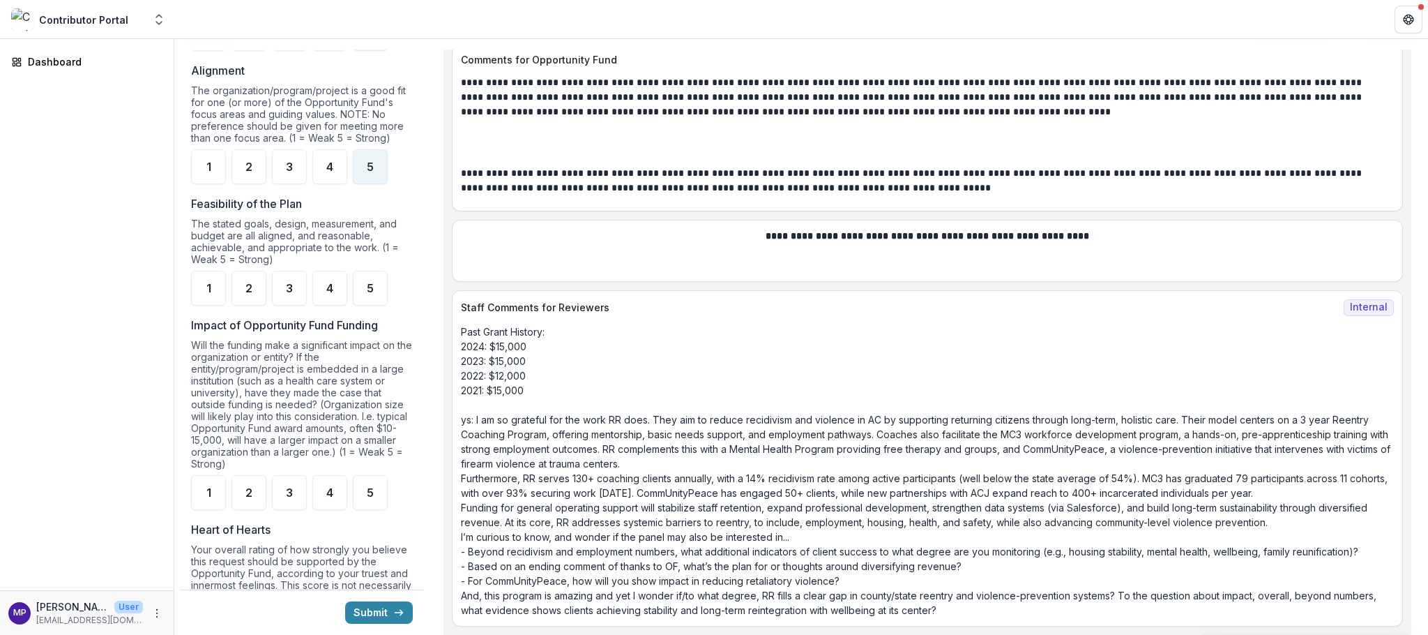
scroll to position [1006, 0]
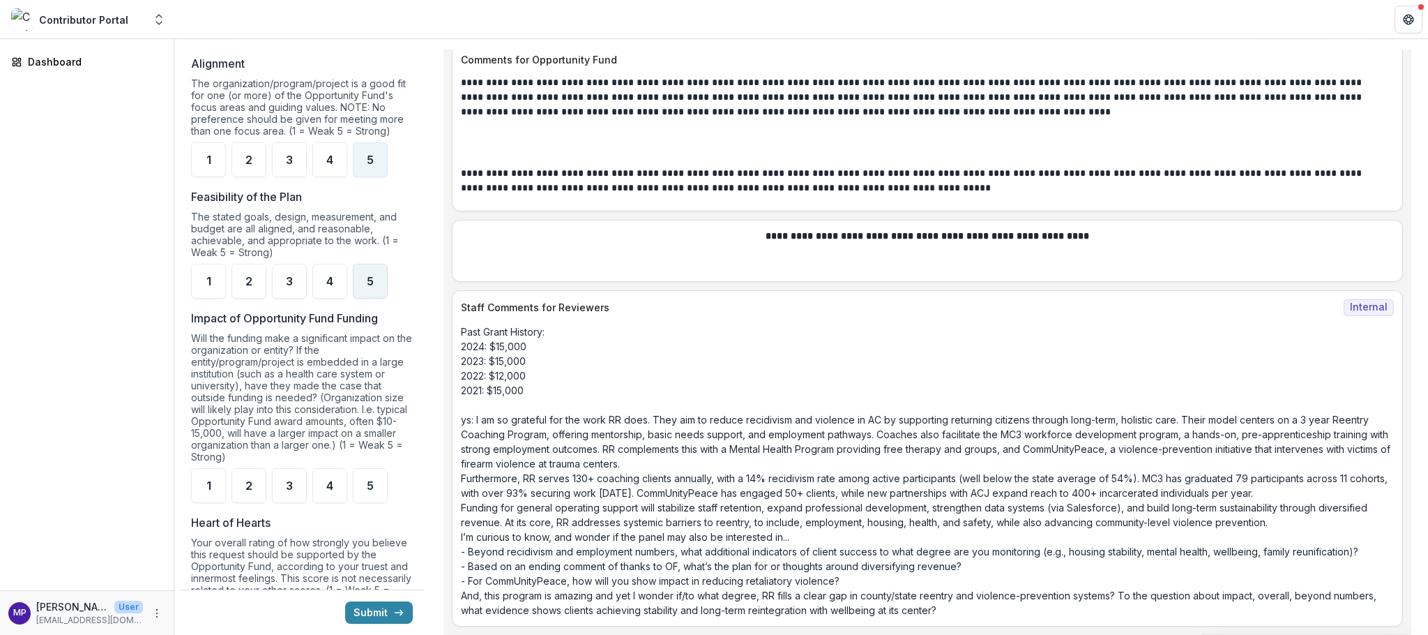
click at [385, 299] on div "5" at bounding box center [370, 281] width 35 height 35
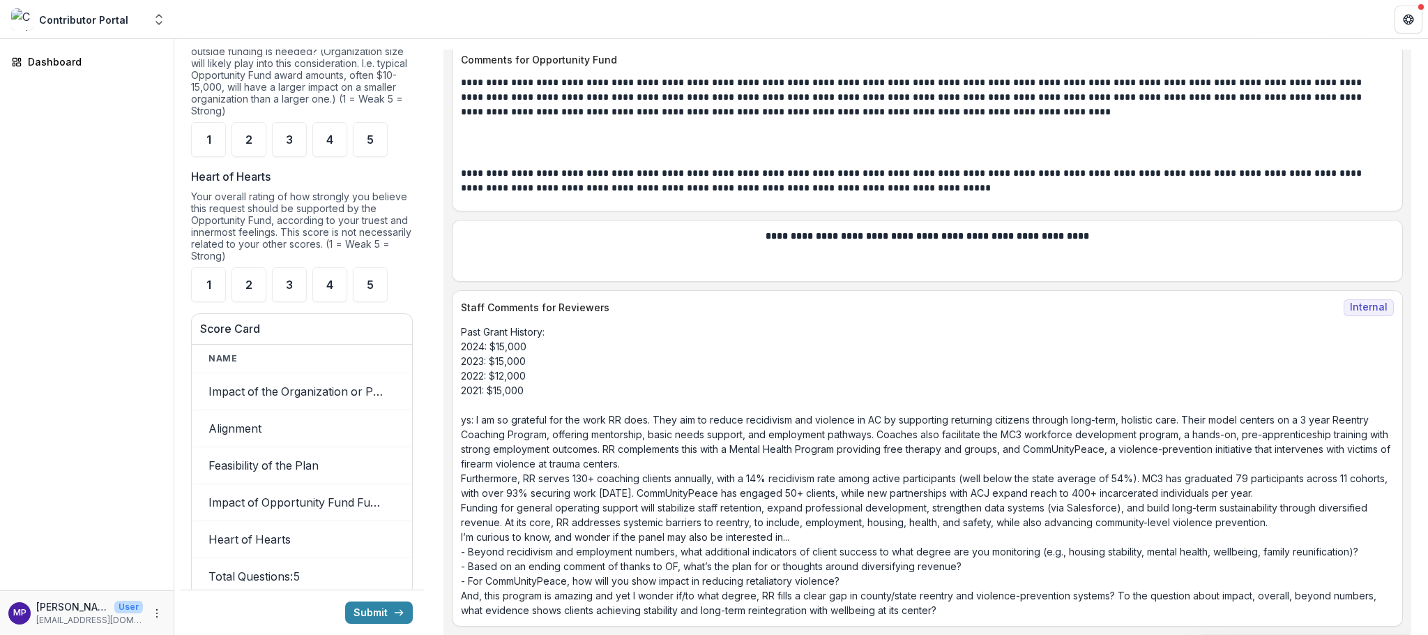
scroll to position [1353, 0]
click at [381, 156] on div "5" at bounding box center [370, 138] width 35 height 35
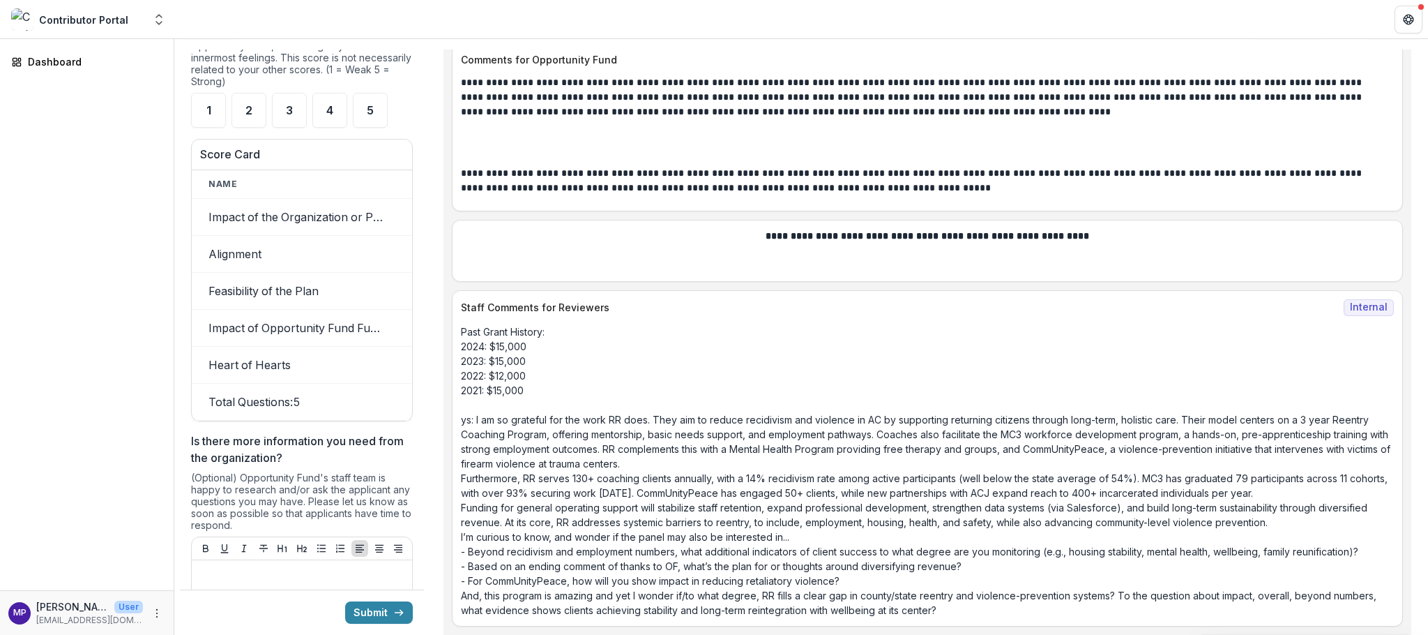
scroll to position [1529, 0]
click at [374, 113] on span "5" at bounding box center [370, 107] width 7 height 11
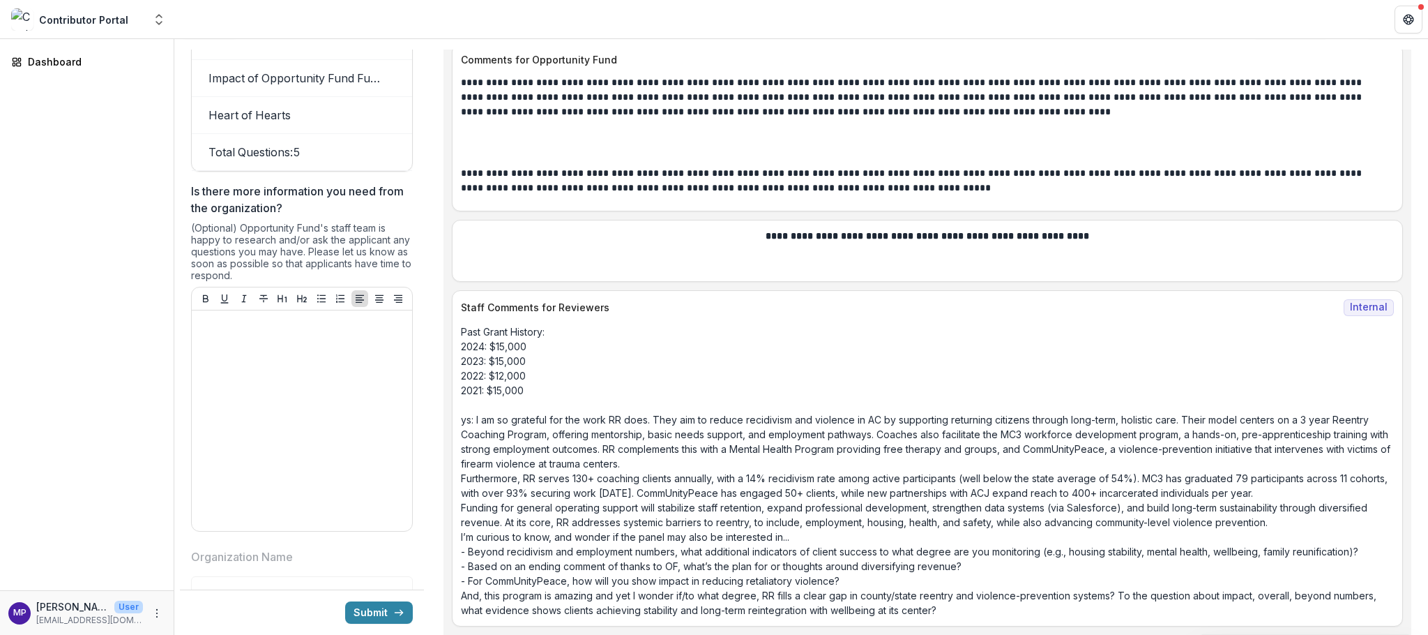
scroll to position [1818, 0]
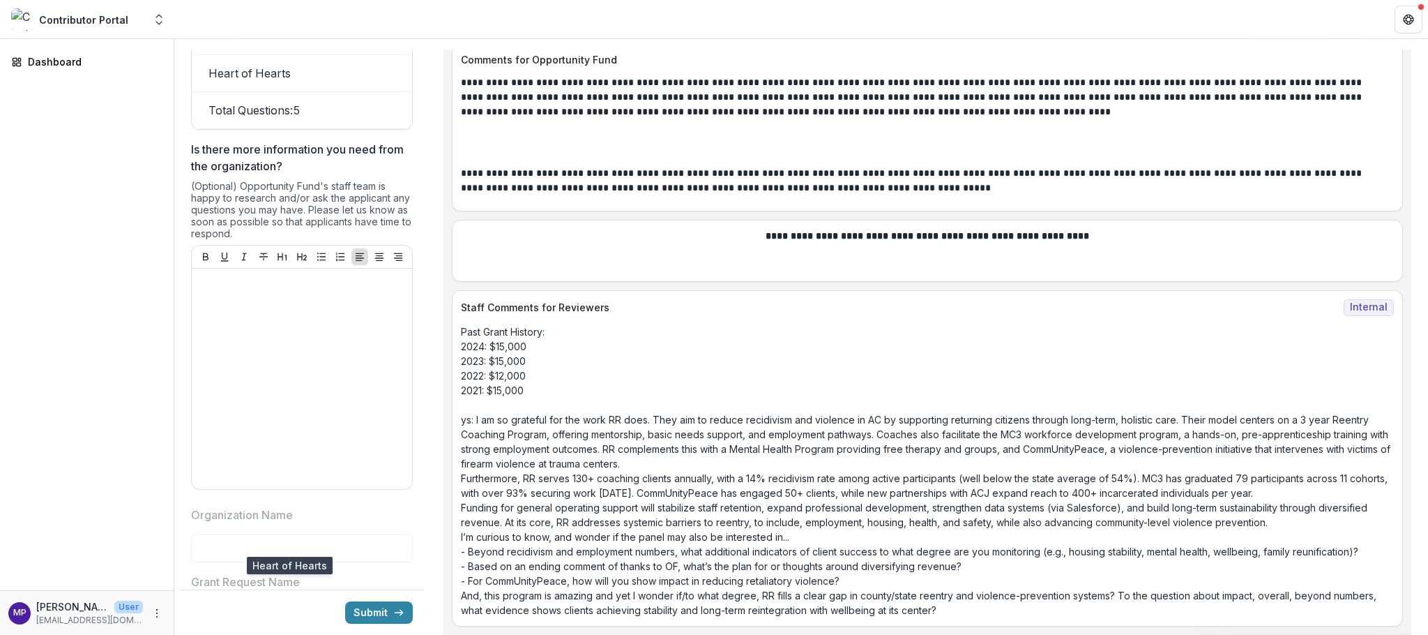
drag, startPoint x: 379, startPoint y: 518, endPoint x: 405, endPoint y: 518, distance: 25.1
click at [405, 92] on tr "Heart of Hearts 1 5" at bounding box center [406, 73] width 428 height 37
drag, startPoint x: 414, startPoint y: 449, endPoint x: 396, endPoint y: 427, distance: 28.8
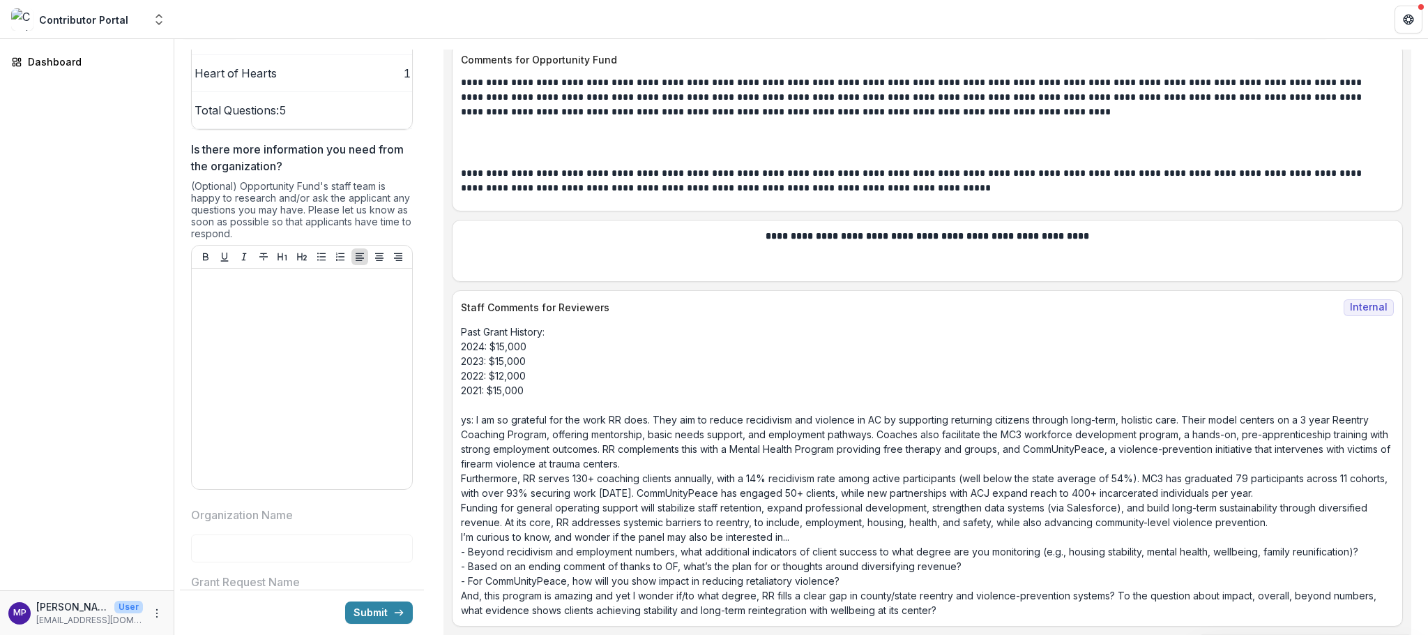
drag, startPoint x: 399, startPoint y: 427, endPoint x: 424, endPoint y: 427, distance: 25.1
click at [424, 427] on div "**********" at bounding box center [302, 342] width 244 height 585
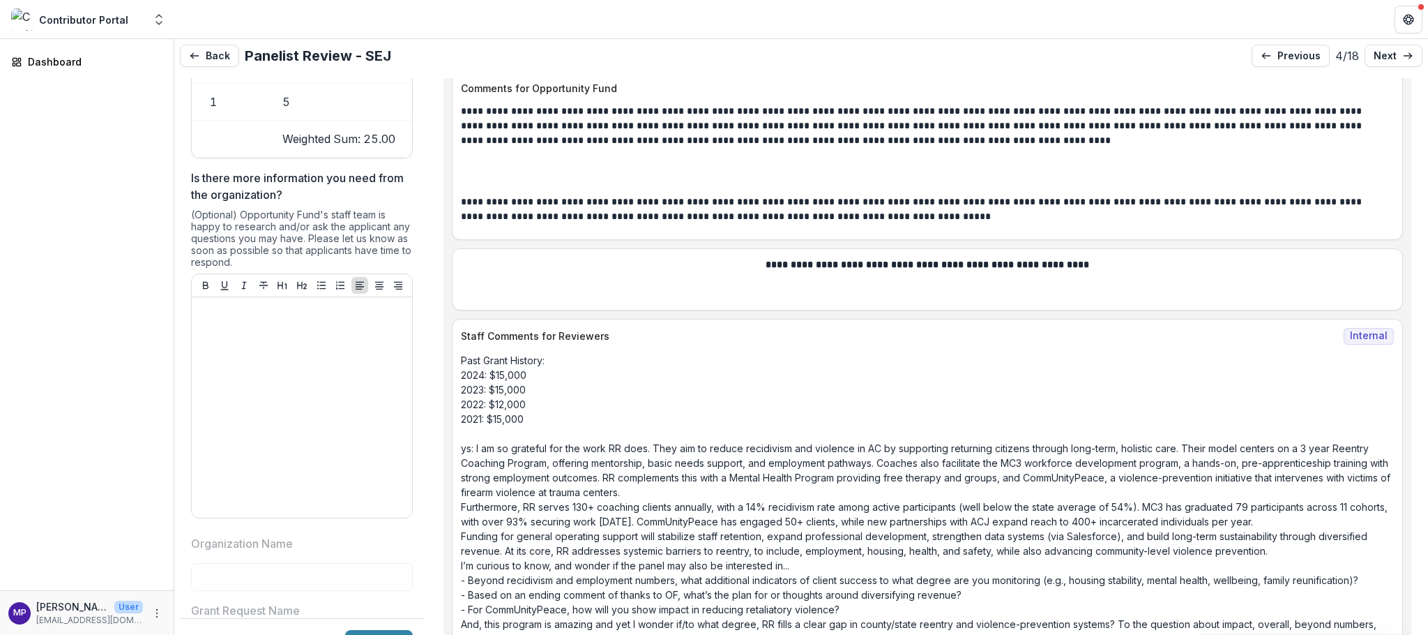
scroll to position [1819, 0]
click at [1374, 60] on p "next" at bounding box center [1385, 56] width 23 height 12
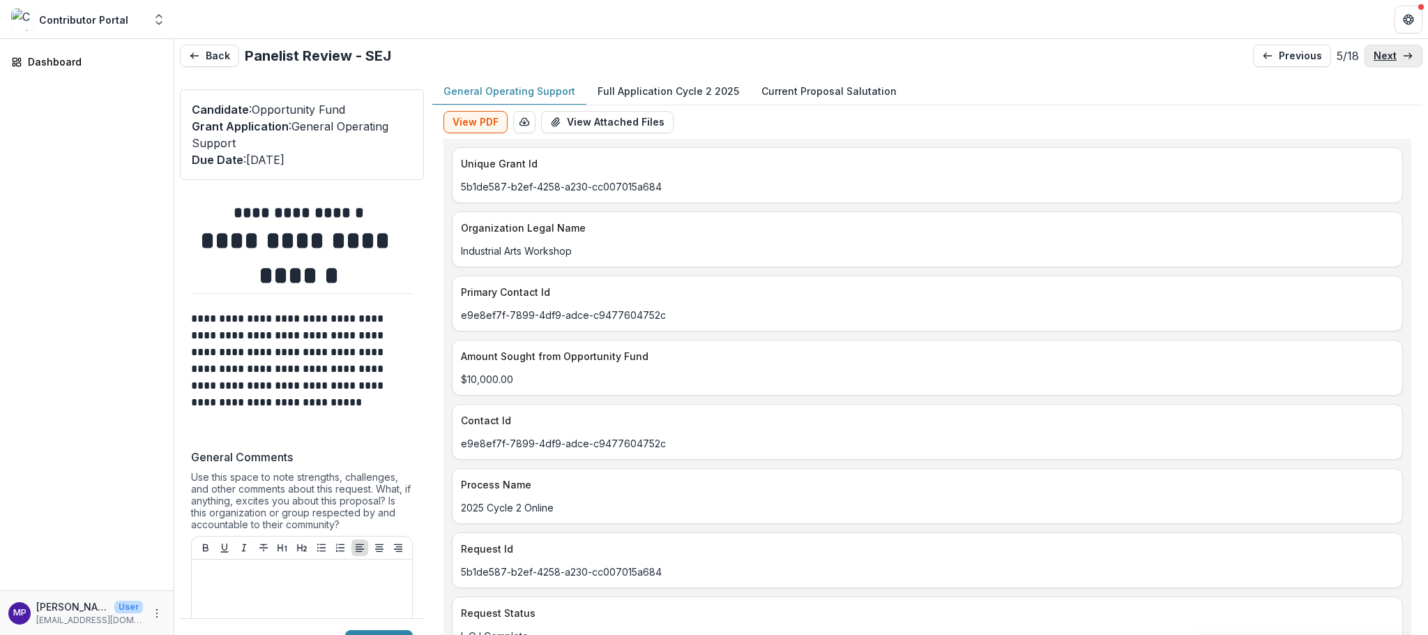
click at [1380, 62] on p "next" at bounding box center [1385, 56] width 23 height 12
click at [1377, 60] on p "next" at bounding box center [1385, 56] width 23 height 12
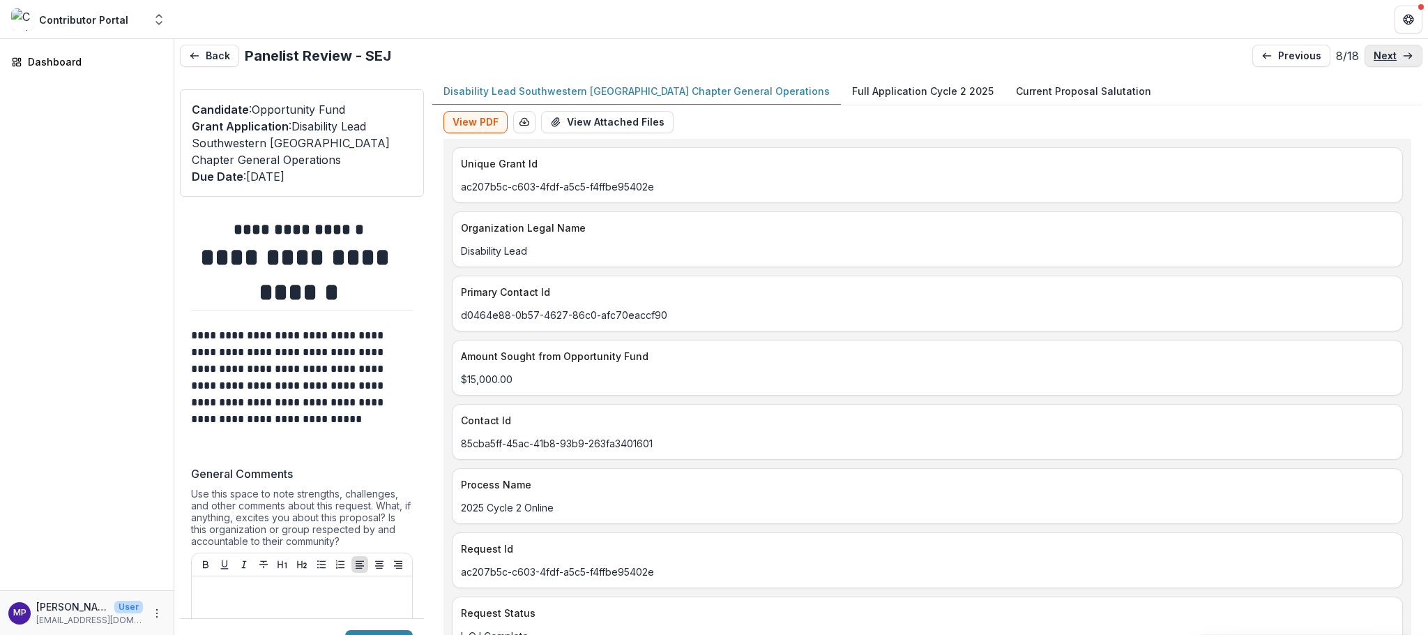
click at [1377, 60] on p "next" at bounding box center [1385, 56] width 23 height 12
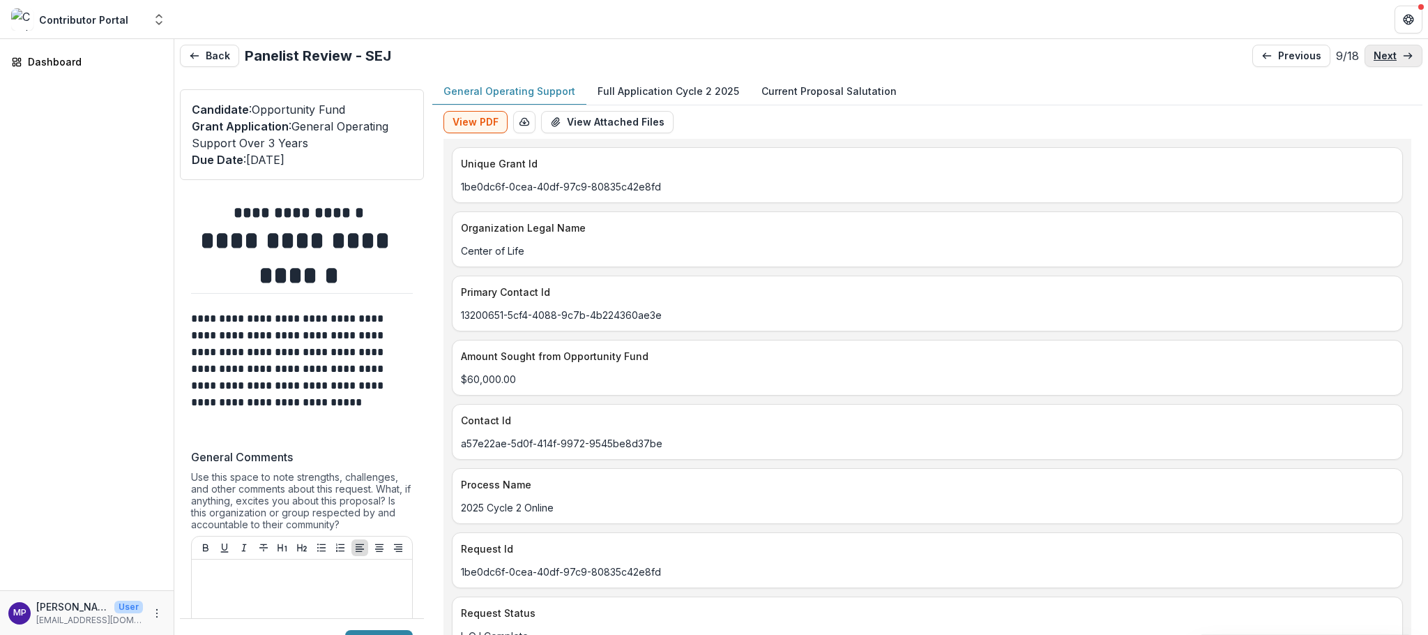
click at [1377, 60] on p "next" at bounding box center [1385, 56] width 23 height 12
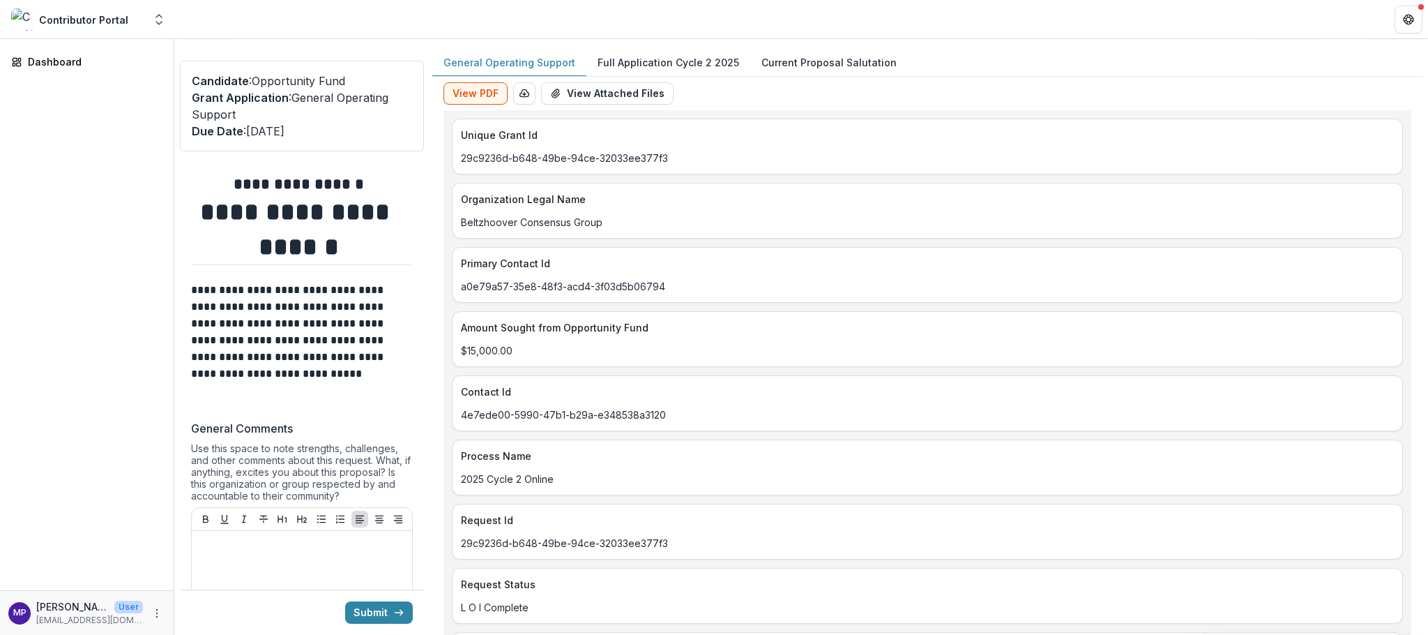
click at [529, 66] on p "General Operating Support" at bounding box center [510, 62] width 132 height 15
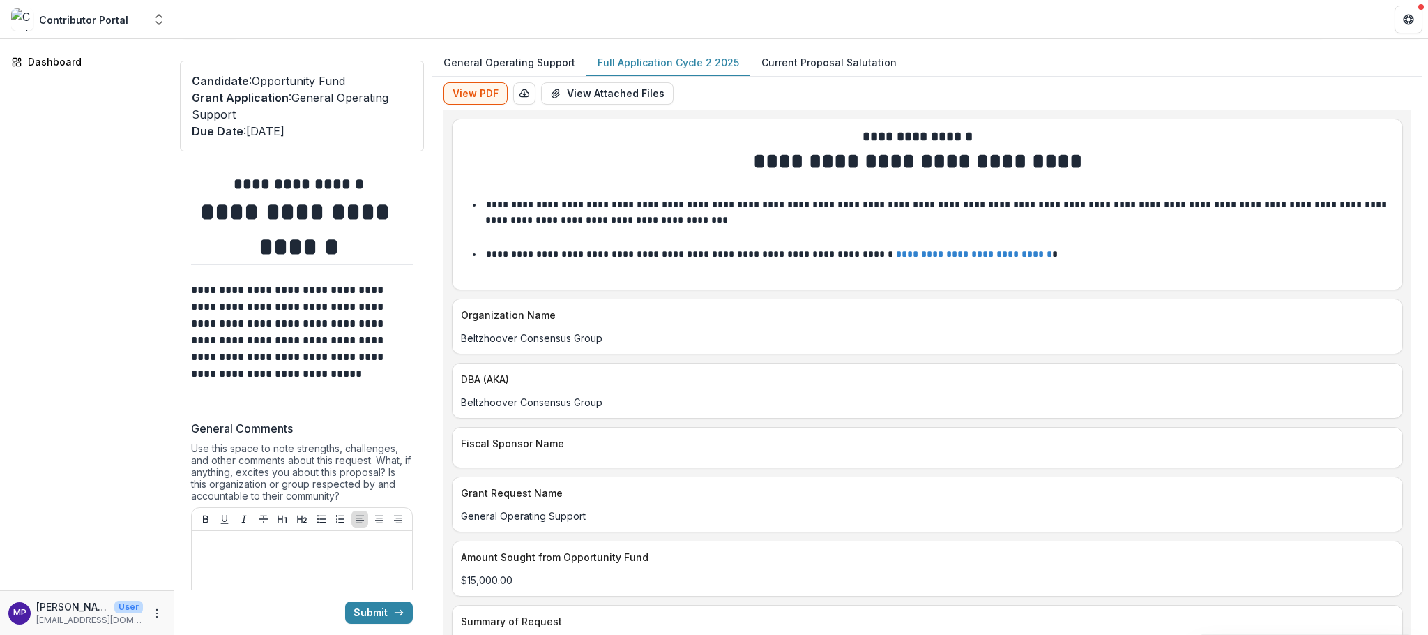
click at [703, 70] on p "Full Application Cycle 2 2025" at bounding box center [669, 62] width 142 height 15
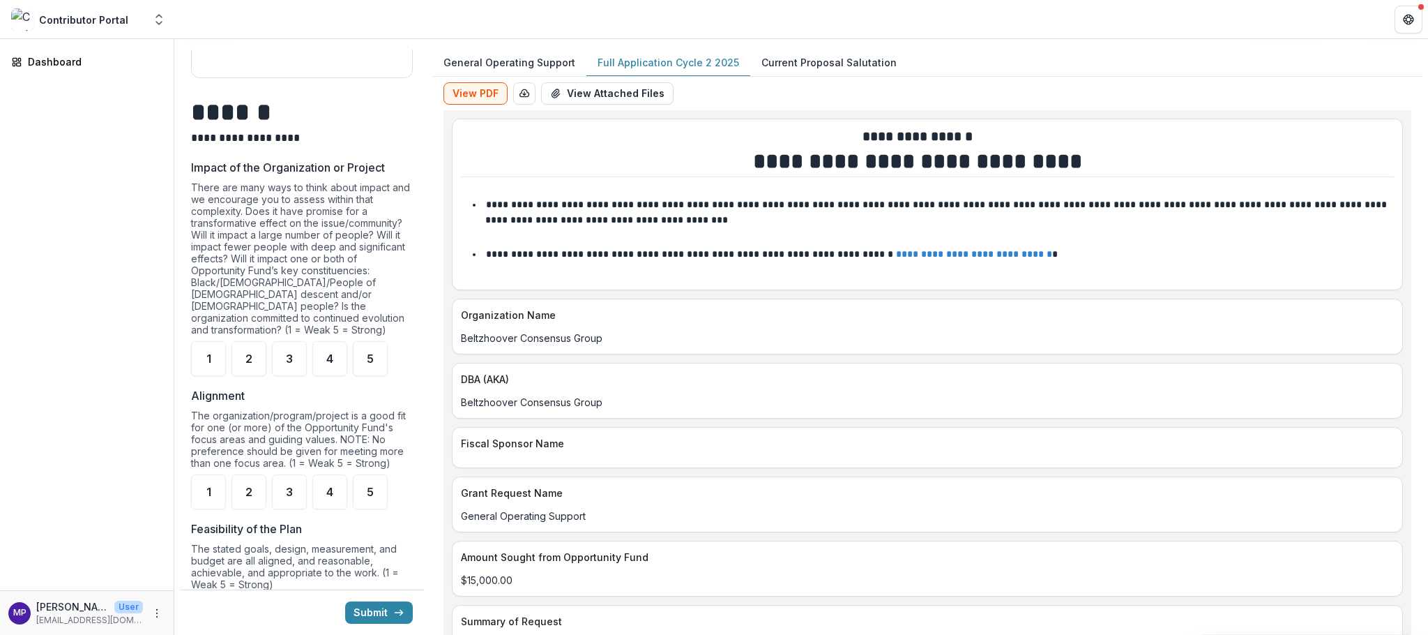
scroll to position [685, 0]
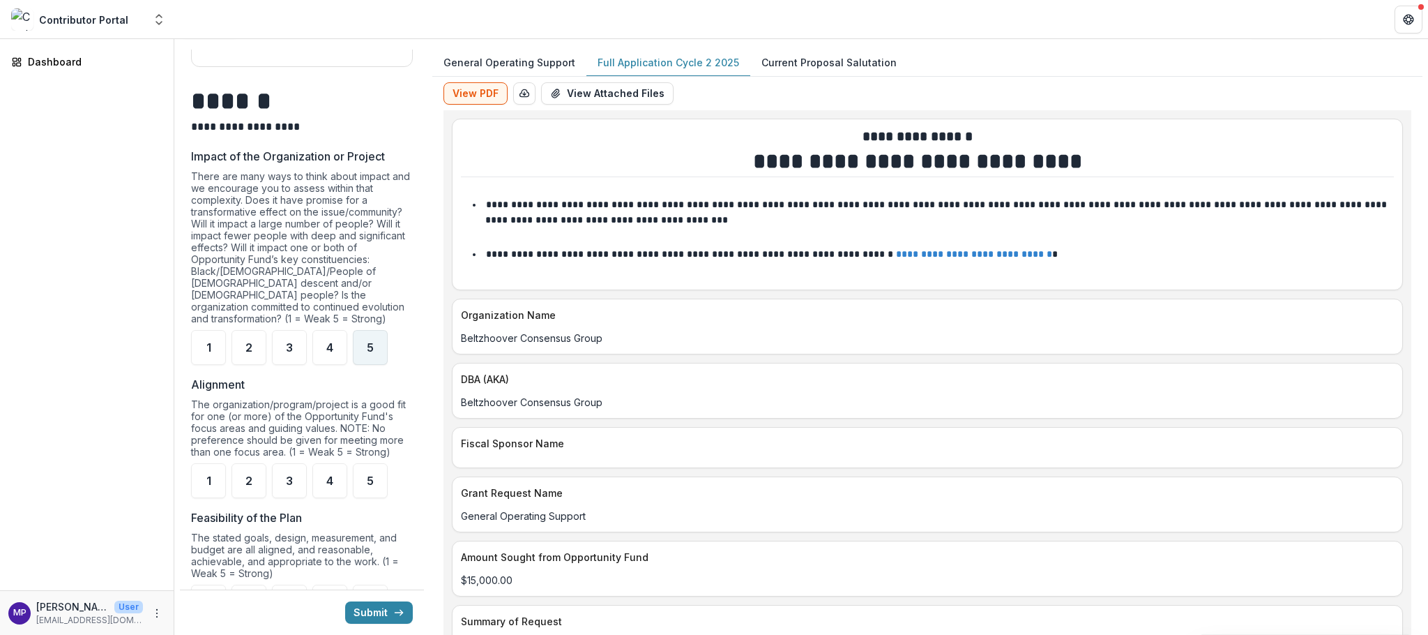
click at [374, 353] on span "5" at bounding box center [370, 347] width 7 height 11
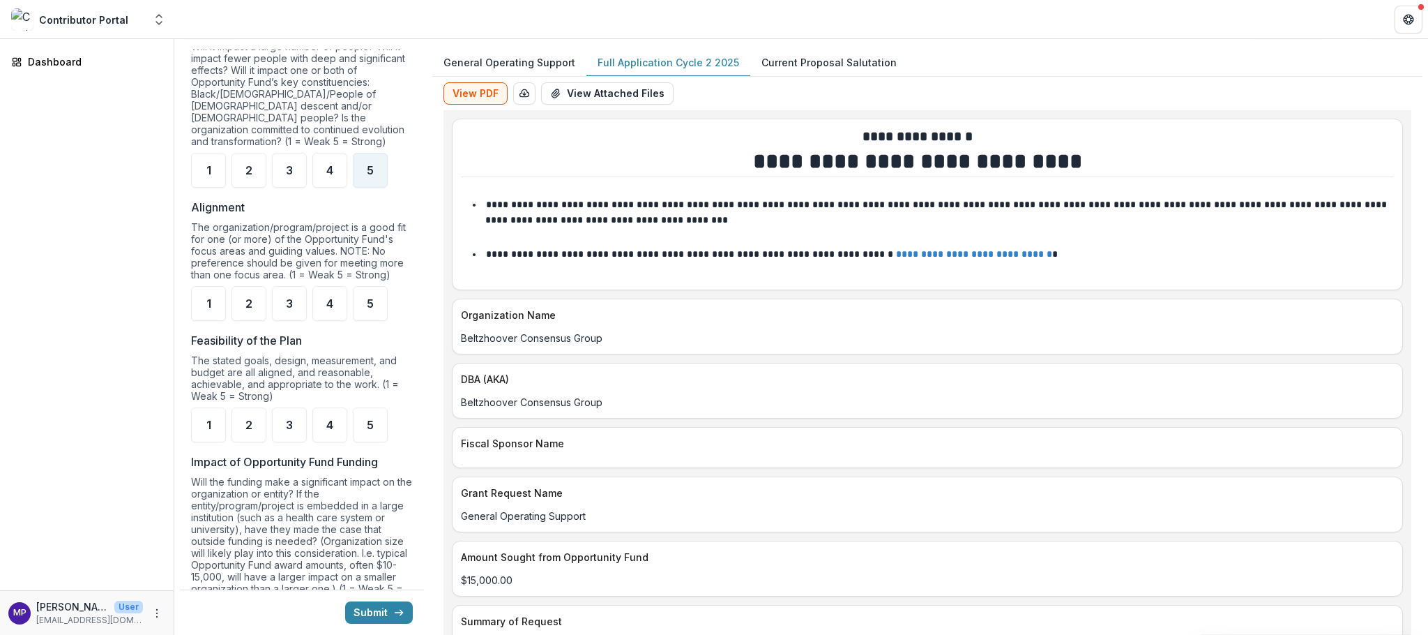
scroll to position [869, 0]
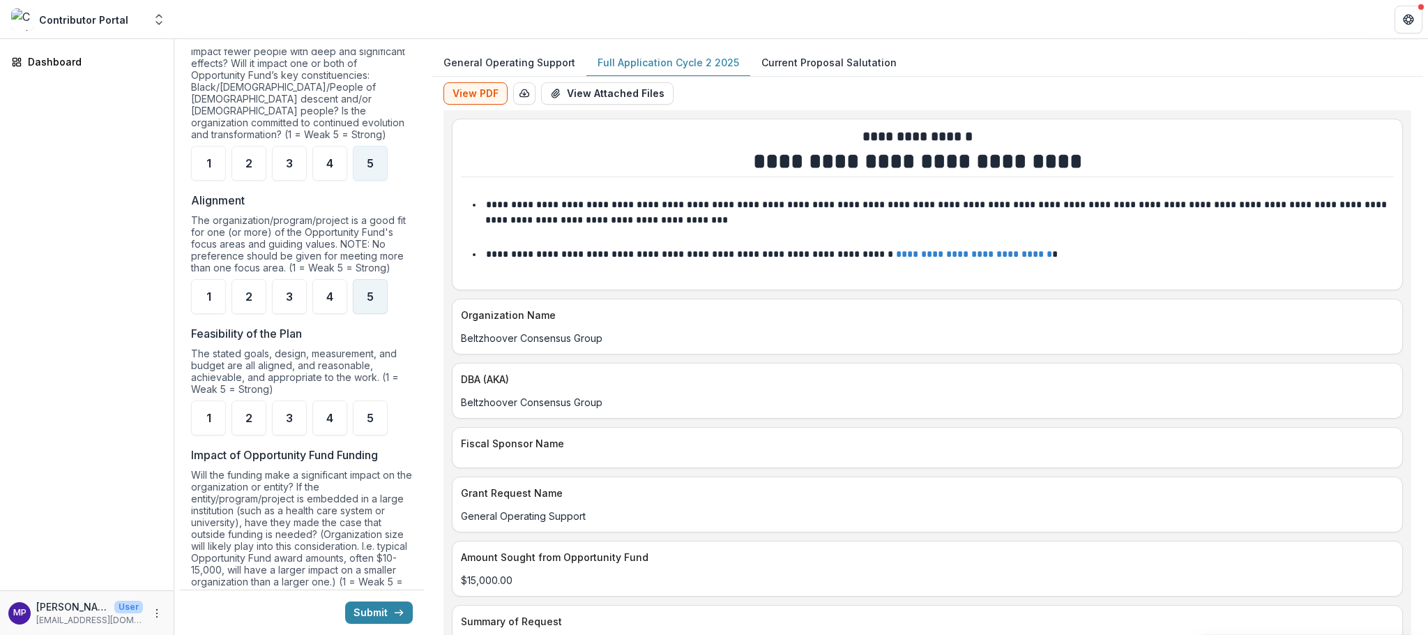
click at [379, 314] on div "5" at bounding box center [370, 296] width 35 height 35
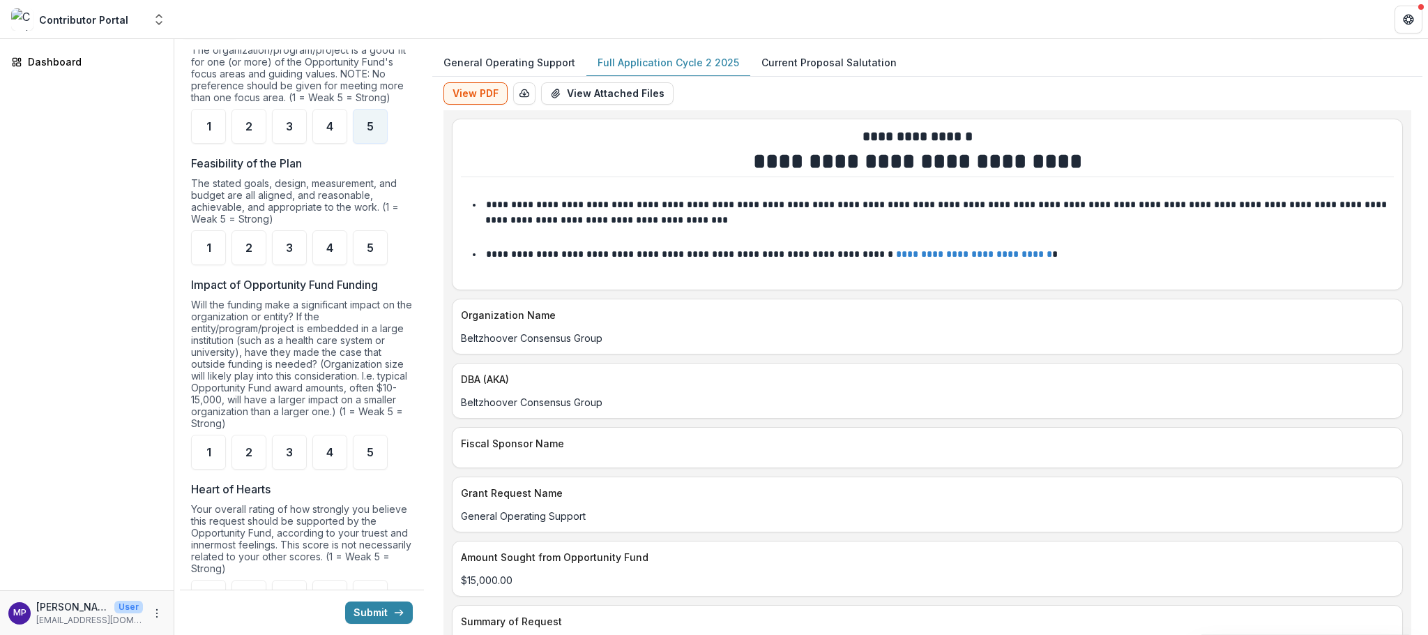
scroll to position [1043, 0]
click at [374, 249] on span "5" at bounding box center [370, 243] width 7 height 11
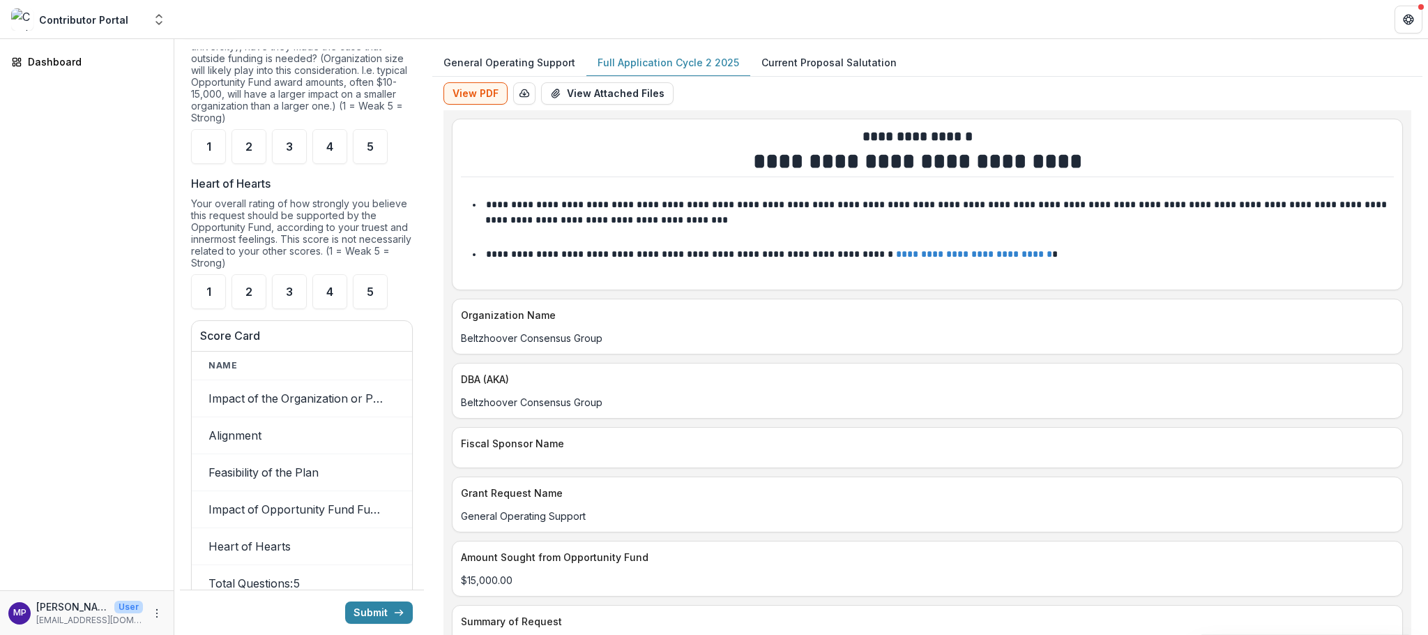
scroll to position [1355, 0]
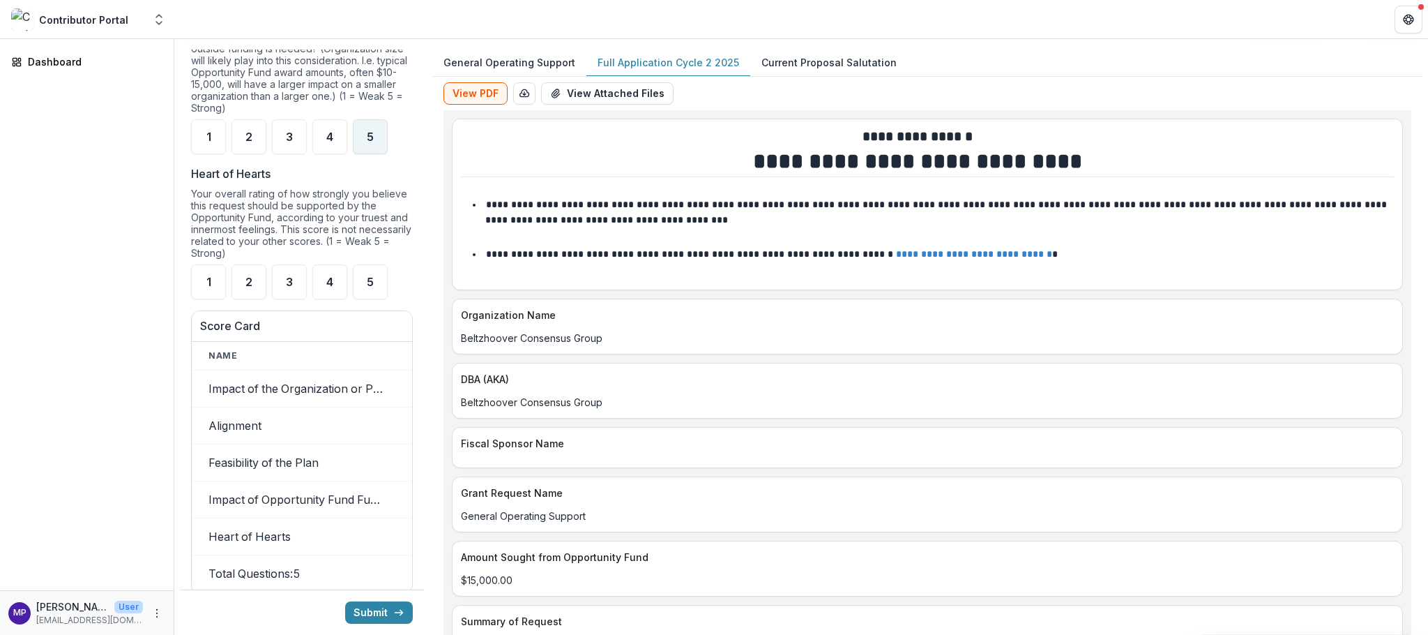
click at [374, 142] on span "5" at bounding box center [370, 136] width 7 height 11
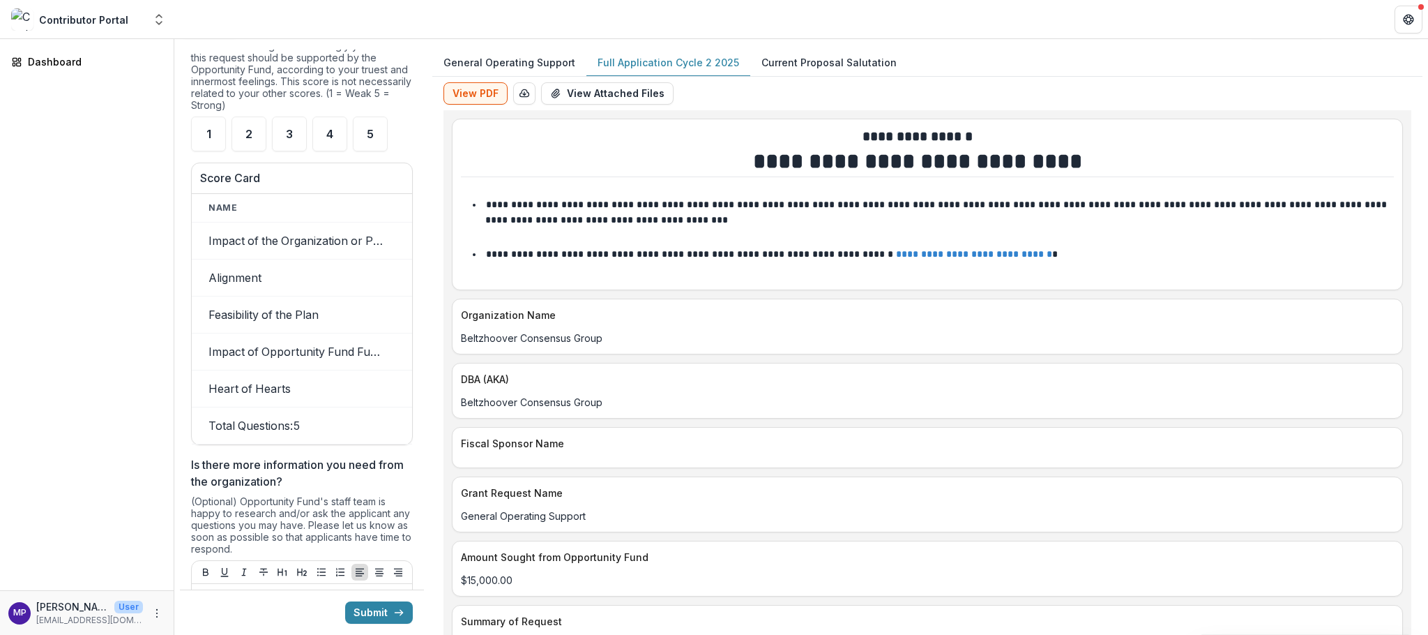
scroll to position [1525, 0]
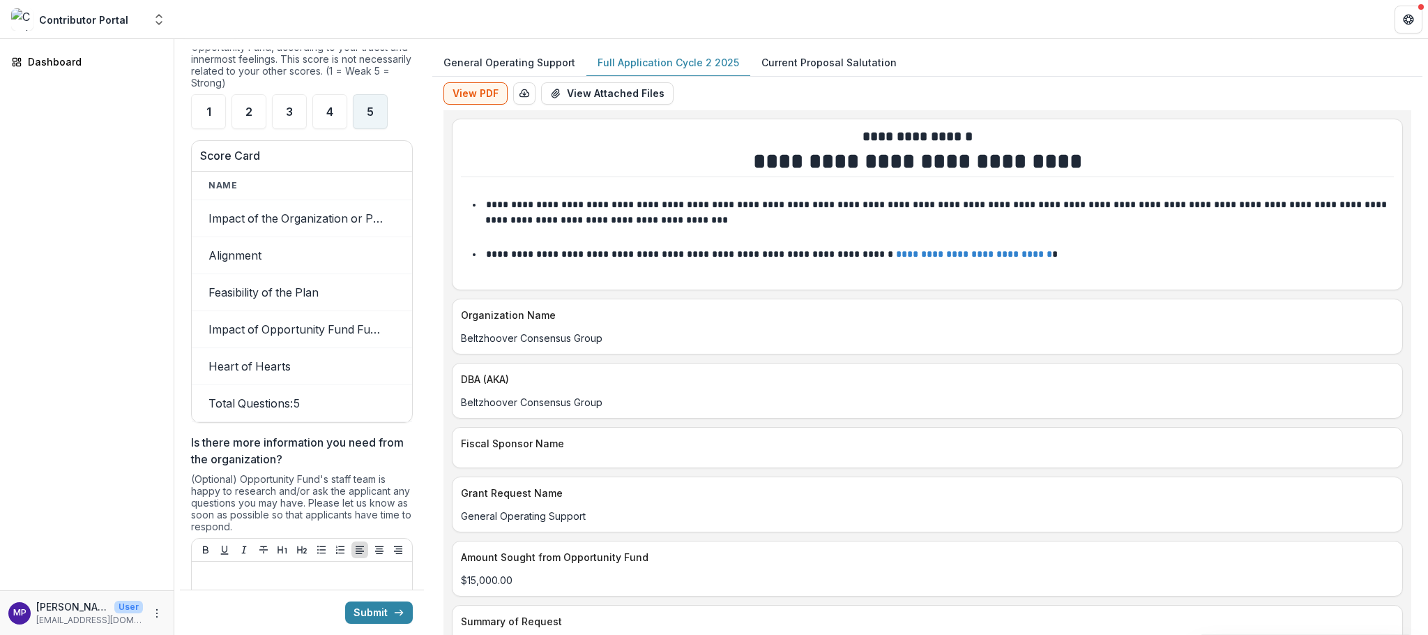
click at [374, 117] on span "5" at bounding box center [370, 111] width 7 height 11
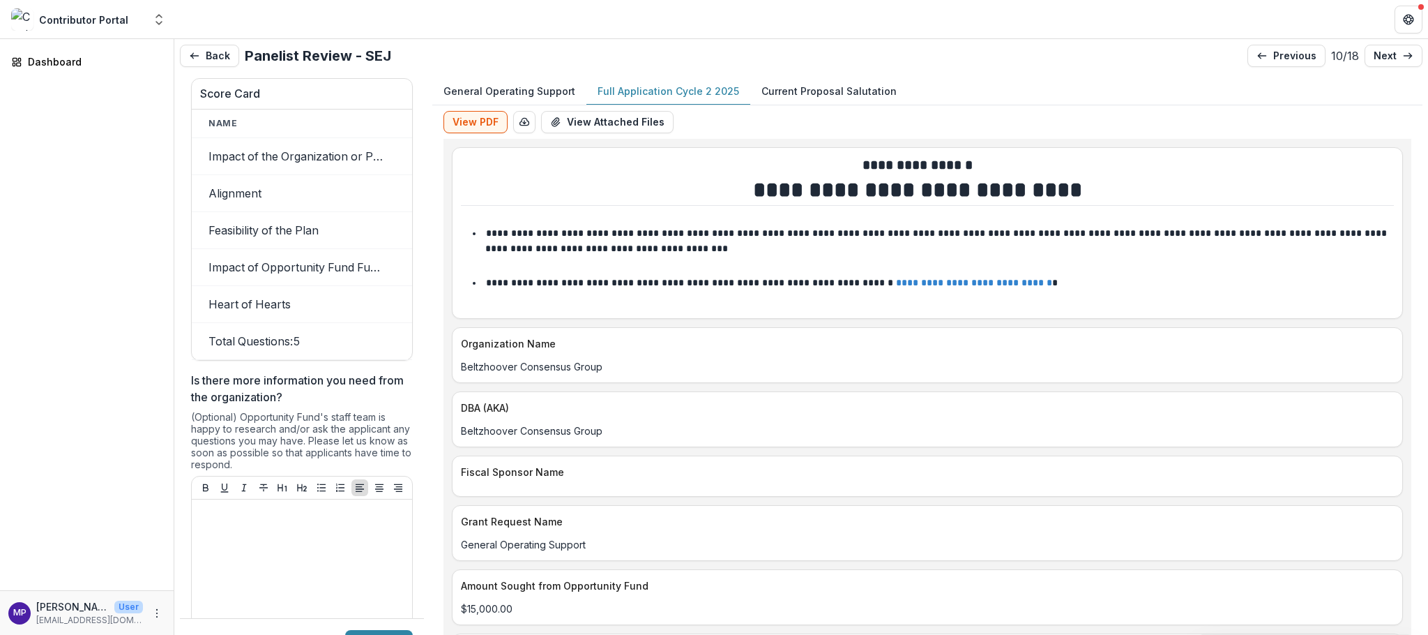
scroll to position [0, 0]
click at [1374, 56] on p "next" at bounding box center [1385, 56] width 23 height 12
